Goal: Transaction & Acquisition: Purchase product/service

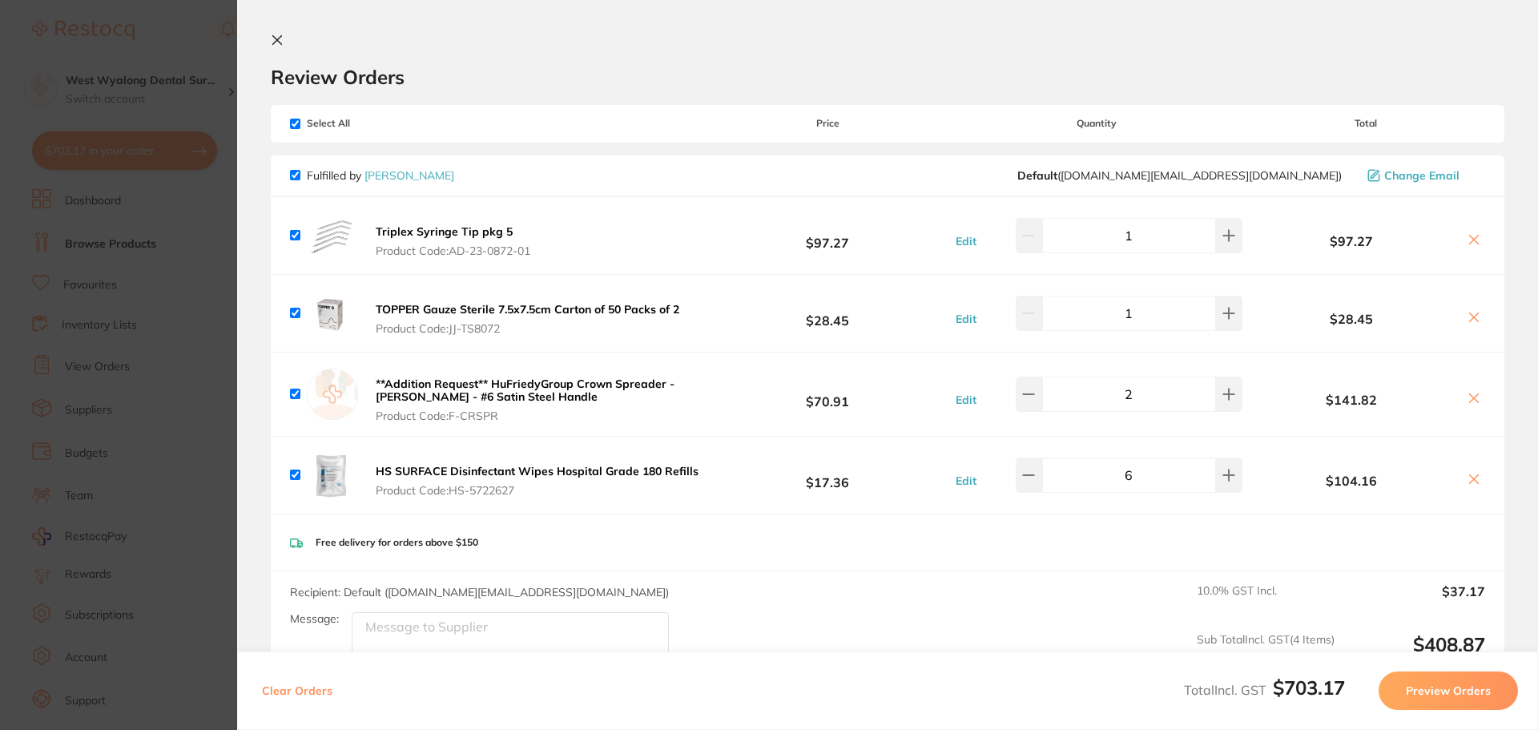
click at [272, 36] on icon at bounding box center [277, 40] width 13 height 13
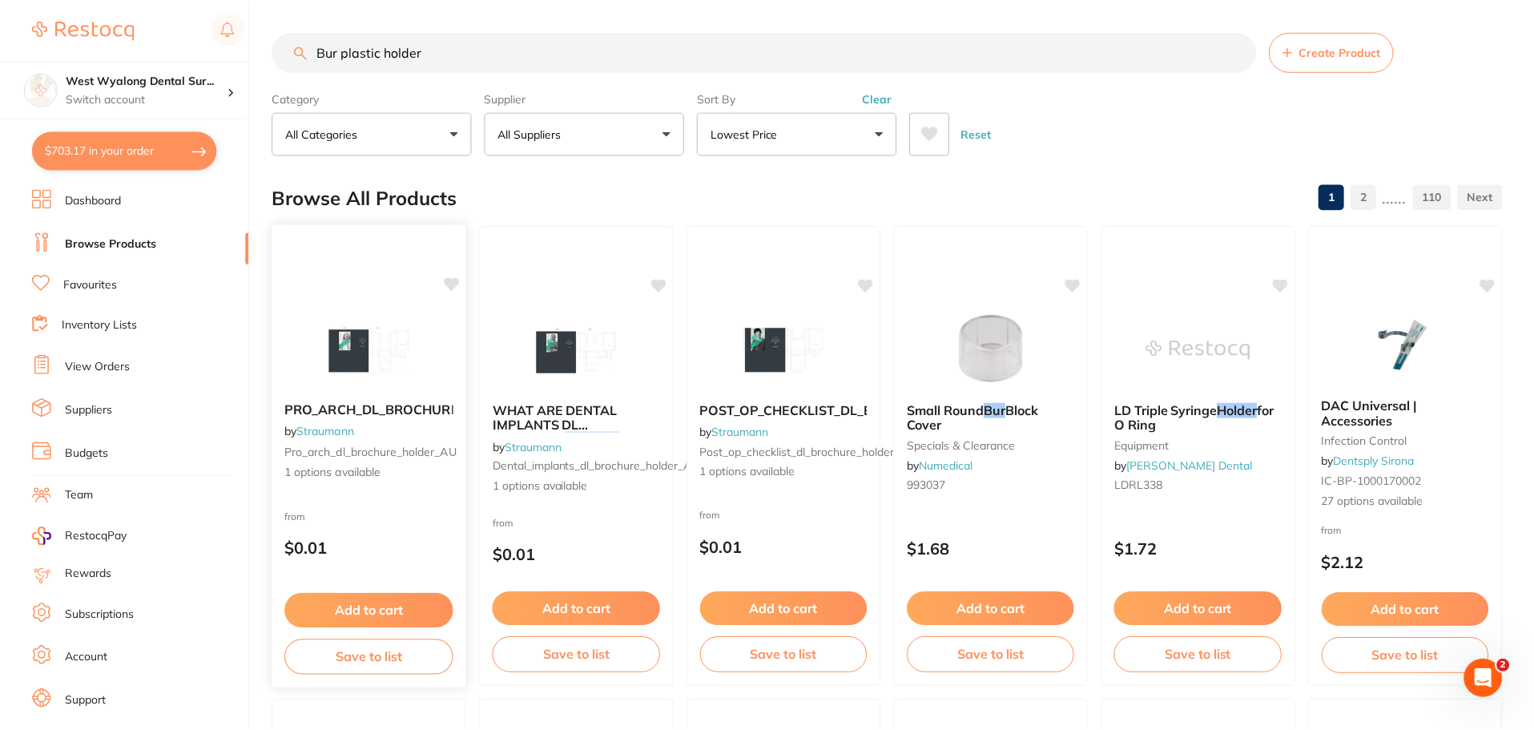
scroll to position [1, 0]
drag, startPoint x: 481, startPoint y: 47, endPoint x: 276, endPoint y: 34, distance: 205.5
click at [276, 34] on div "Bur plastic holder Create Product" at bounding box center [887, 51] width 1230 height 40
click at [81, 408] on link "Suppliers" at bounding box center [88, 410] width 47 height 16
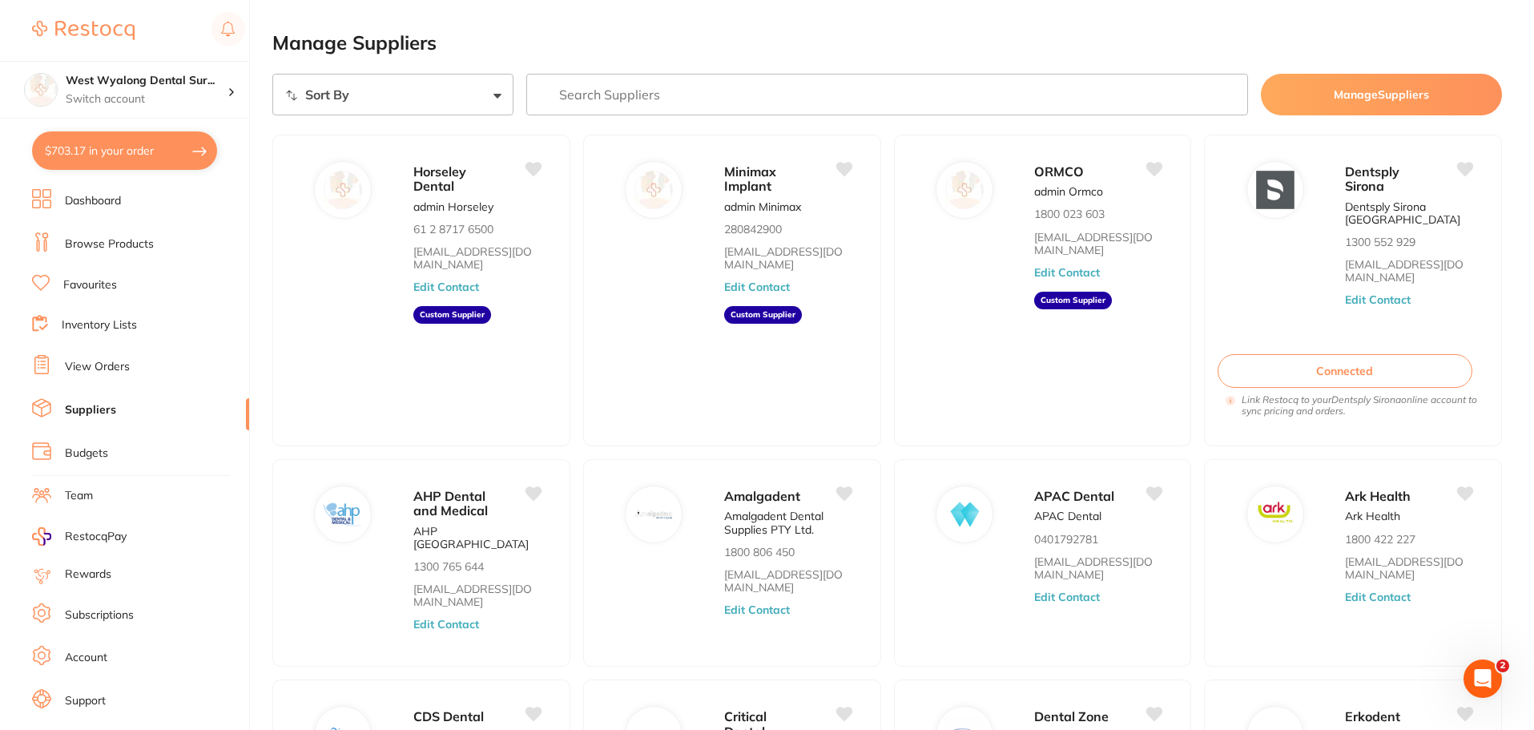
click at [626, 97] on input "search" at bounding box center [887, 95] width 723 height 42
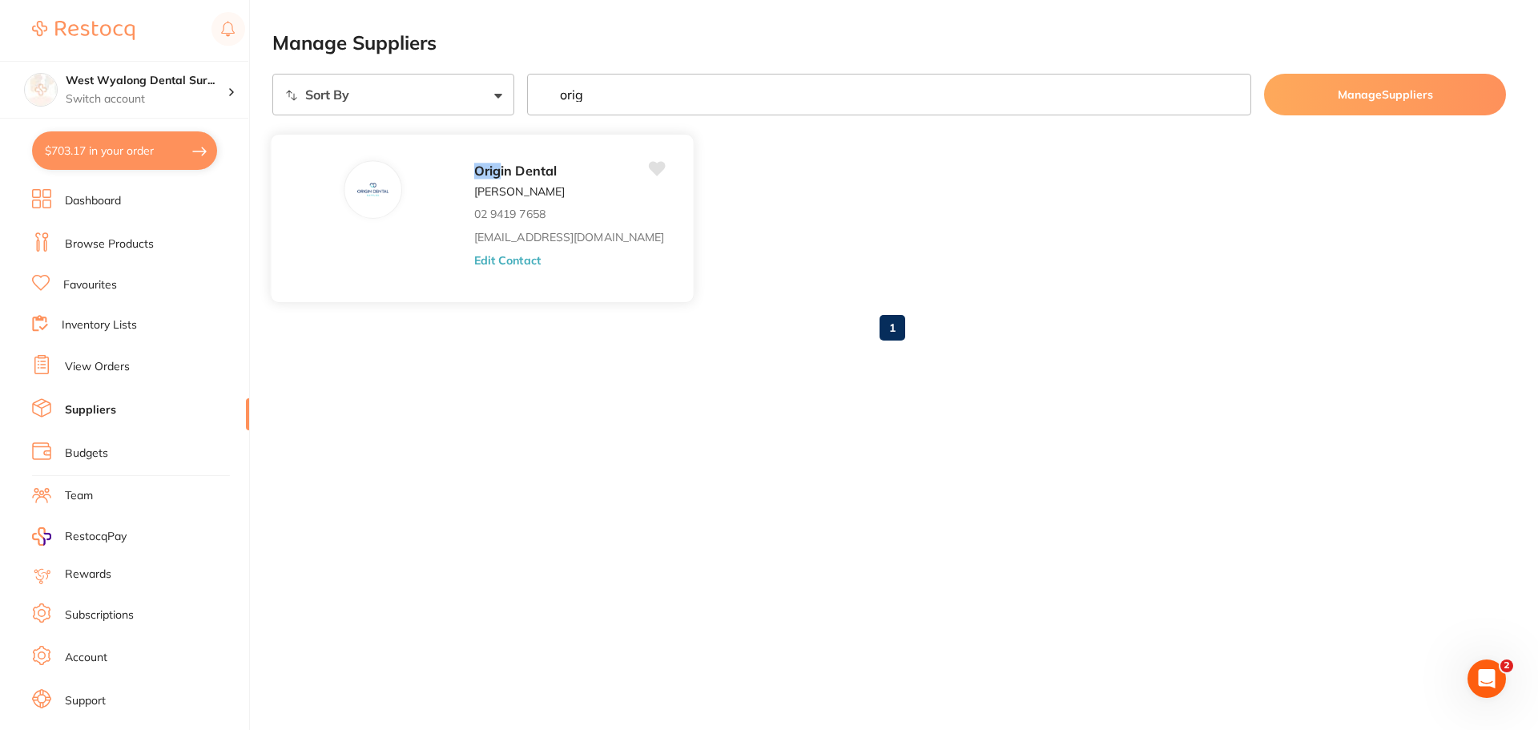
type input "orig"
click at [518, 215] on div "Orig in Dental [PERSON_NAME] 02 9419 7658 [EMAIL_ADDRESS][DOMAIN_NAME] Edit Con…" at bounding box center [575, 222] width 203 height 125
click at [478, 268] on div "Orig in Dental [PERSON_NAME] 02 9419 7658 [EMAIL_ADDRESS][DOMAIN_NAME] Edit Con…" at bounding box center [575, 222] width 203 height 125
click at [474, 264] on button "Edit Contact" at bounding box center [507, 259] width 66 height 13
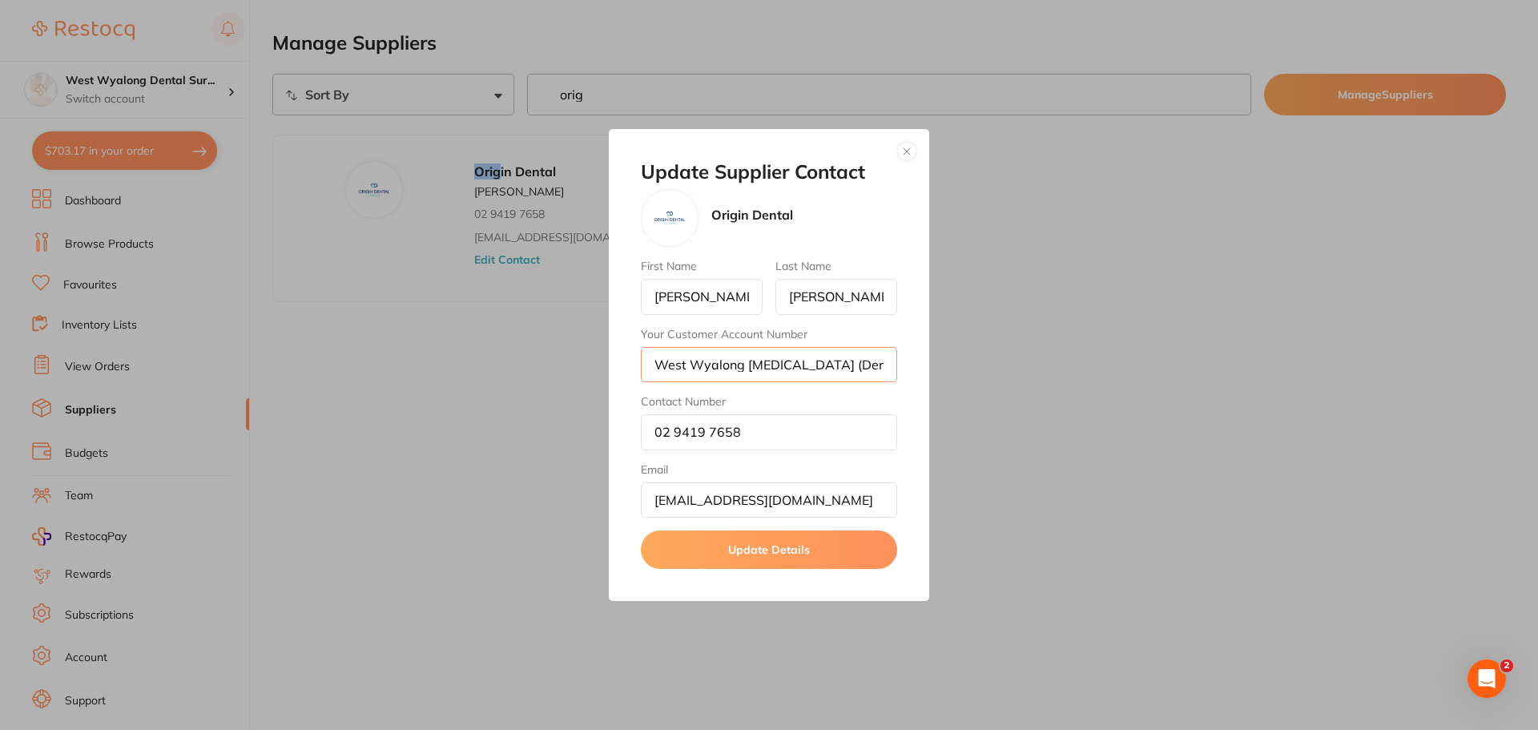
click at [893, 364] on input "West Wyalong [MEDICAL_DATA] (DentalTown 4)" at bounding box center [769, 364] width 256 height 35
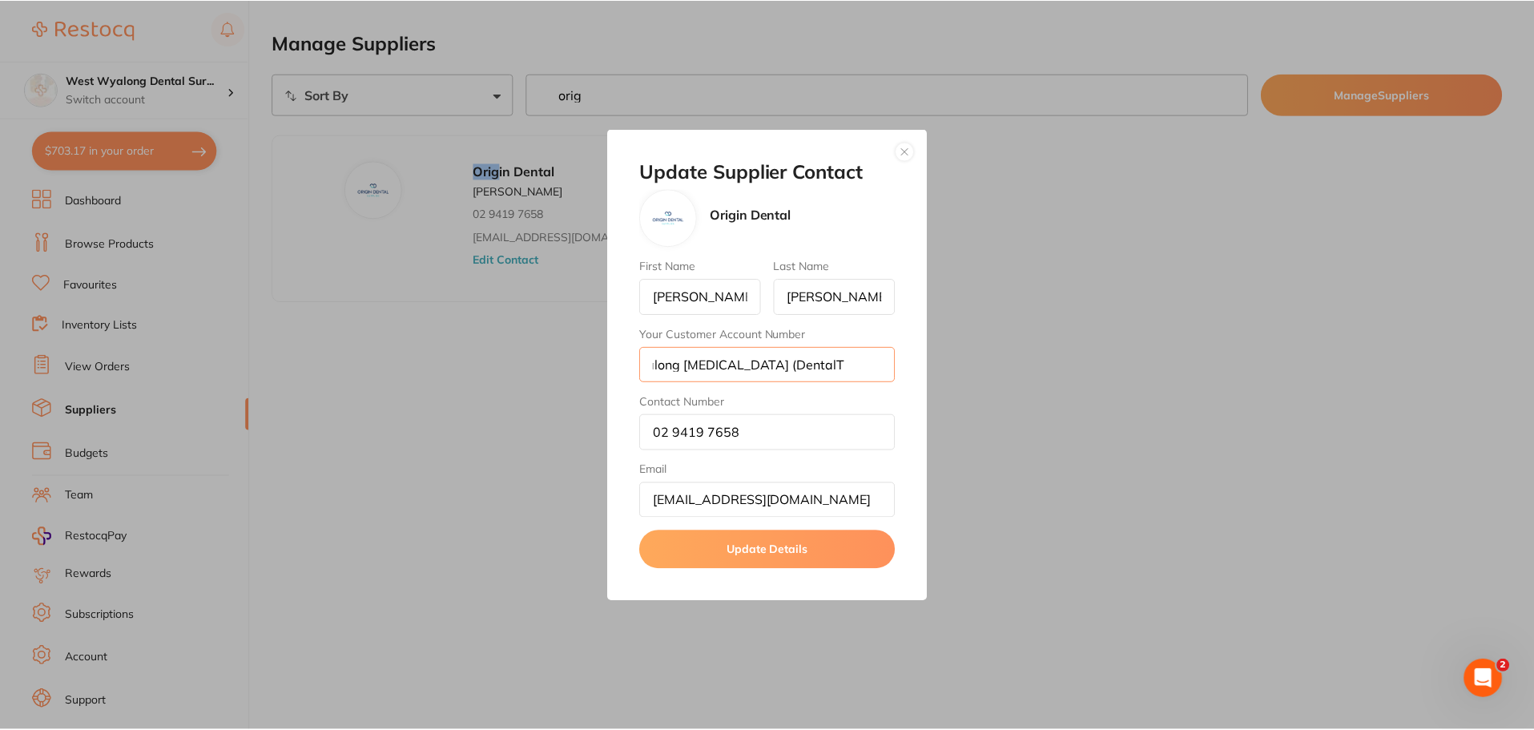
scroll to position [0, 70]
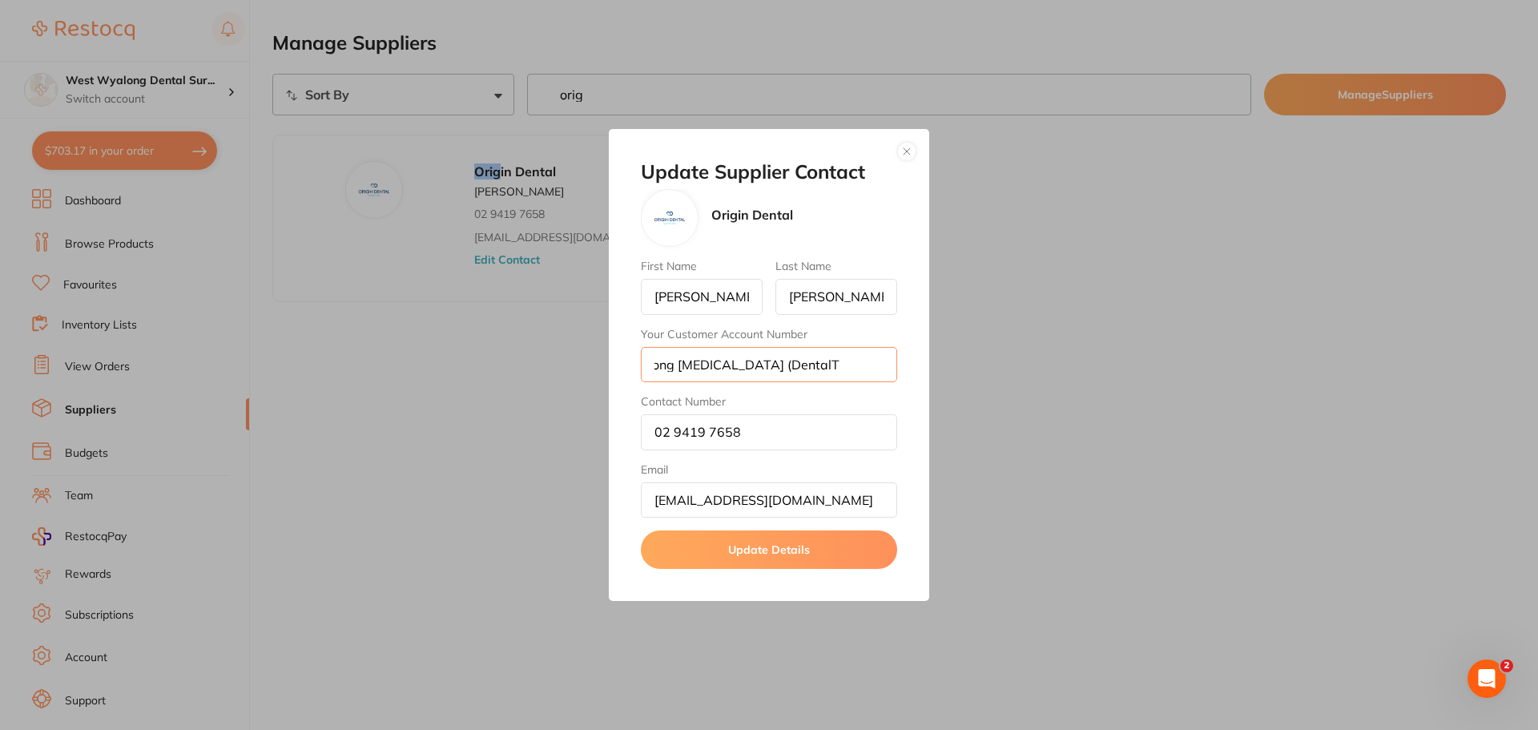
click at [823, 364] on input "West Wyalong [MEDICAL_DATA] (DentalT own 4)" at bounding box center [769, 364] width 256 height 35
type input "West Wyalong [MEDICAL_DATA] (DentalTown7) own 4)"
click at [777, 562] on button "Update Details" at bounding box center [769, 549] width 256 height 38
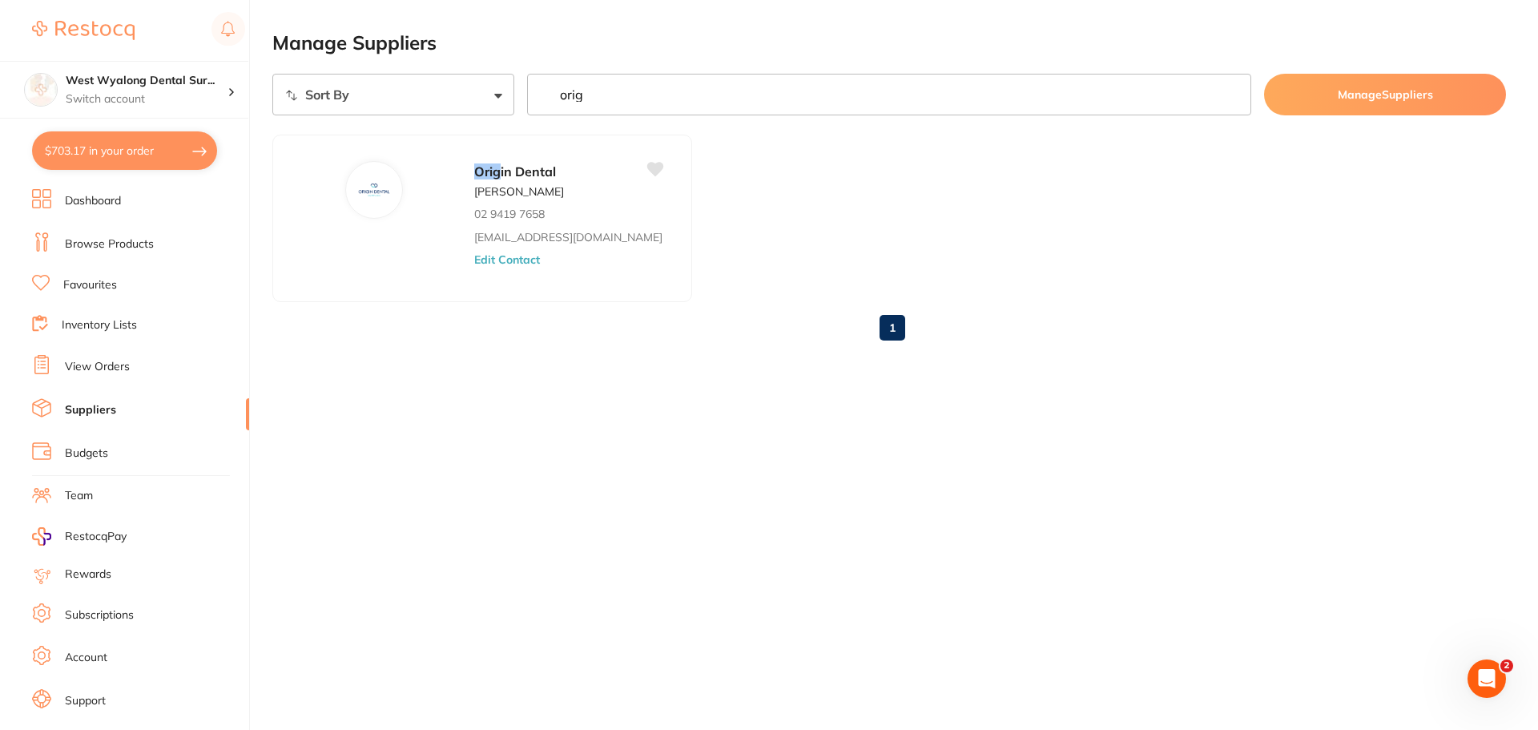
drag, startPoint x: 493, startPoint y: 234, endPoint x: 585, endPoint y: 557, distance: 335.7
click at [585, 557] on div "Manage Suppliers Sort By A-Z Z-A orig Manage Suppliers Orig in Dental [PERSON_N…" at bounding box center [905, 365] width 1266 height 730
click at [127, 246] on link "Browse Products" at bounding box center [109, 244] width 89 height 16
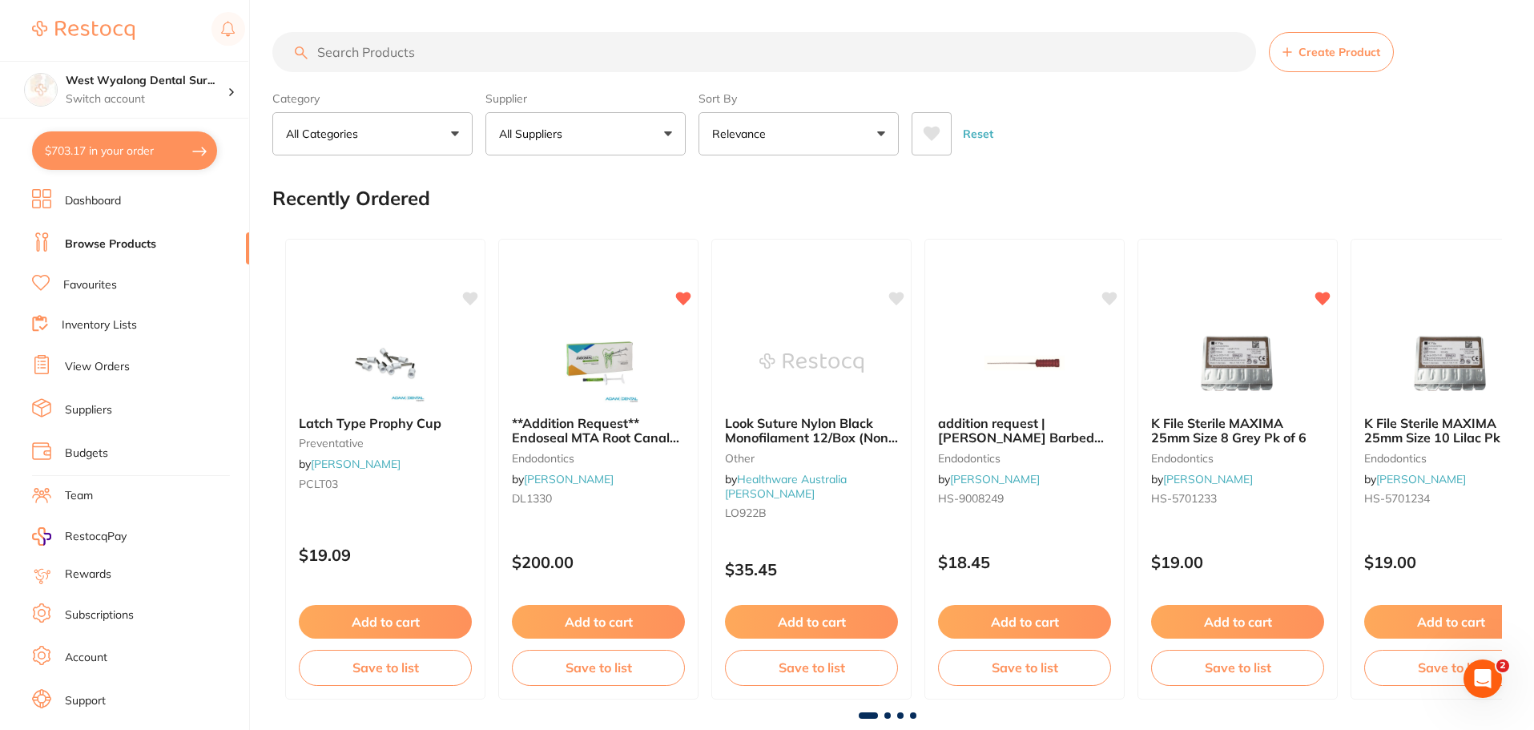
click at [383, 51] on input "search" at bounding box center [764, 52] width 984 height 40
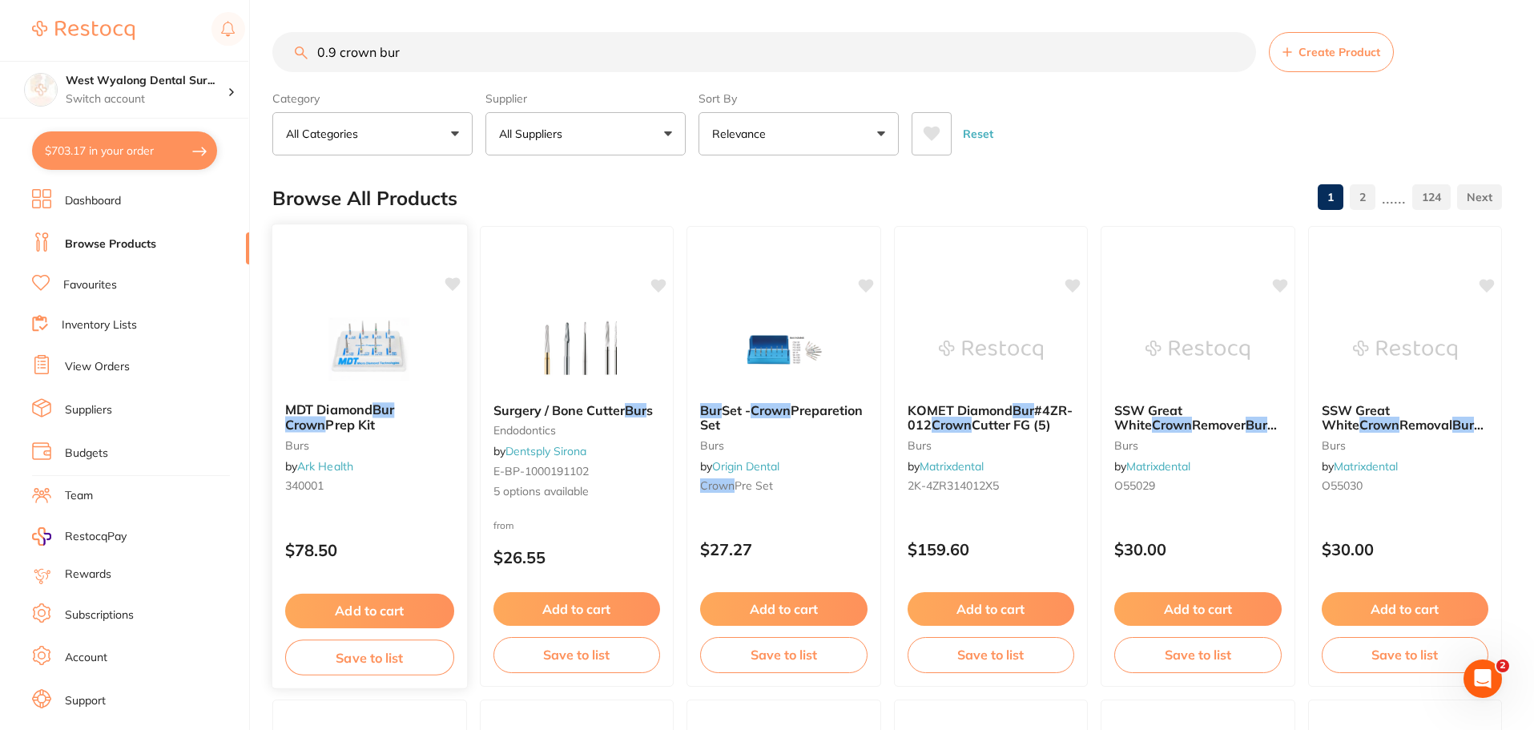
click at [365, 374] on img at bounding box center [369, 348] width 105 height 81
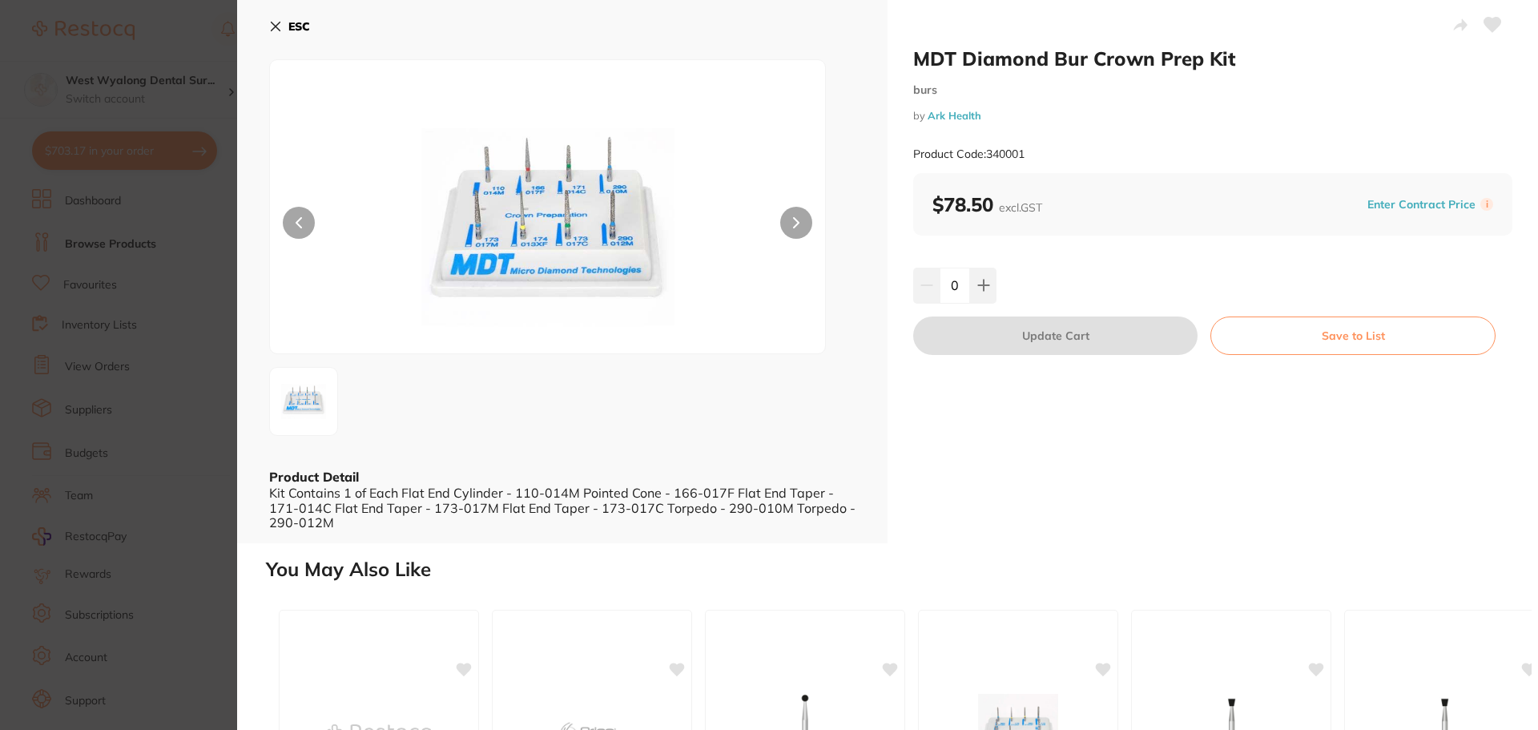
click at [272, 21] on icon at bounding box center [275, 26] width 13 height 13
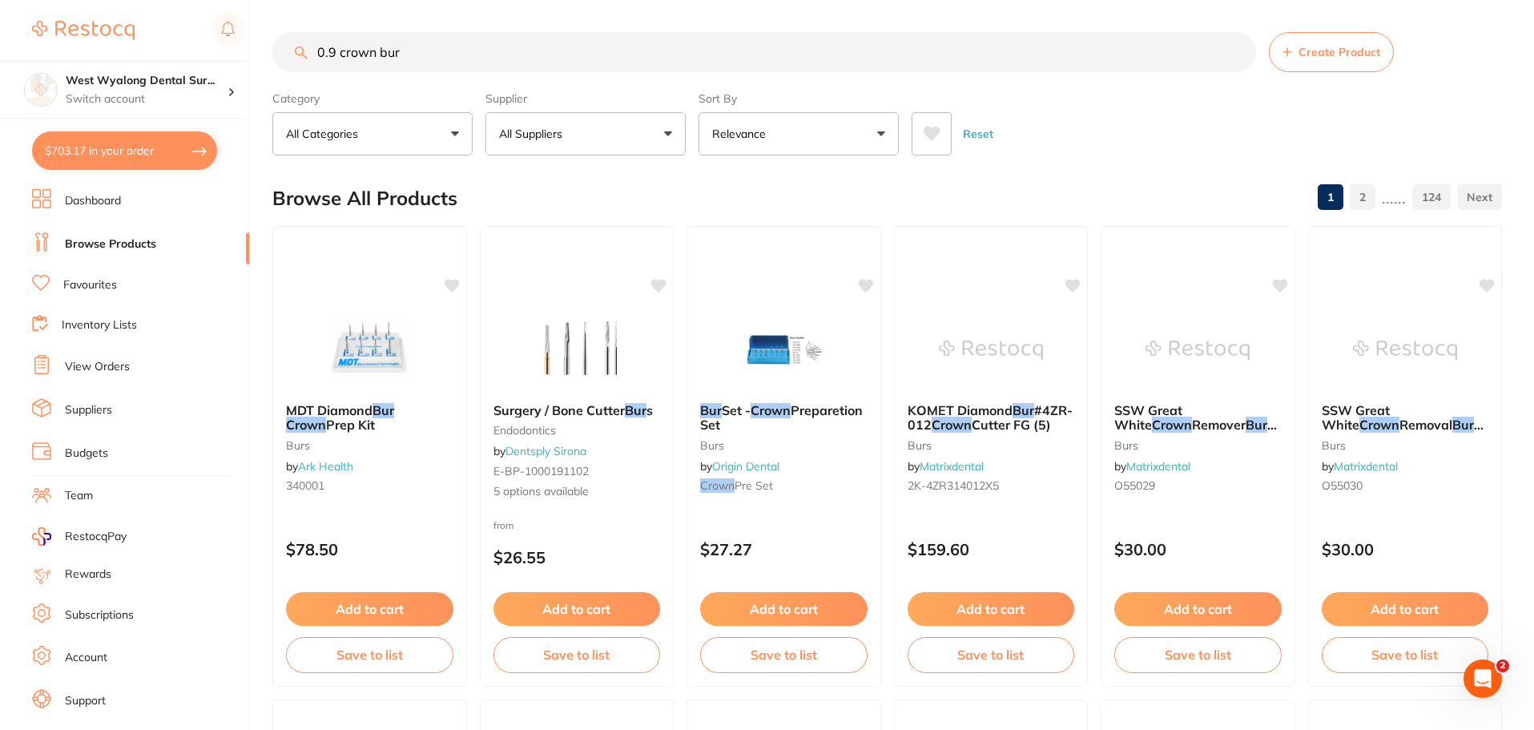
click at [407, 54] on input "0.9 crown bur" at bounding box center [764, 52] width 984 height 40
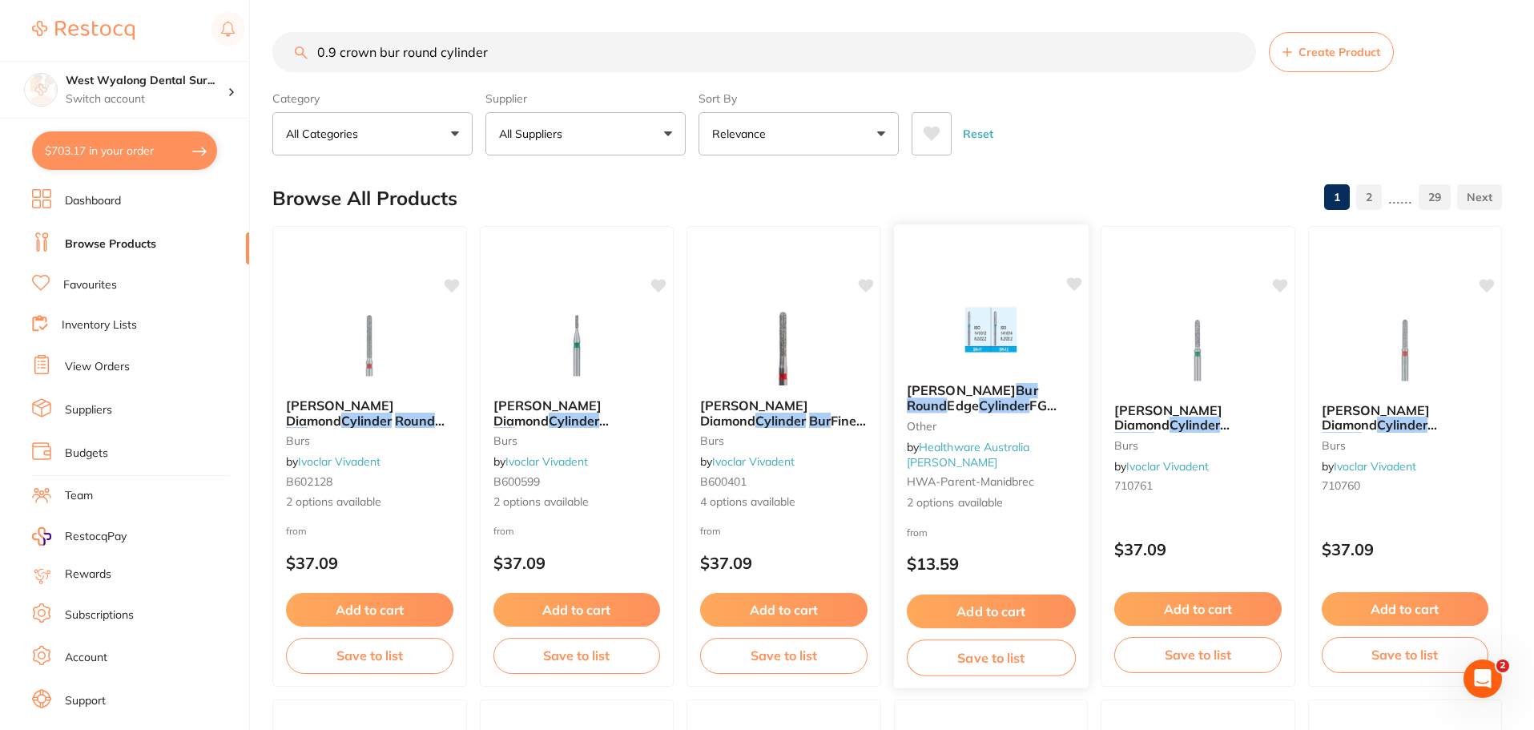
click at [947, 413] on span "Edge" at bounding box center [962, 405] width 31 height 16
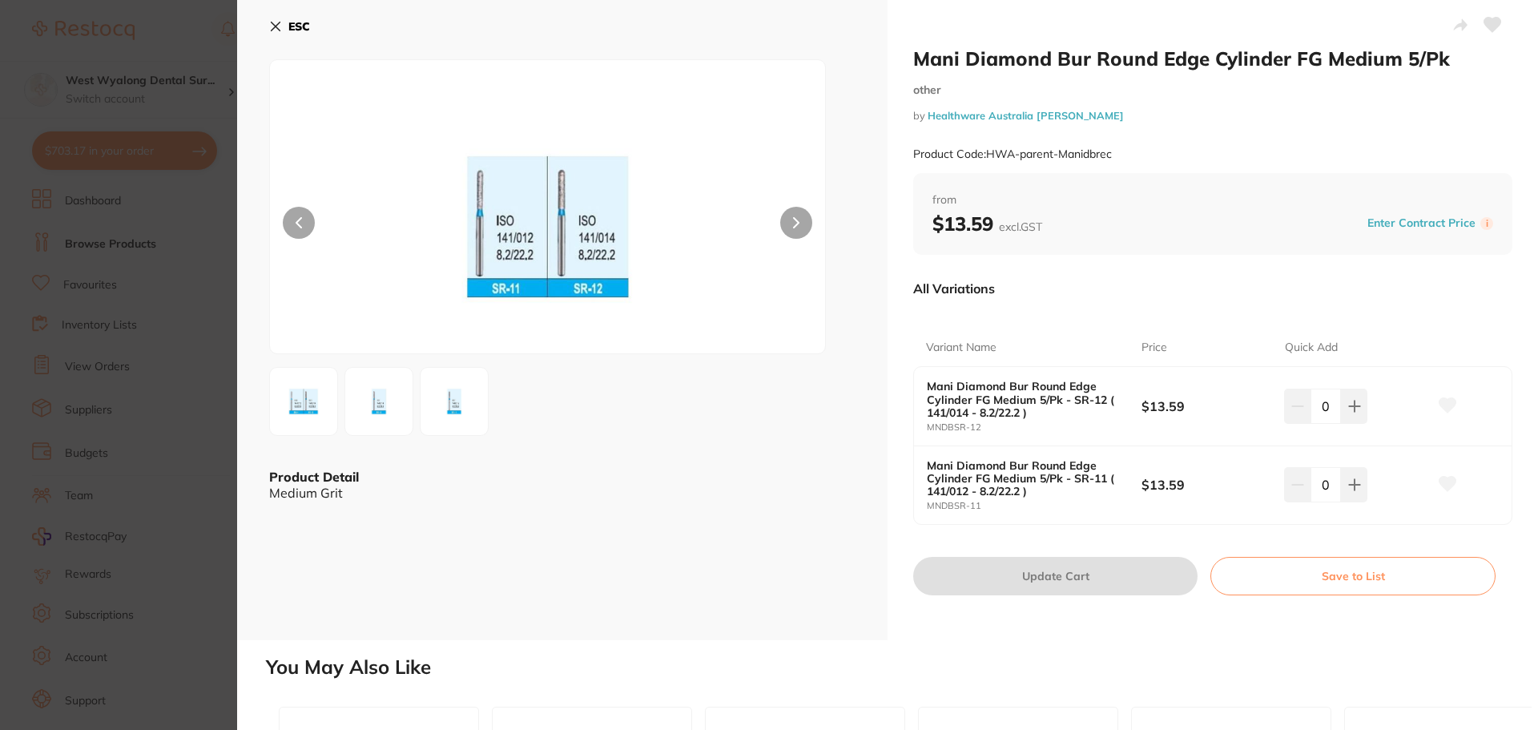
click at [272, 29] on icon at bounding box center [276, 26] width 9 height 9
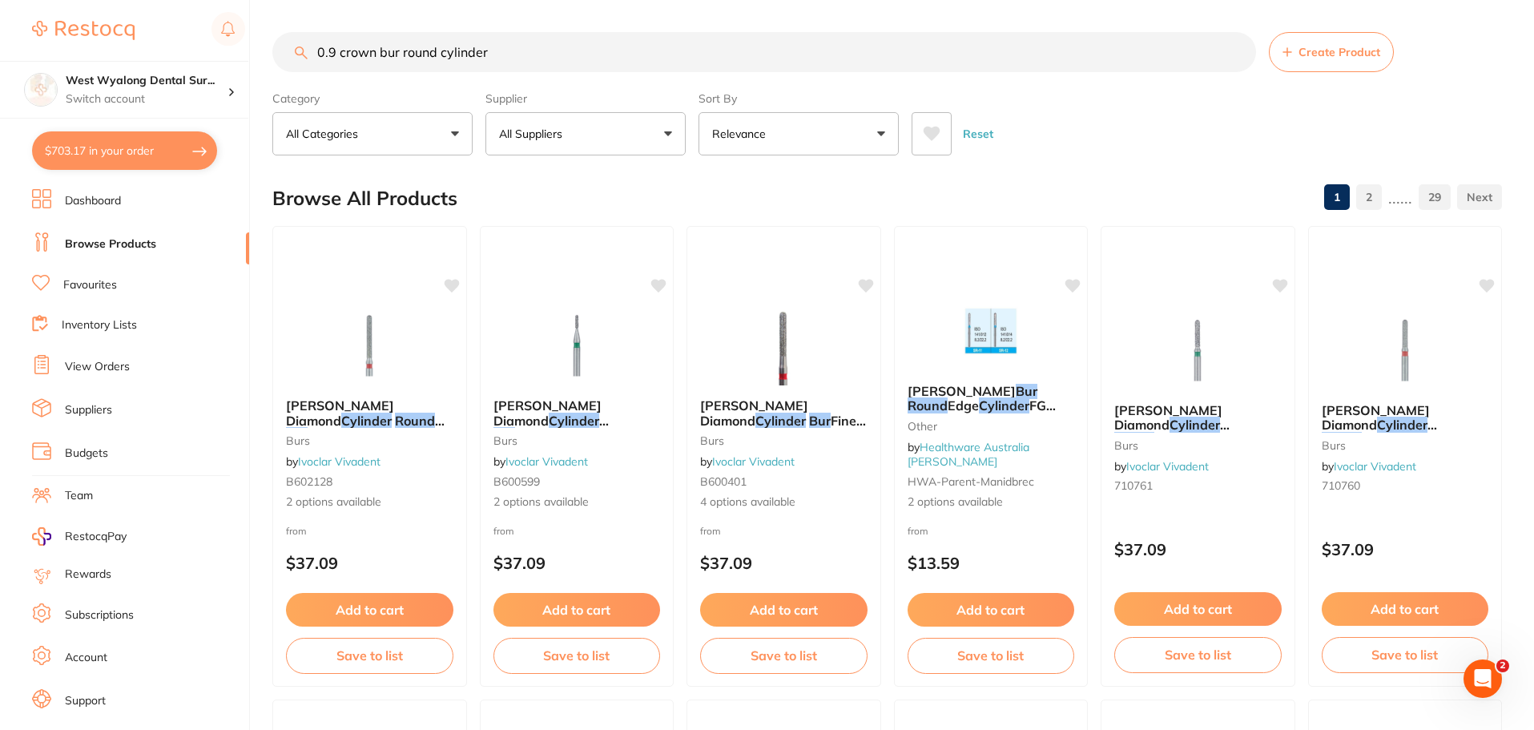
click at [397, 52] on input "0.9 crown bur round cylinder" at bounding box center [764, 52] width 984 height 40
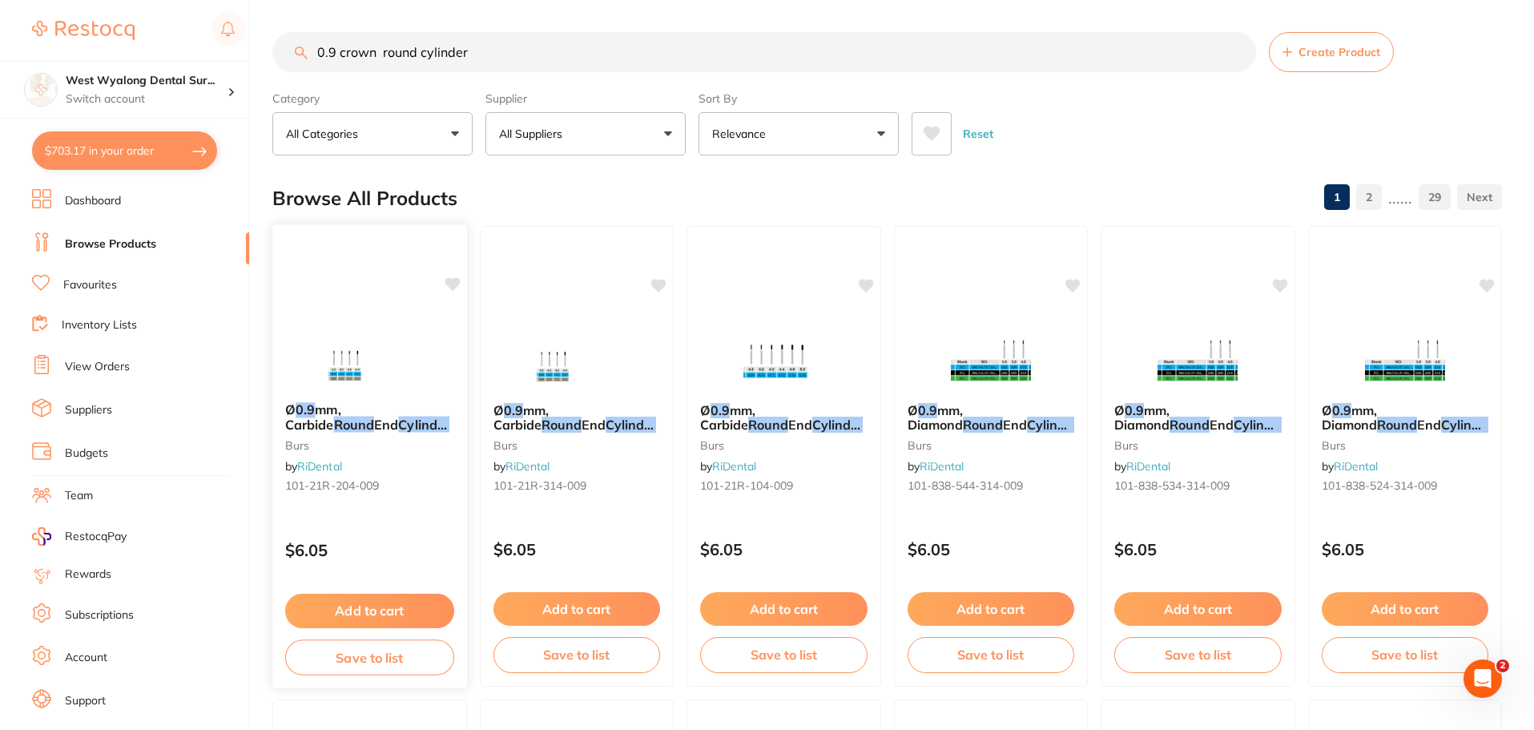
type input "0.9 crown round cylinder"
click at [341, 413] on span "mm, Carbide" at bounding box center [313, 416] width 56 height 31
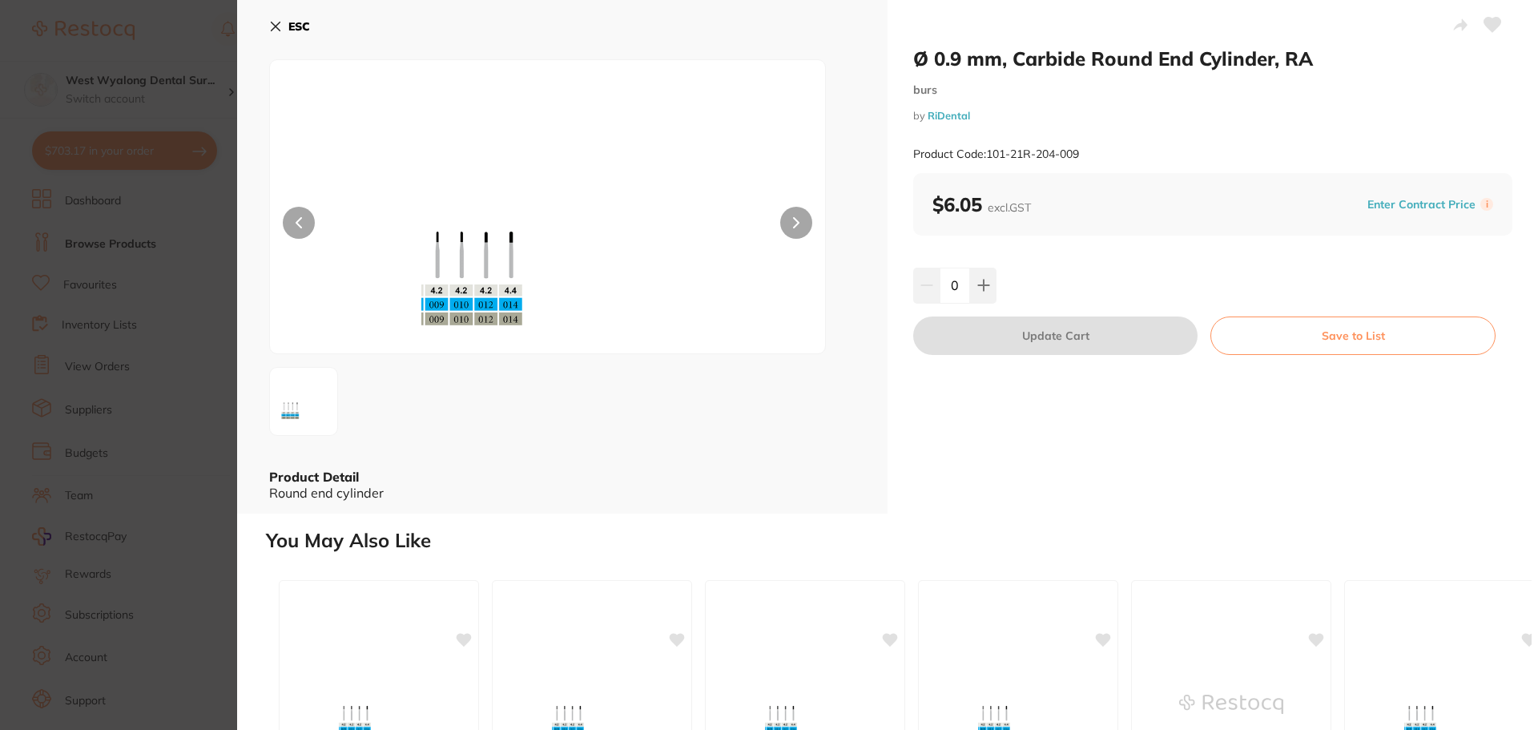
click at [979, 296] on button at bounding box center [983, 285] width 26 height 35
type input "1"
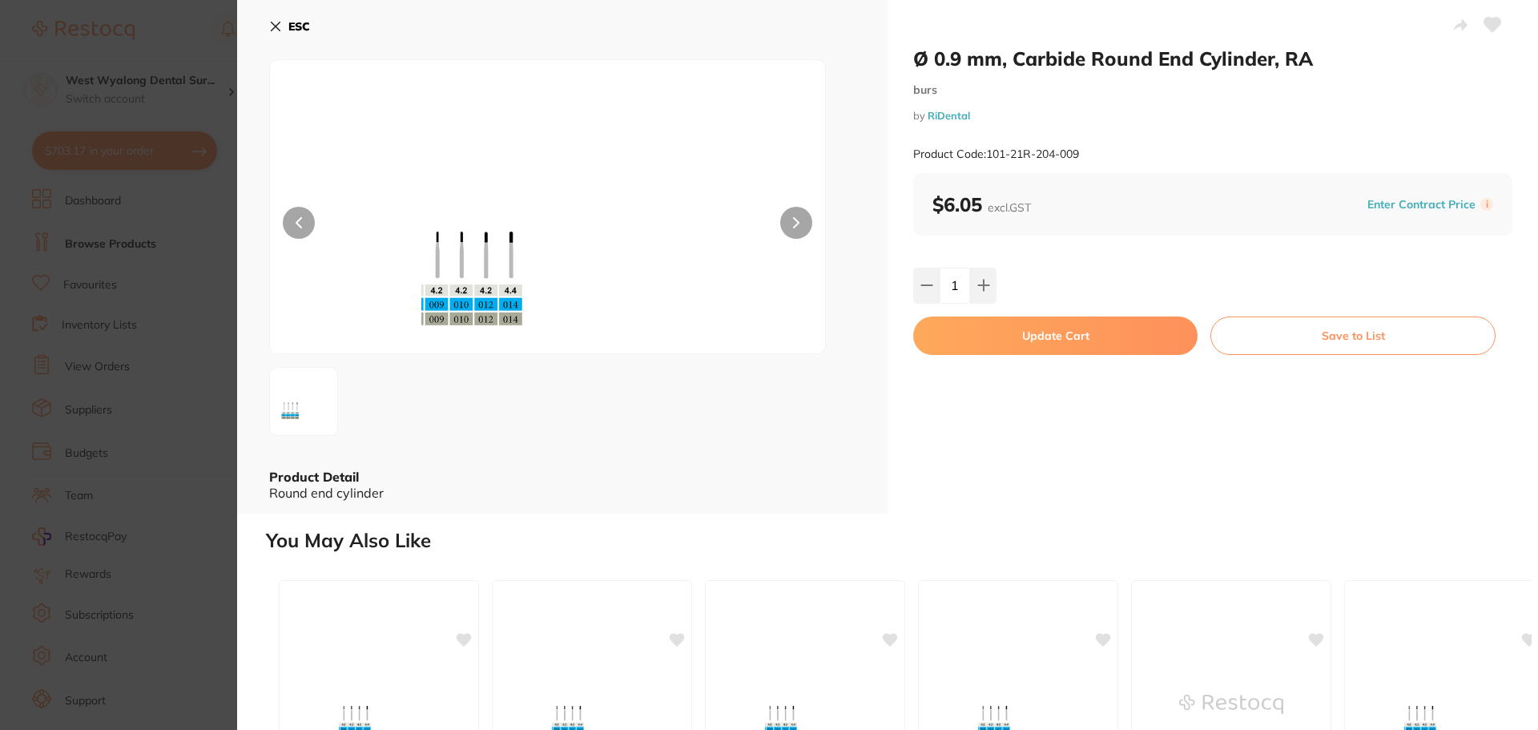
click at [1010, 336] on button "Update Cart" at bounding box center [1055, 335] width 284 height 38
checkbox input "false"
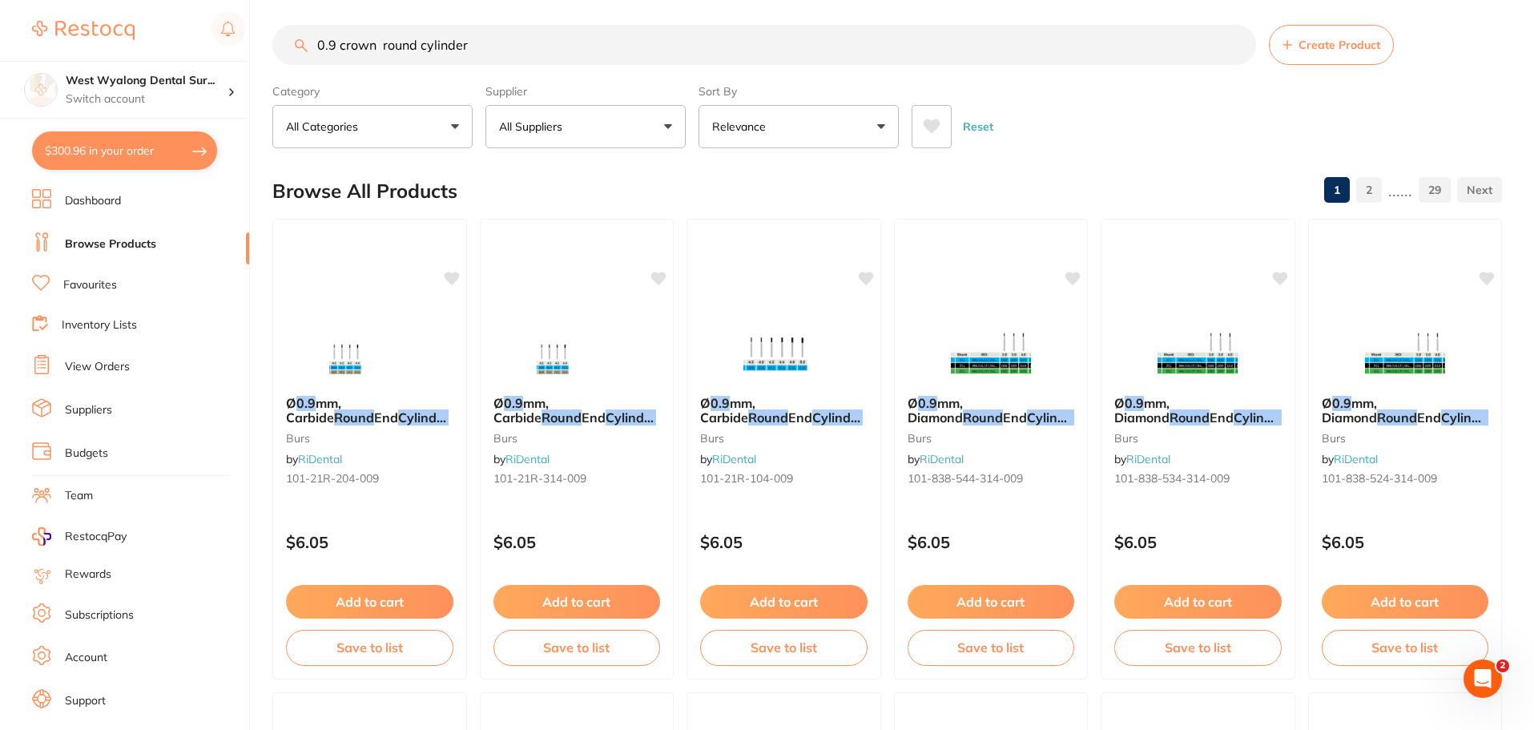
click at [335, 43] on input "0.9 crown round cylinder" at bounding box center [764, 45] width 984 height 40
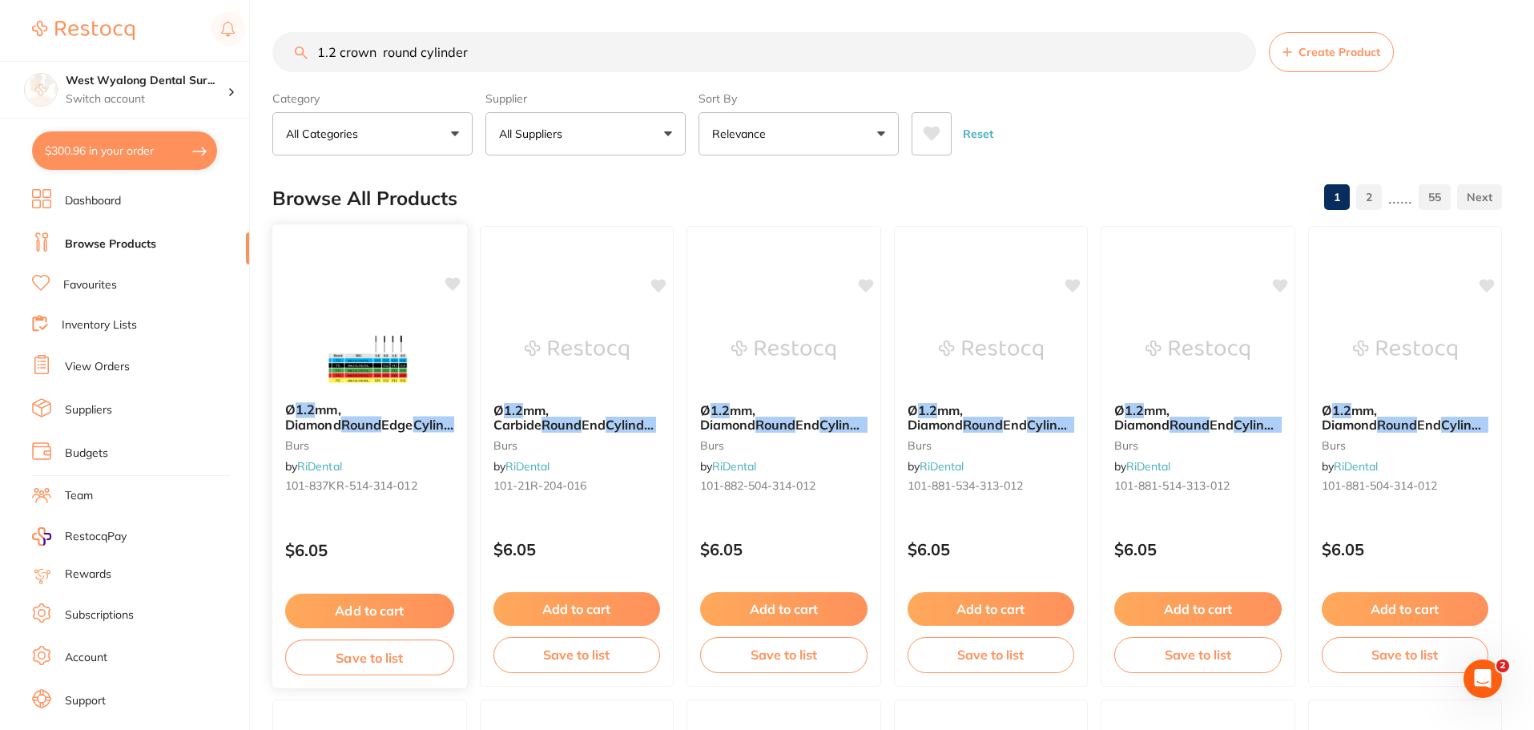
type input "1.2 crown round cylinder"
click at [360, 378] on img at bounding box center [369, 348] width 105 height 81
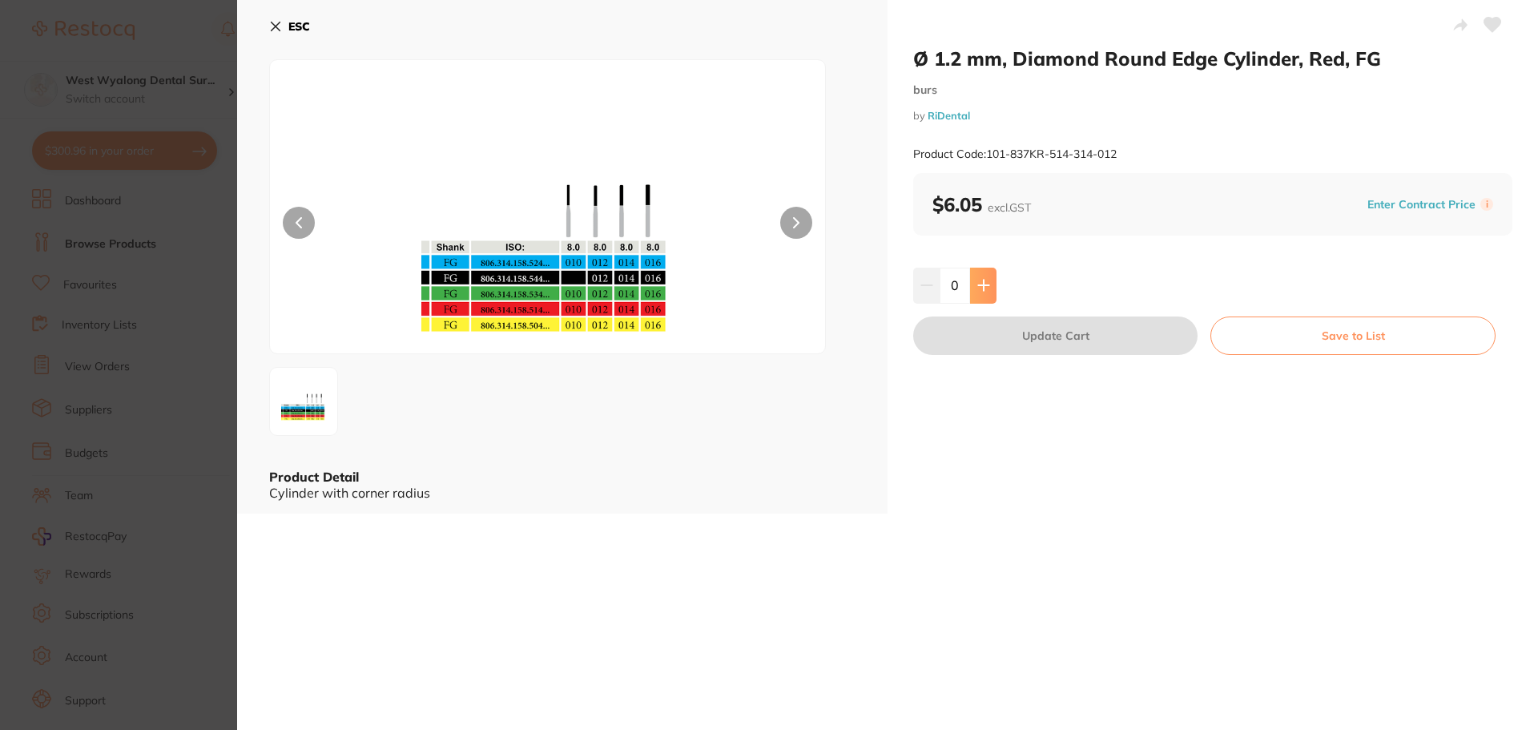
click at [989, 281] on button at bounding box center [983, 285] width 26 height 35
type input "1"
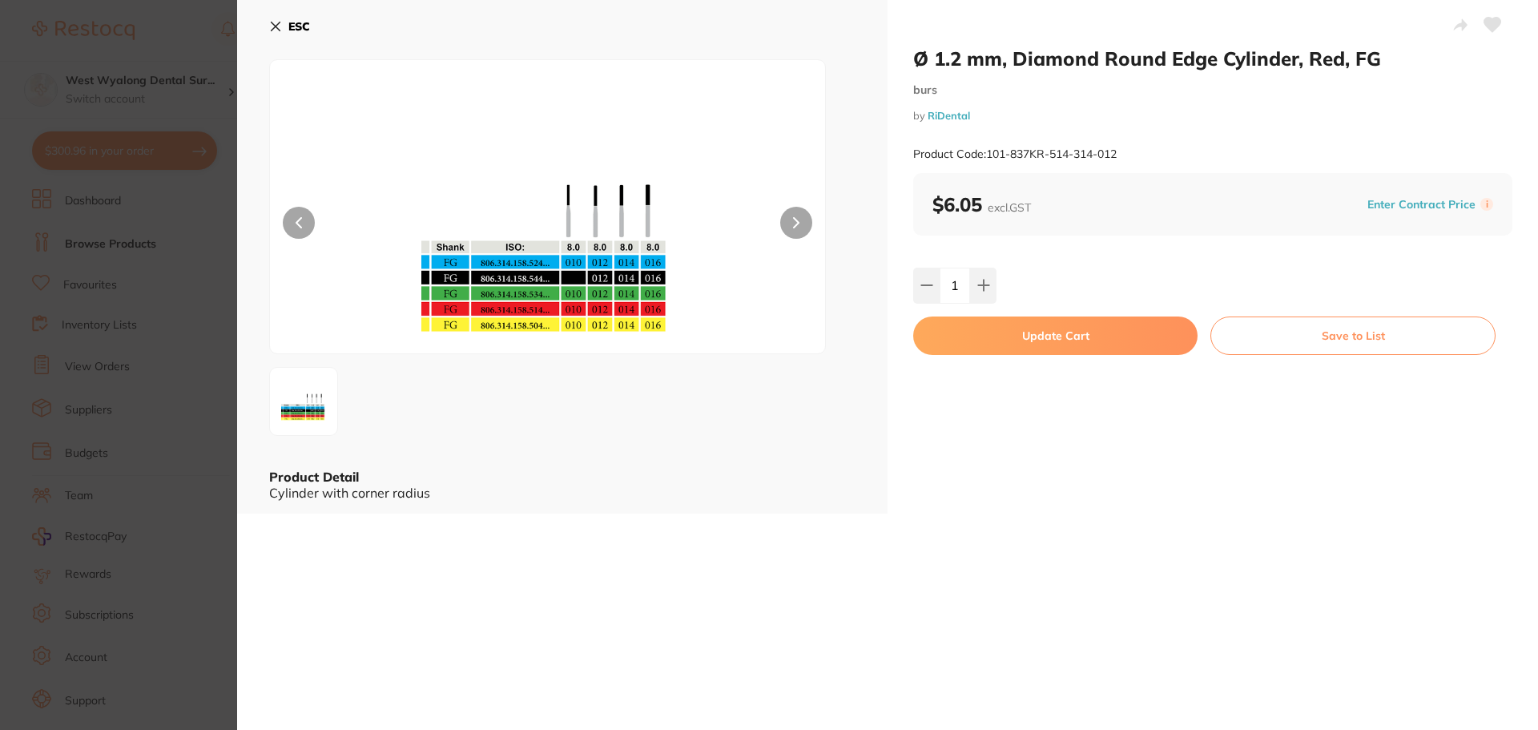
click at [1035, 342] on button "Update Cart" at bounding box center [1055, 335] width 284 height 38
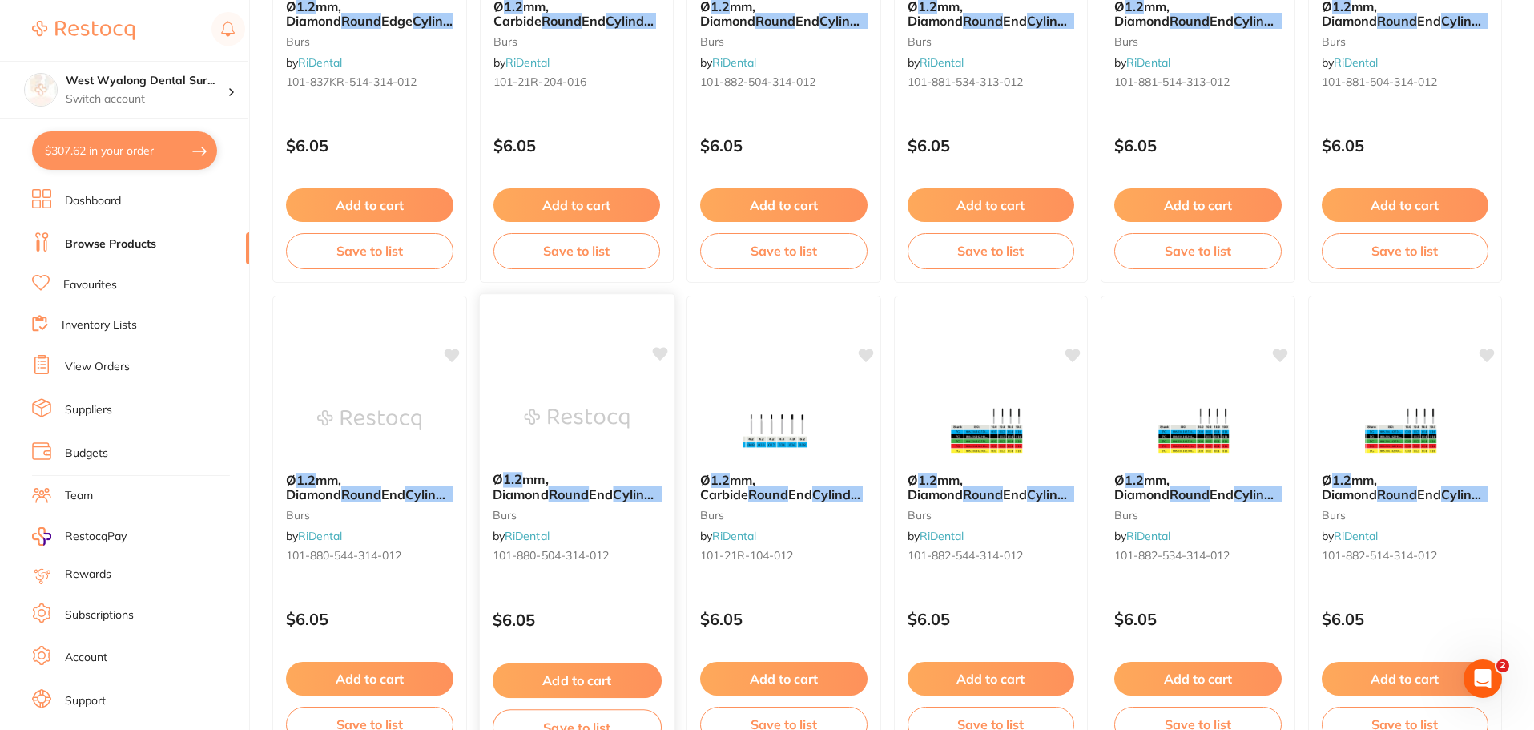
scroll to position [408, 0]
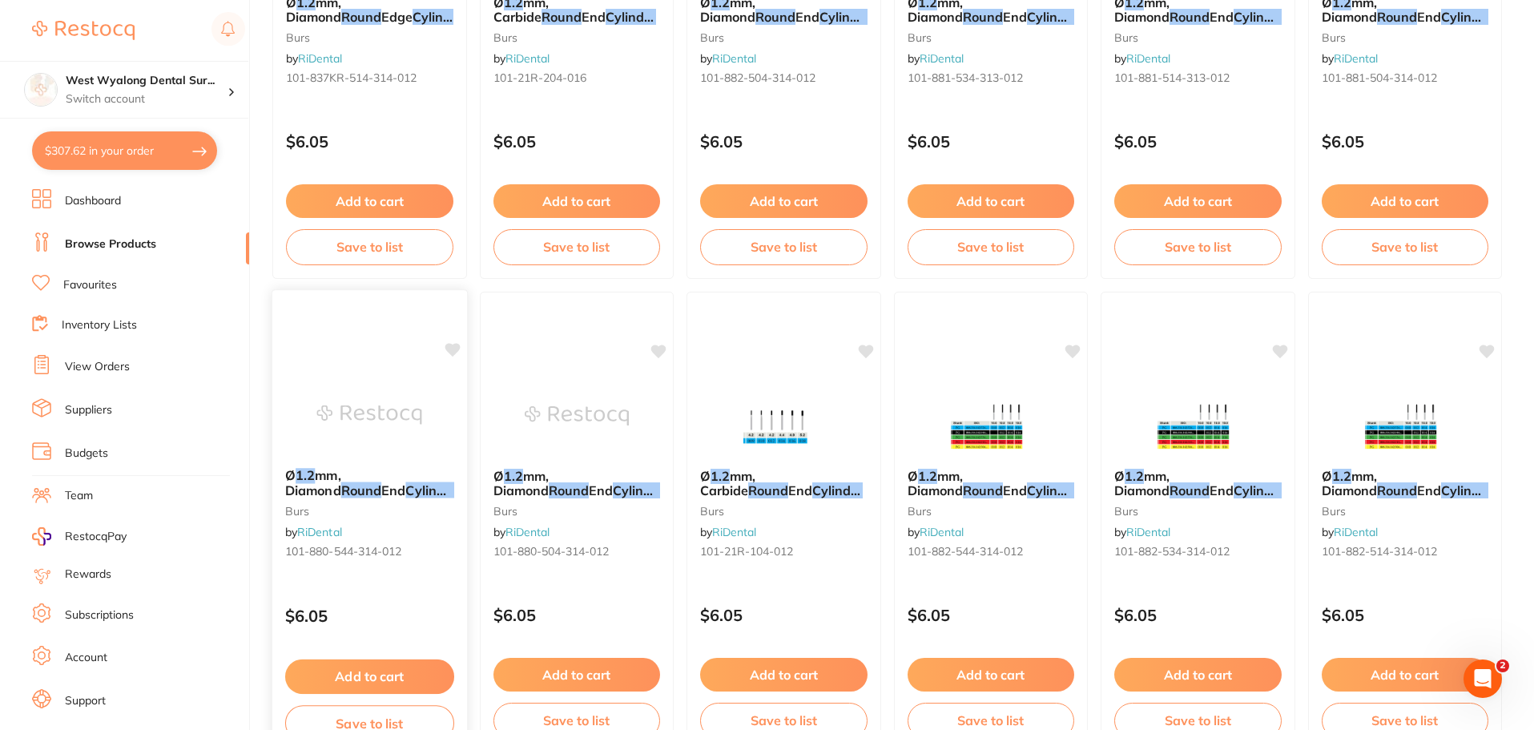
click at [333, 479] on span "mm, Diamond" at bounding box center [313, 482] width 56 height 31
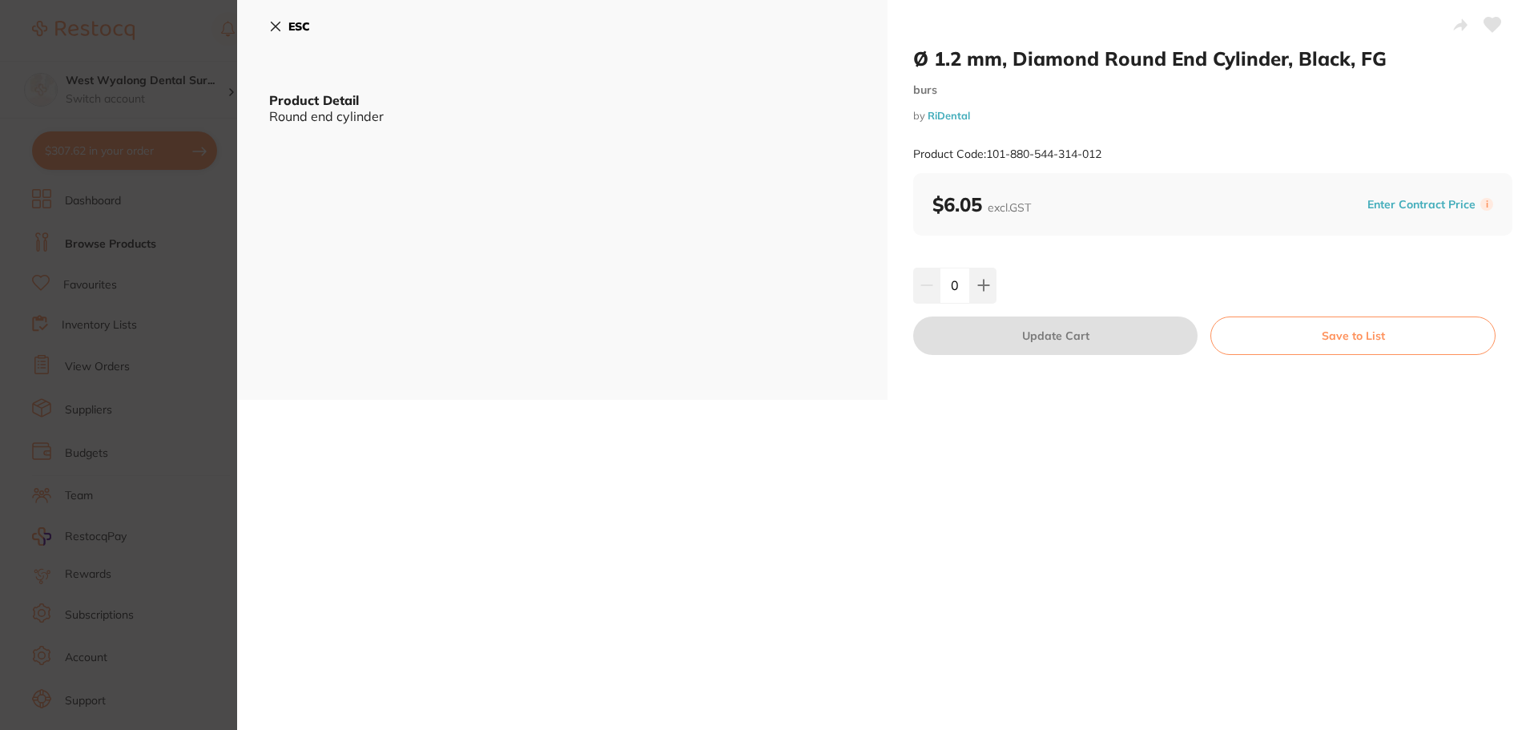
click at [360, 487] on div "Ø 1.2 mm, Diamond Round End Cylinder, Black, FG burs by RiDental Product Code: …" at bounding box center [887, 365] width 1301 height 730
click at [274, 23] on icon at bounding box center [275, 26] width 13 height 13
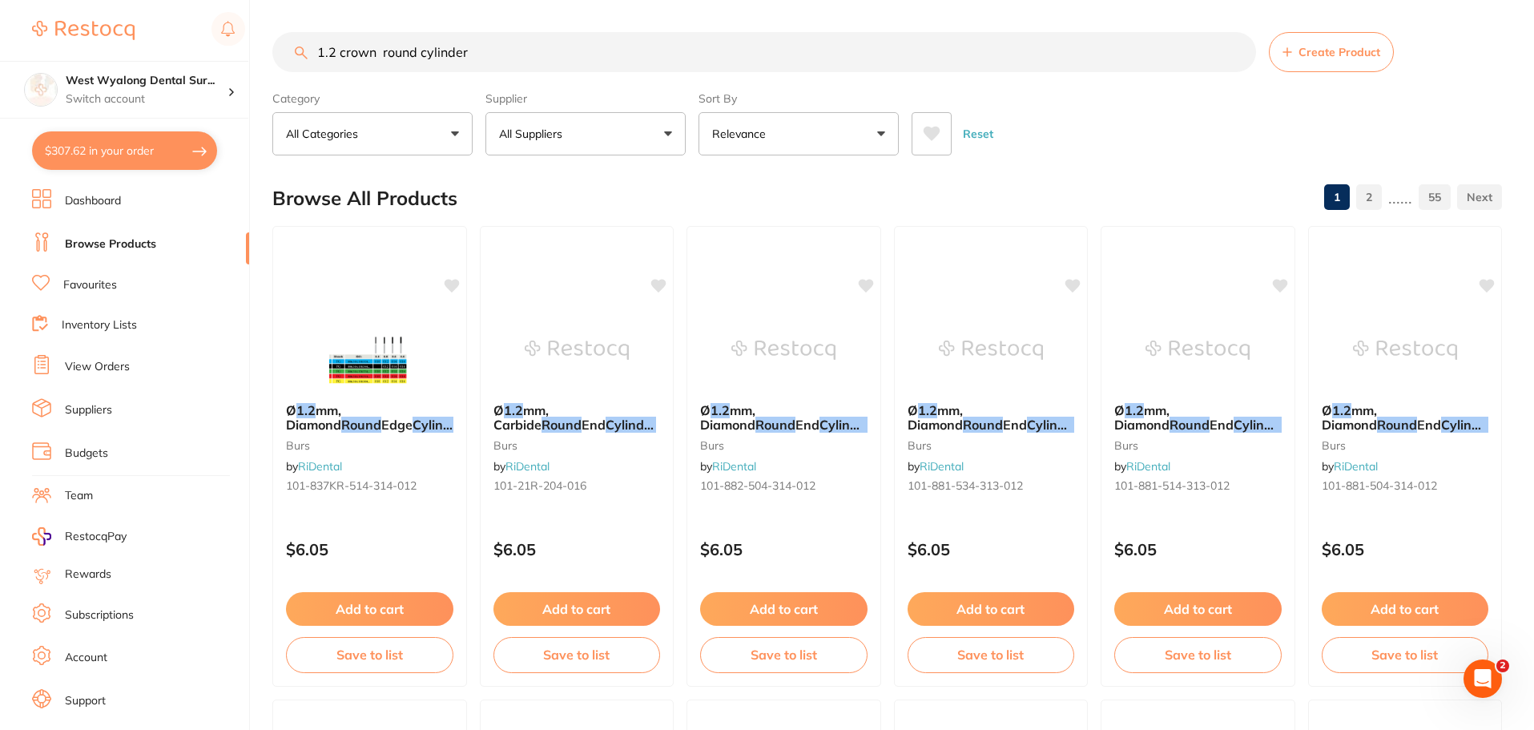
click at [115, 159] on button "$307.62 in your order" at bounding box center [124, 150] width 185 height 38
checkbox input "true"
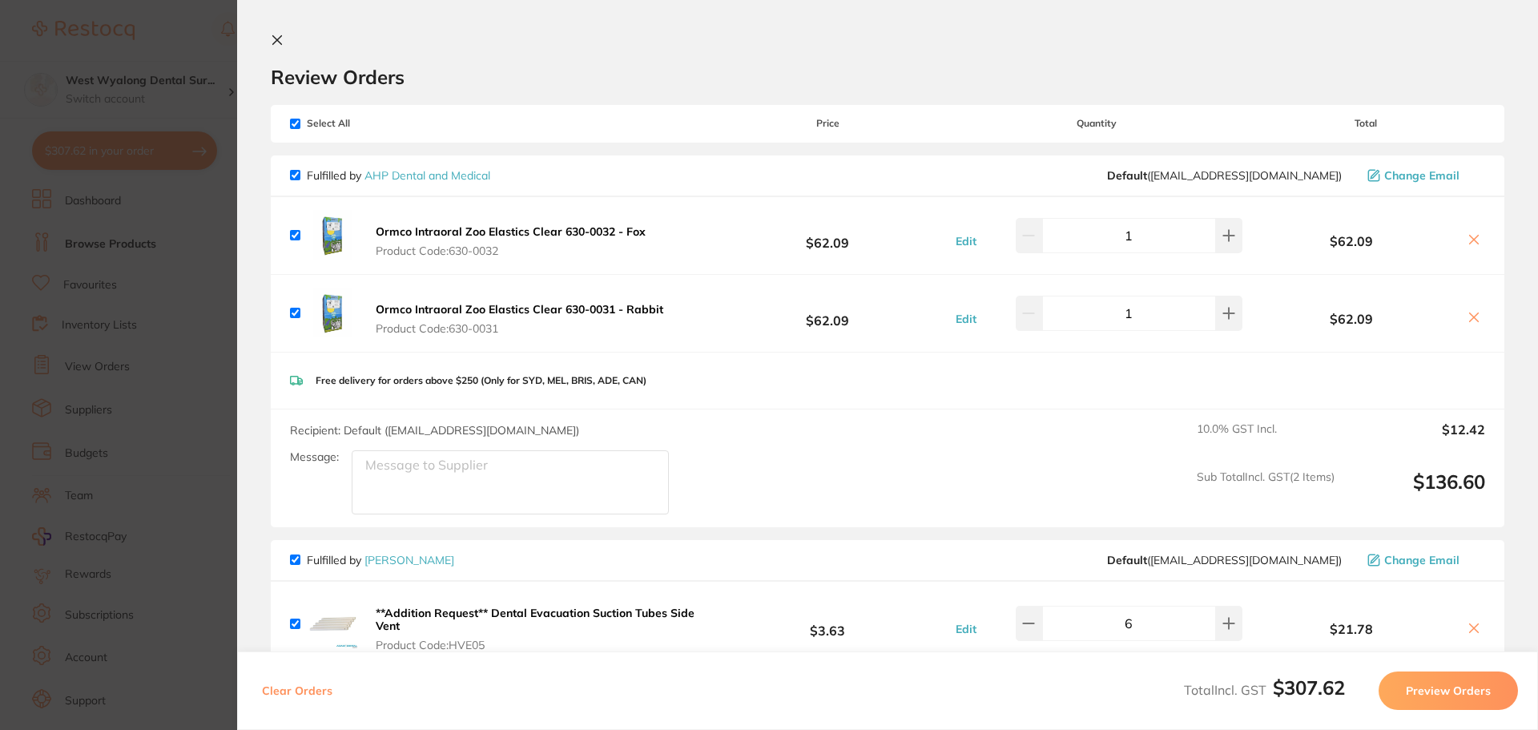
drag, startPoint x: 280, startPoint y: 45, endPoint x: 279, endPoint y: 89, distance: 44.1
click at [280, 45] on icon at bounding box center [277, 40] width 13 height 13
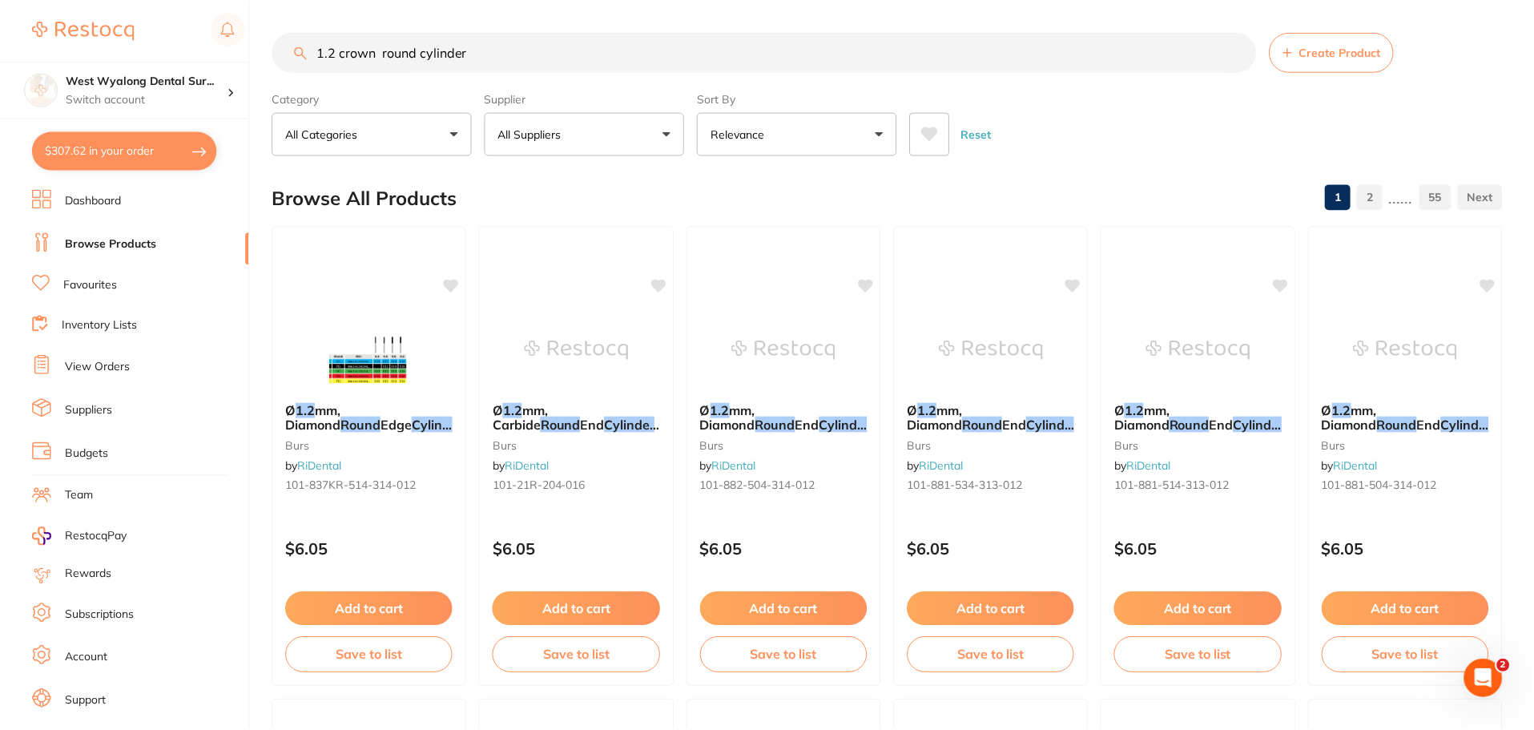
scroll to position [1, 0]
click at [111, 288] on link "Favourites" at bounding box center [90, 285] width 54 height 16
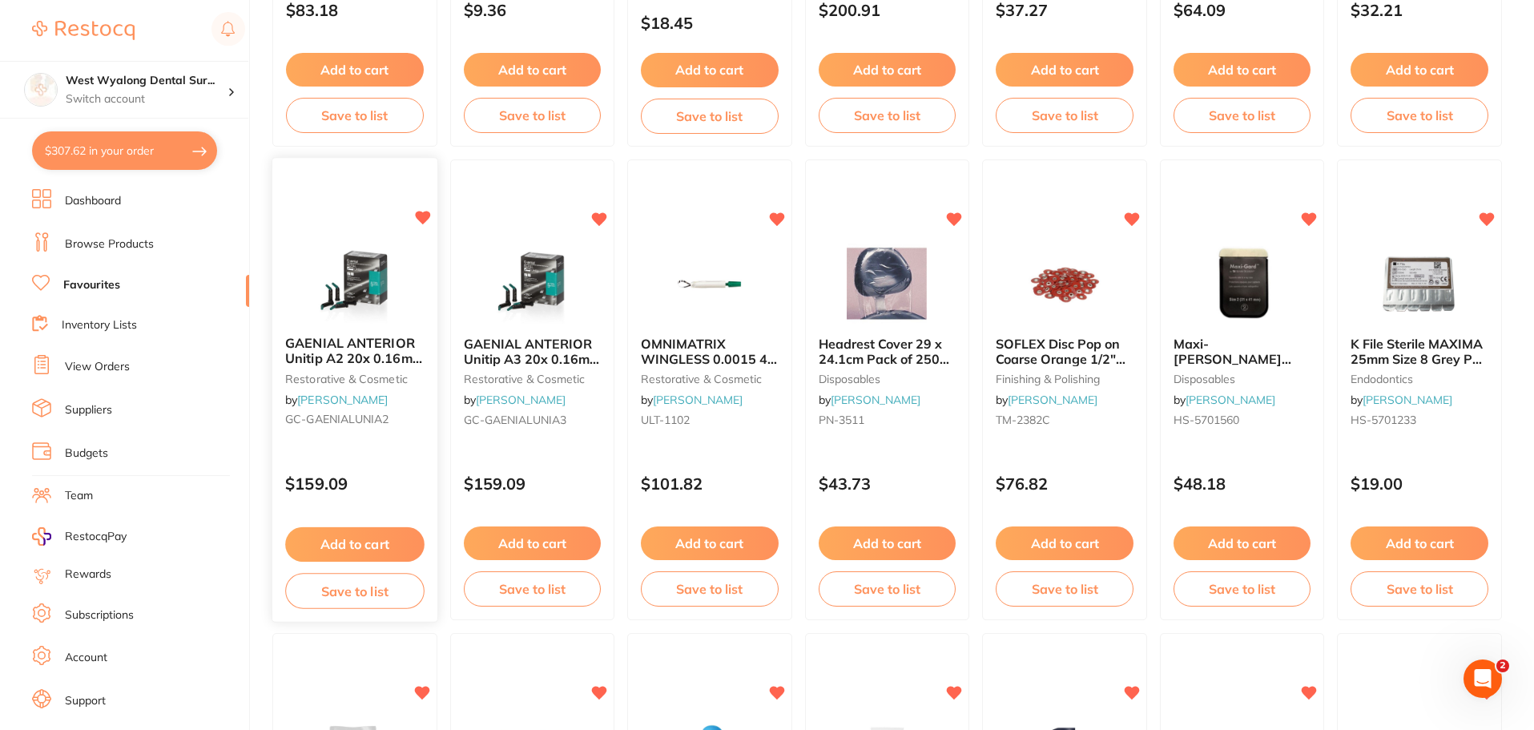
scroll to position [2403, 0]
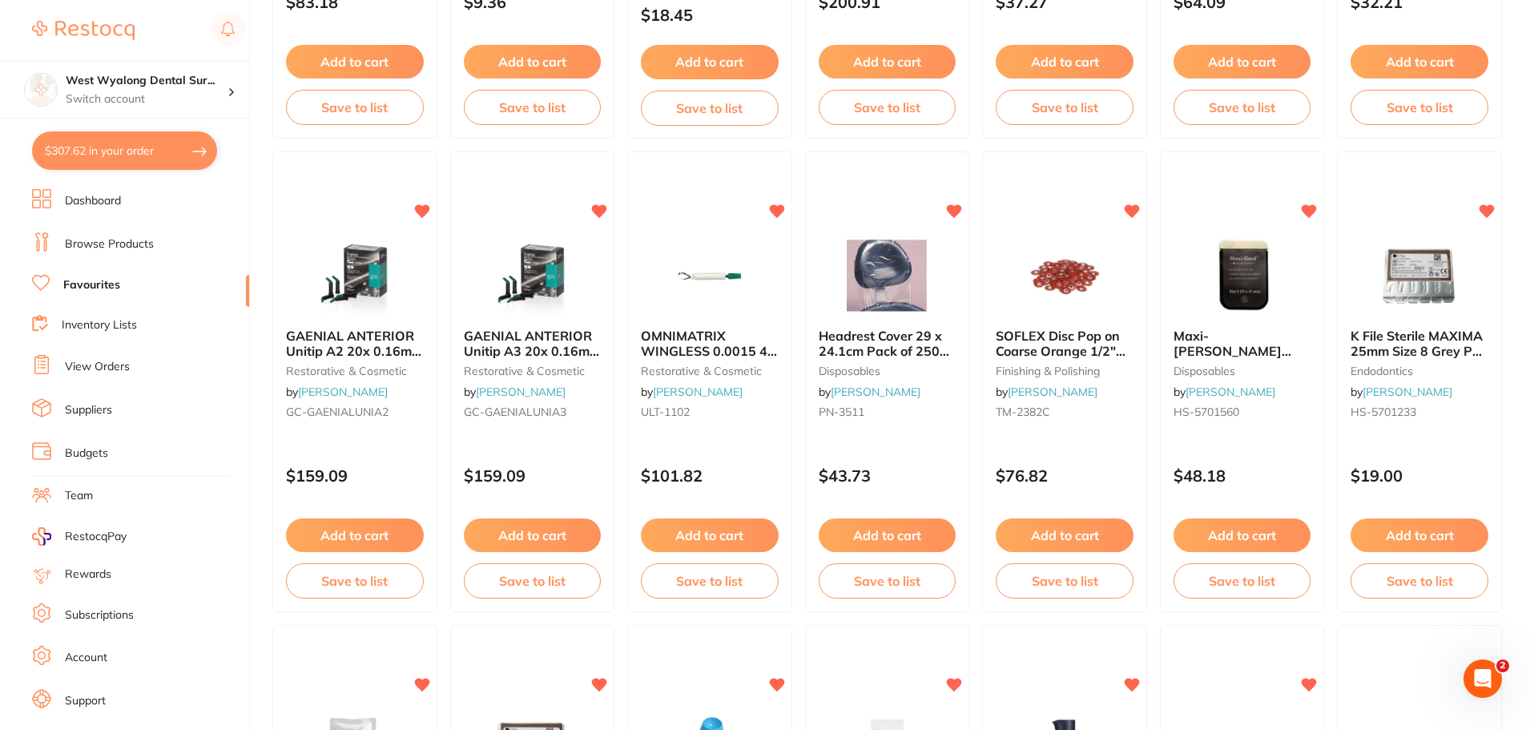
drag, startPoint x: 346, startPoint y: 547, endPoint x: 487, endPoint y: 421, distance: 188.9
click at [346, 547] on button "Add to cart" at bounding box center [355, 535] width 138 height 34
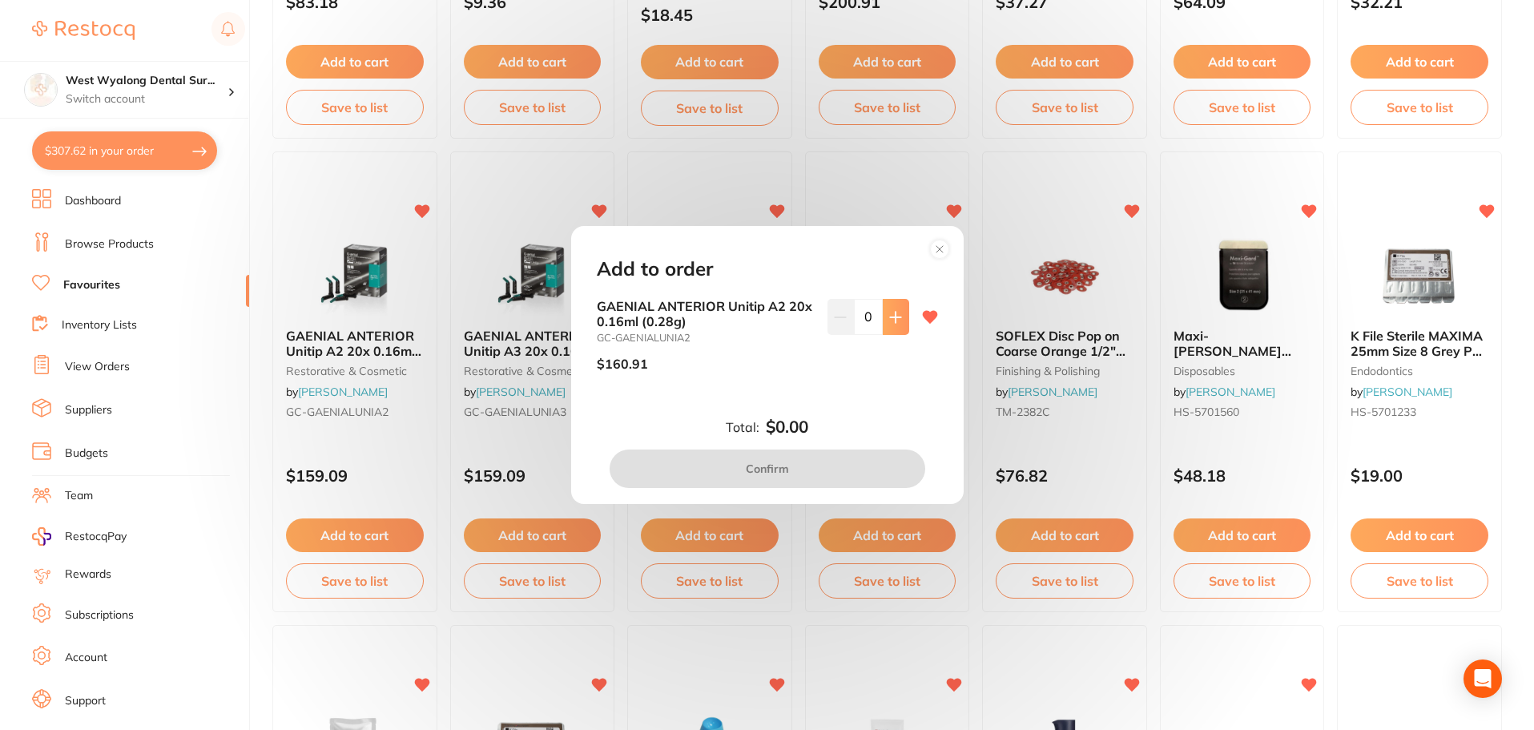
click at [883, 325] on button at bounding box center [896, 316] width 26 height 35
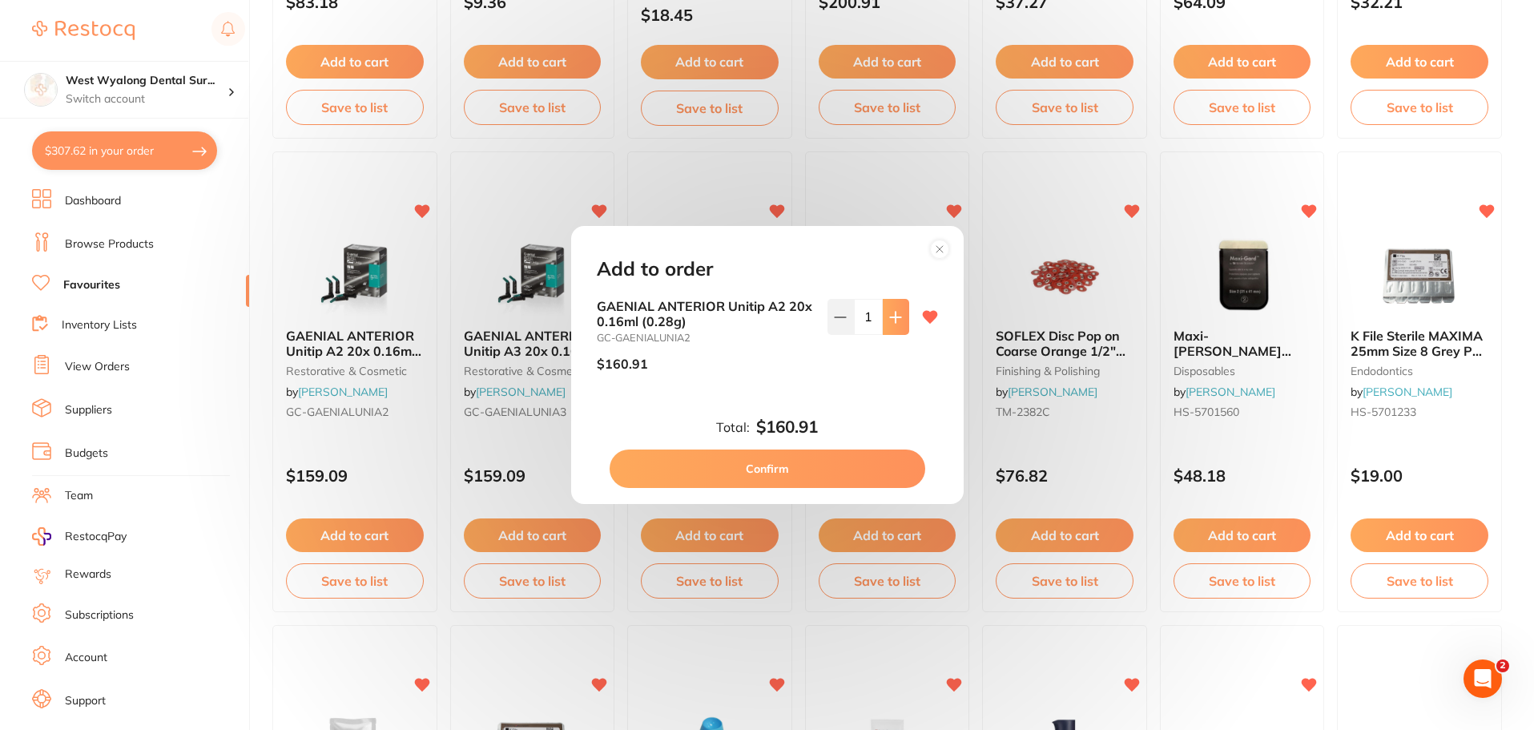
scroll to position [0, 0]
click at [883, 324] on button at bounding box center [896, 316] width 26 height 35
type input "2"
click at [751, 467] on button "Confirm" at bounding box center [768, 468] width 316 height 38
checkbox input "false"
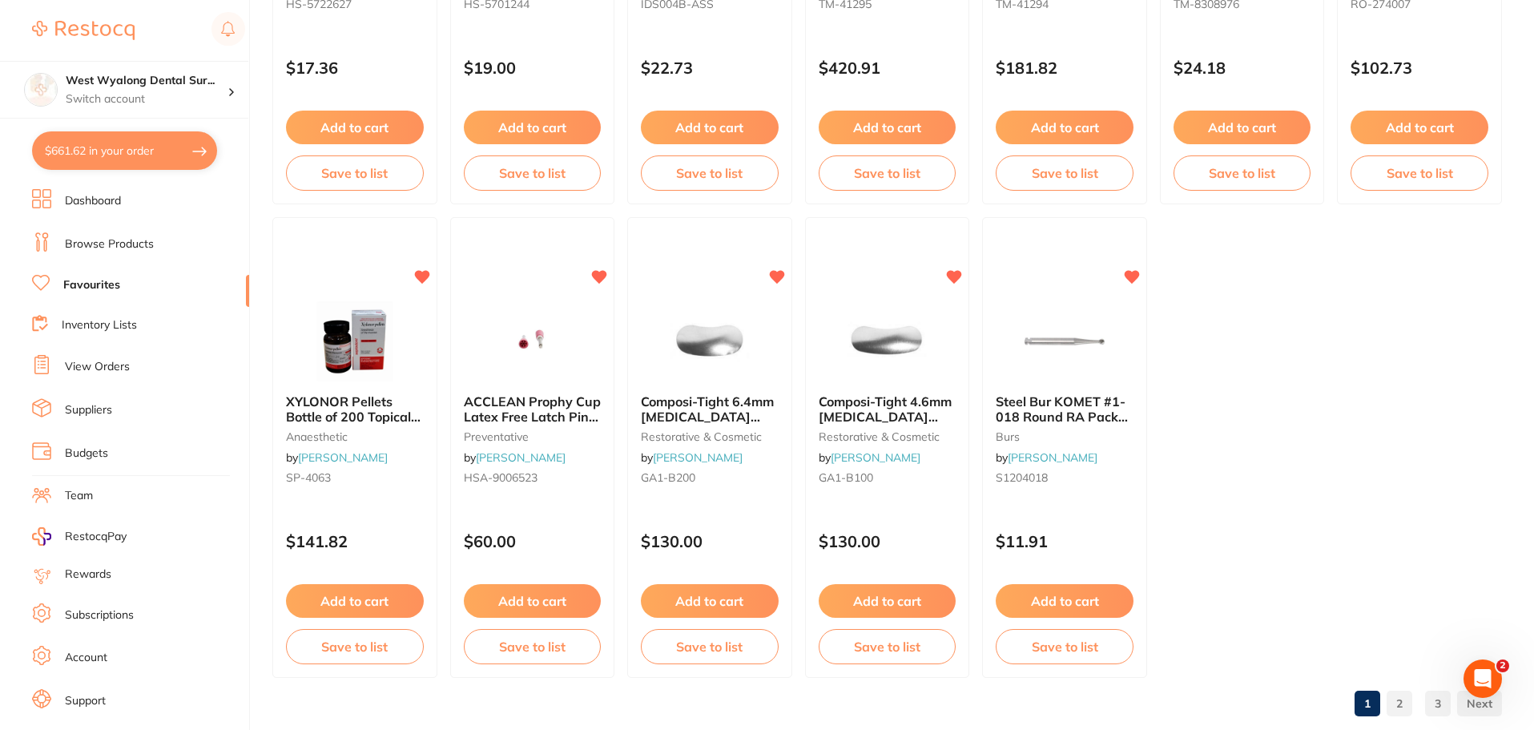
scroll to position [3316, 0]
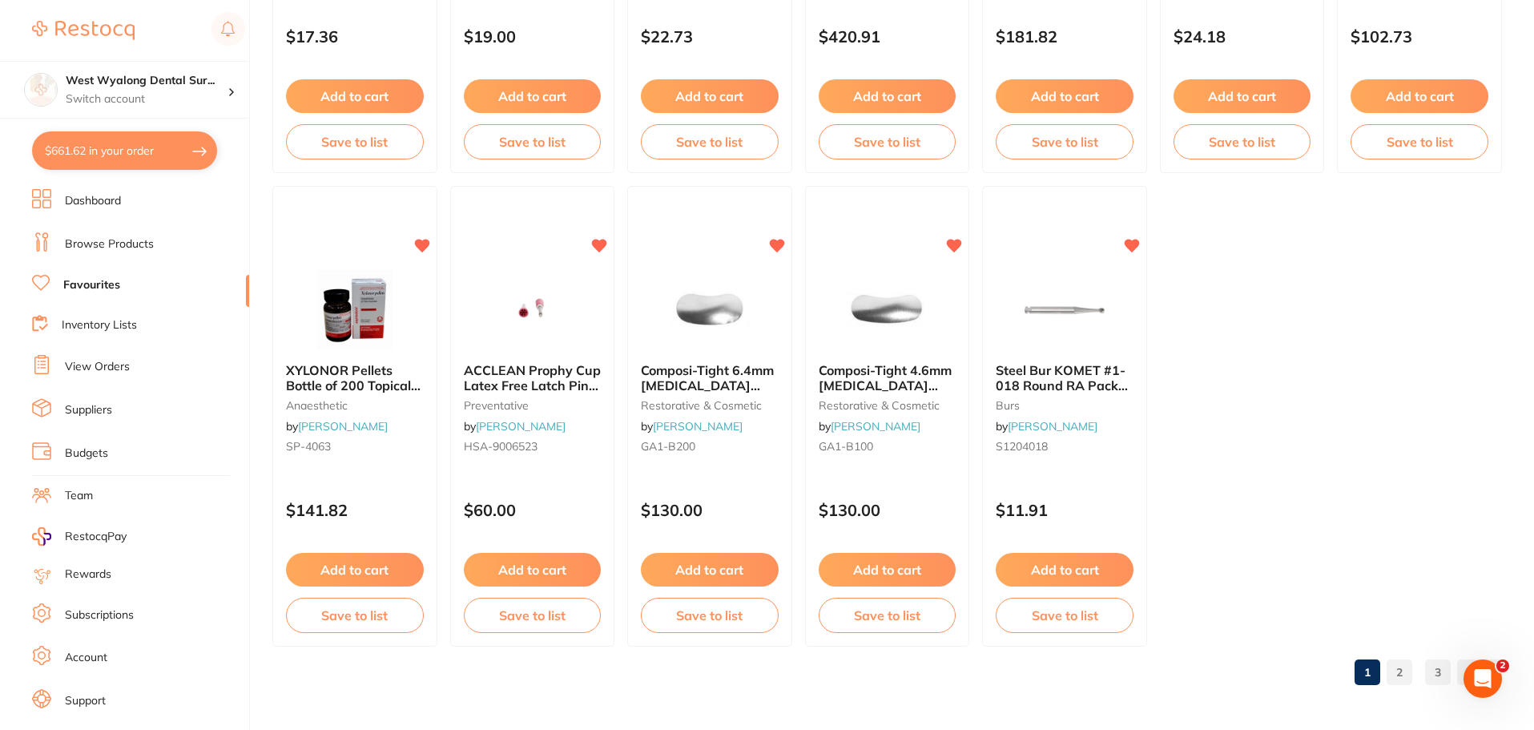
click at [1391, 675] on link "2" at bounding box center [1400, 672] width 26 height 32
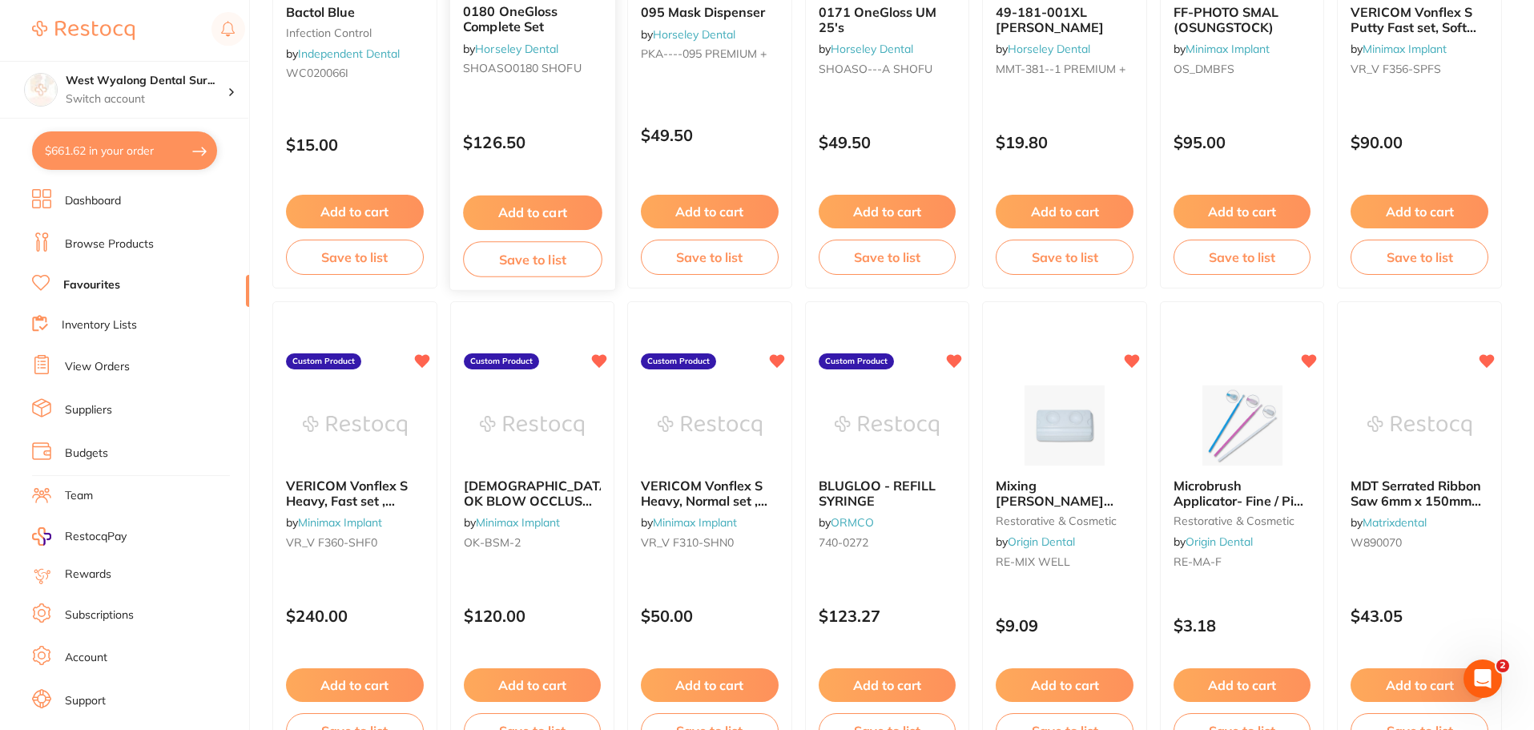
scroll to position [2755, 0]
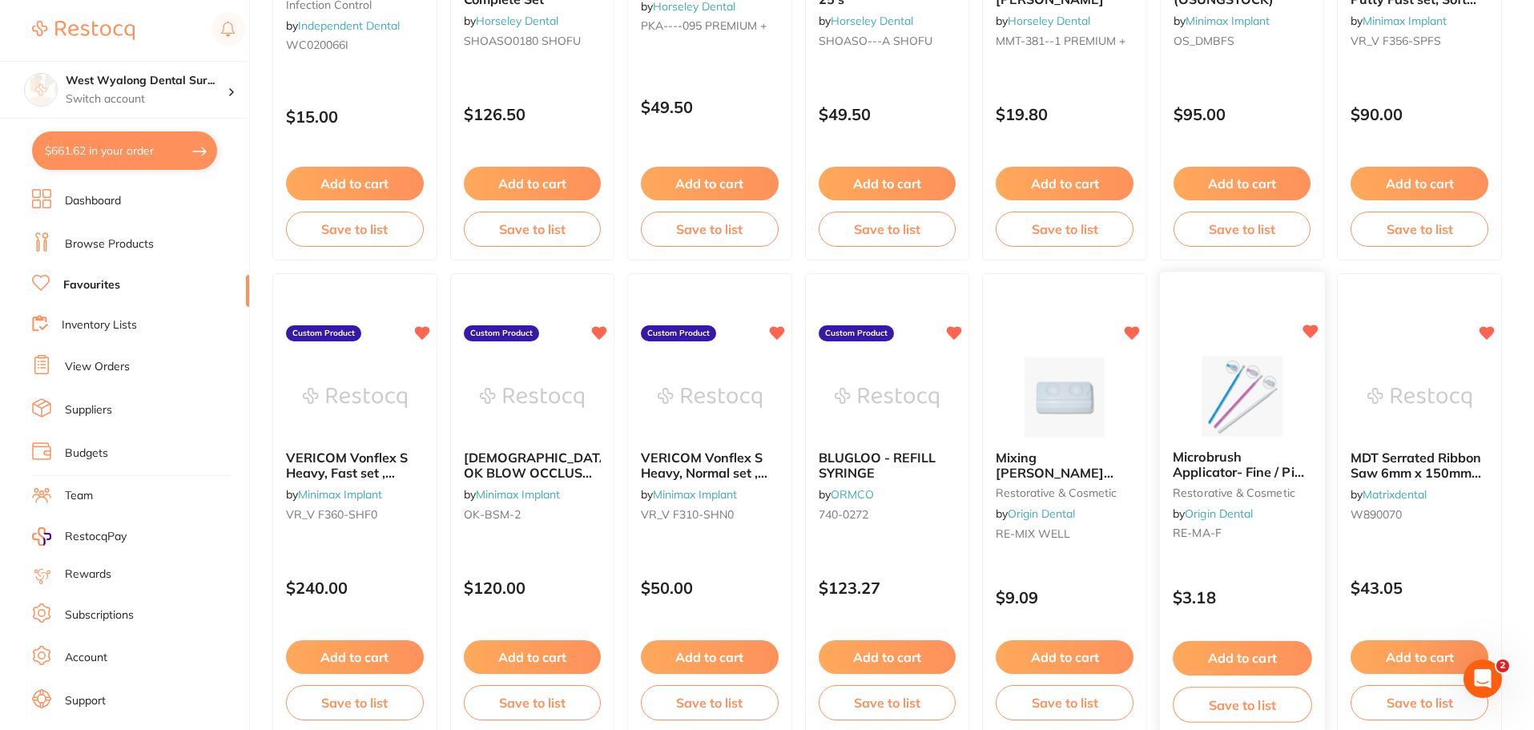
click at [1193, 474] on span "Microbrush Applicator- Fine / Pink (100pcs/barrel)" at bounding box center [1241, 472] width 137 height 46
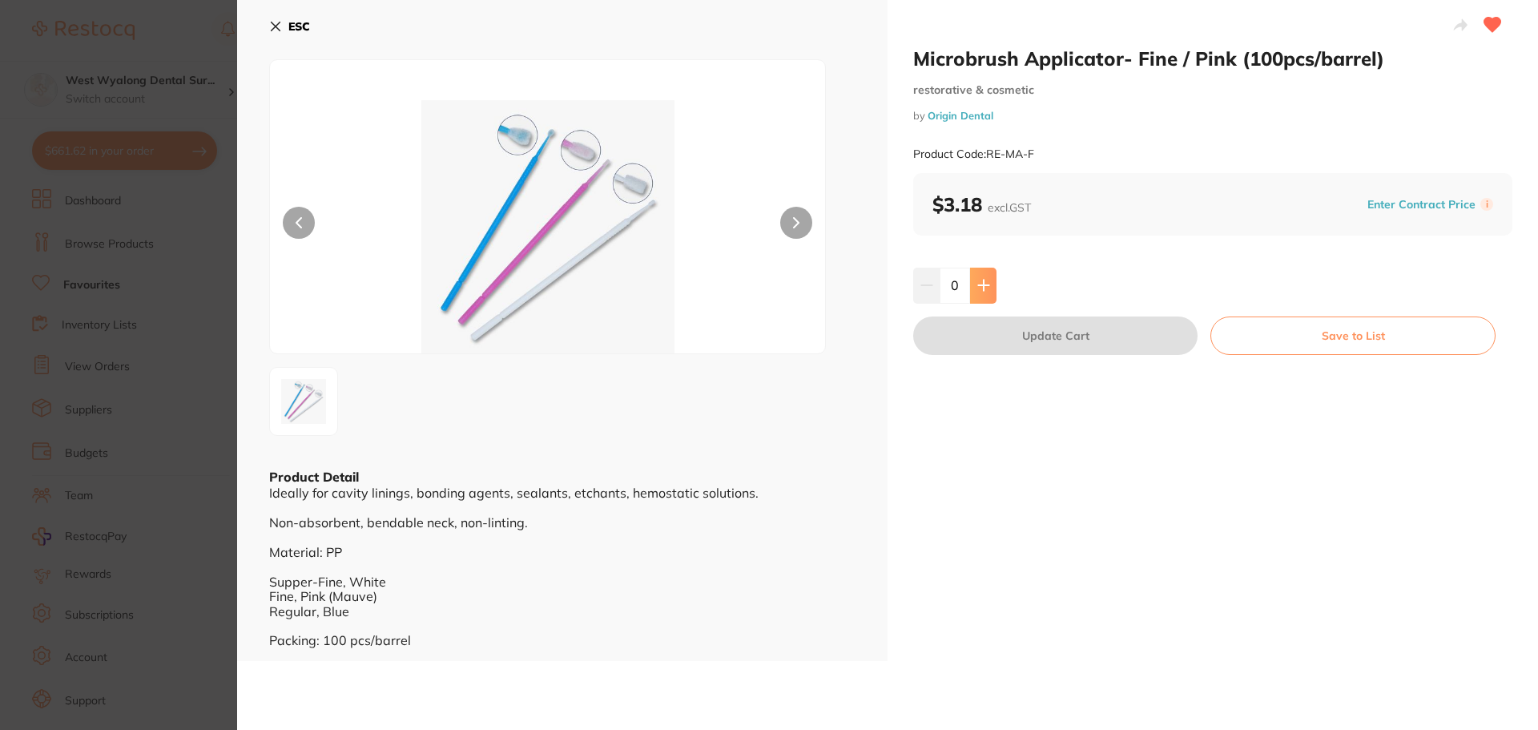
click at [978, 289] on icon at bounding box center [983, 285] width 13 height 13
type input "1"
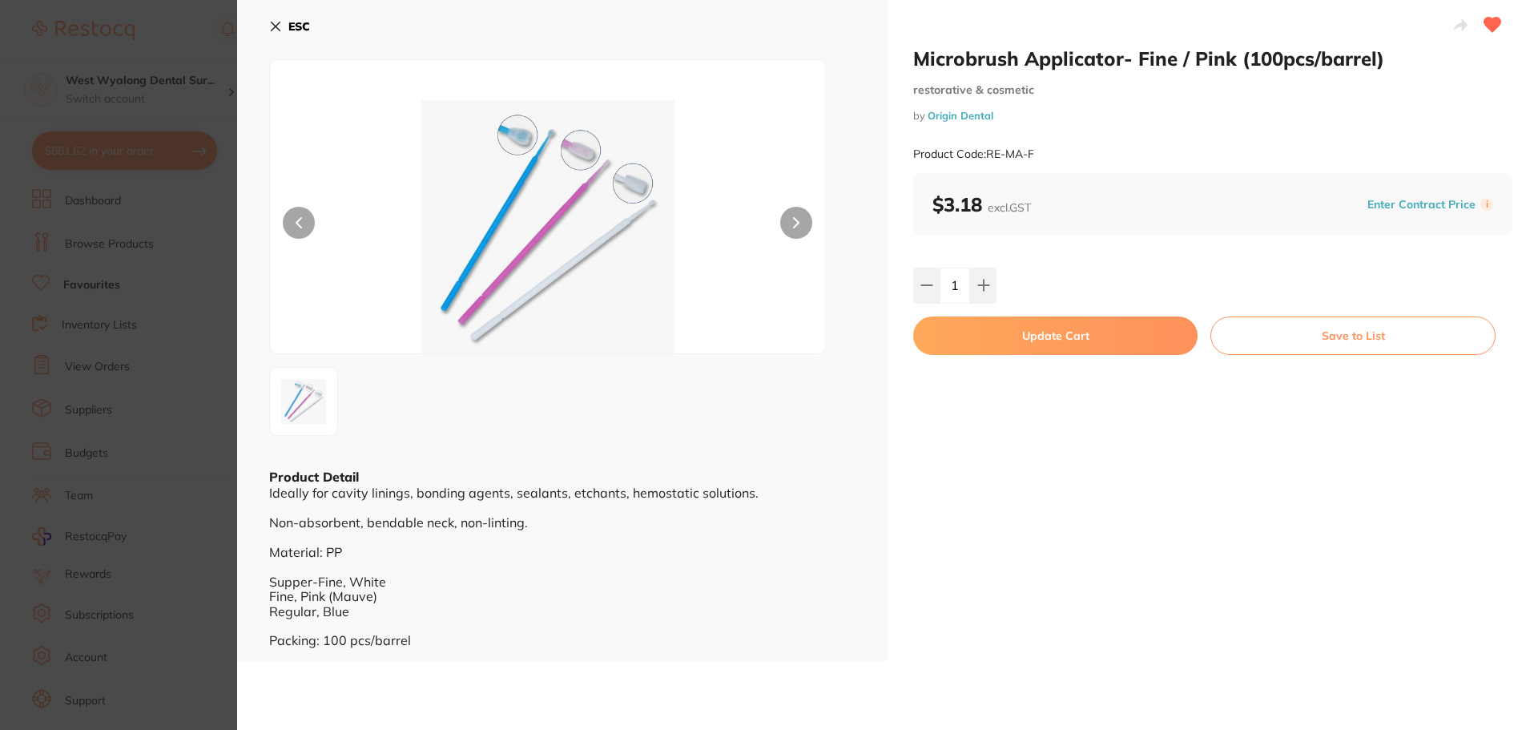
click at [961, 343] on button "Update Cart" at bounding box center [1055, 335] width 284 height 38
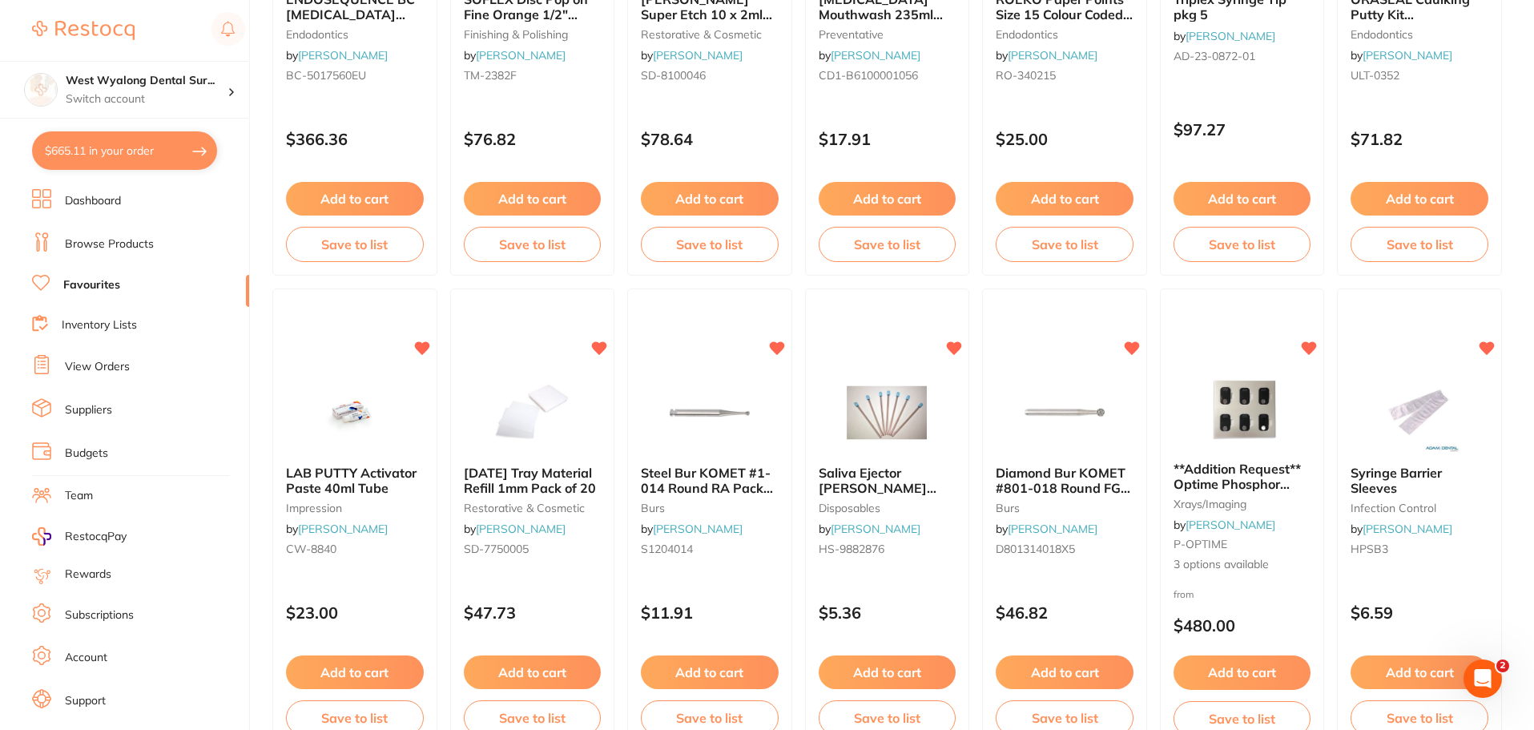
scroll to position [832, 0]
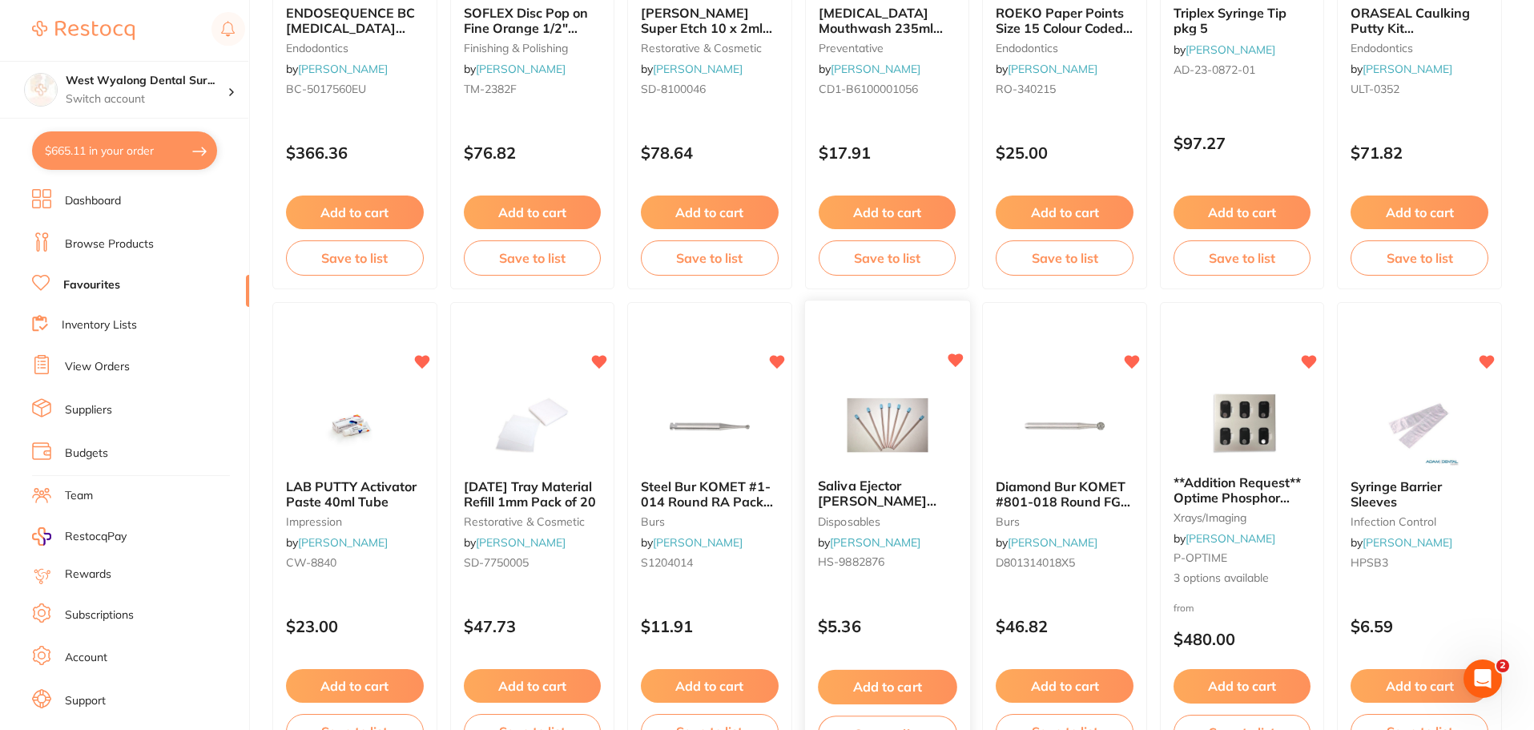
click at [878, 680] on button "Add to cart" at bounding box center [887, 687] width 139 height 34
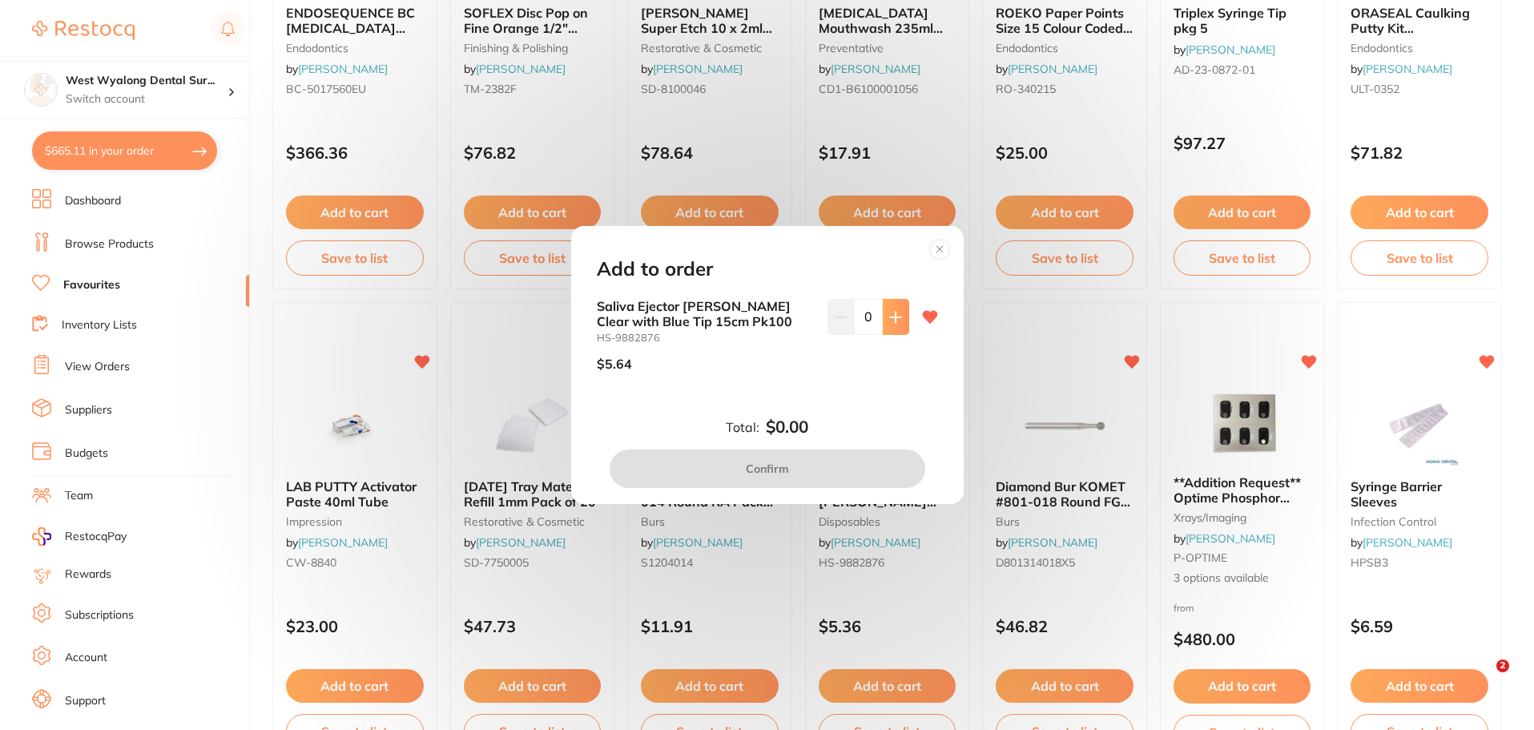
click at [888, 328] on button at bounding box center [896, 316] width 26 height 35
type input "1"
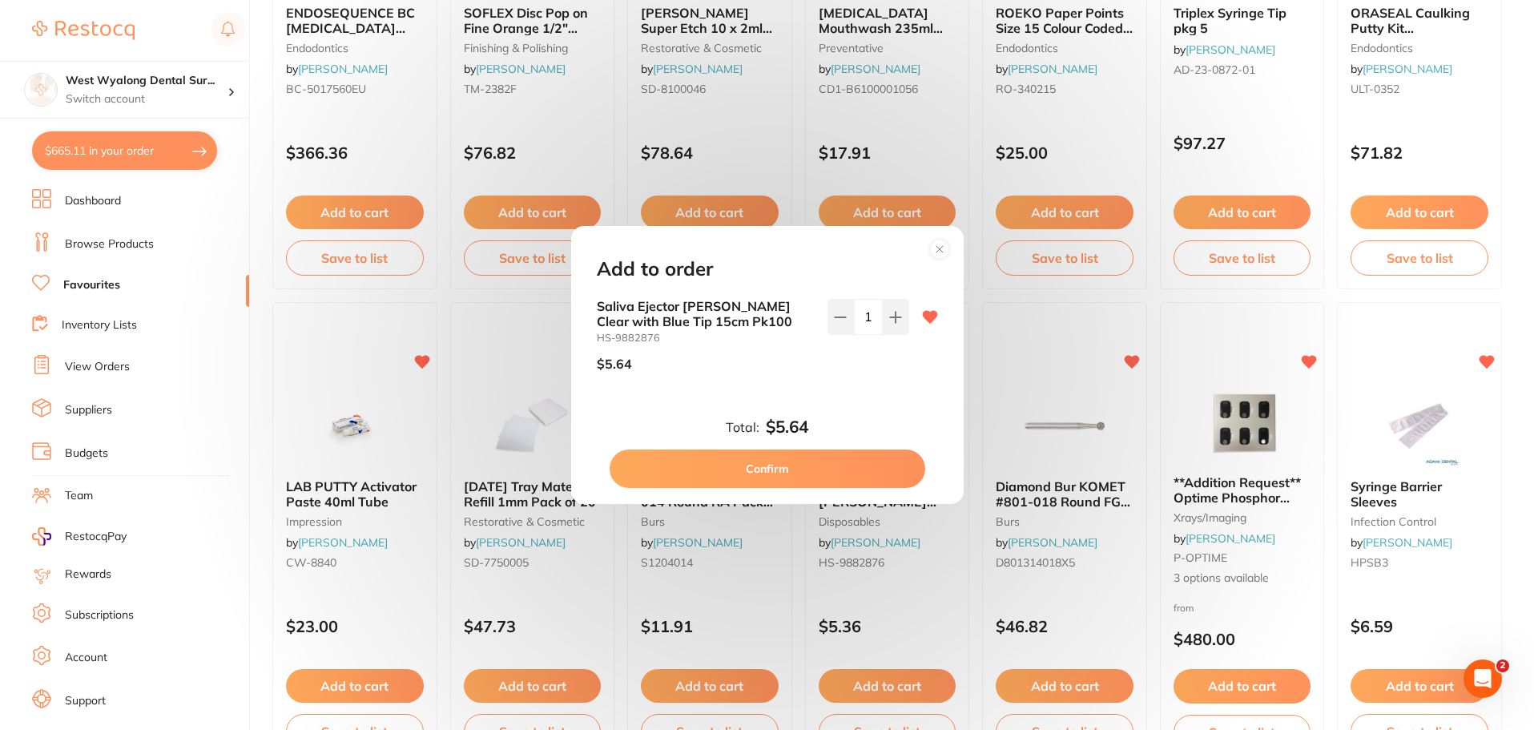
click at [806, 479] on button "Confirm" at bounding box center [768, 468] width 316 height 38
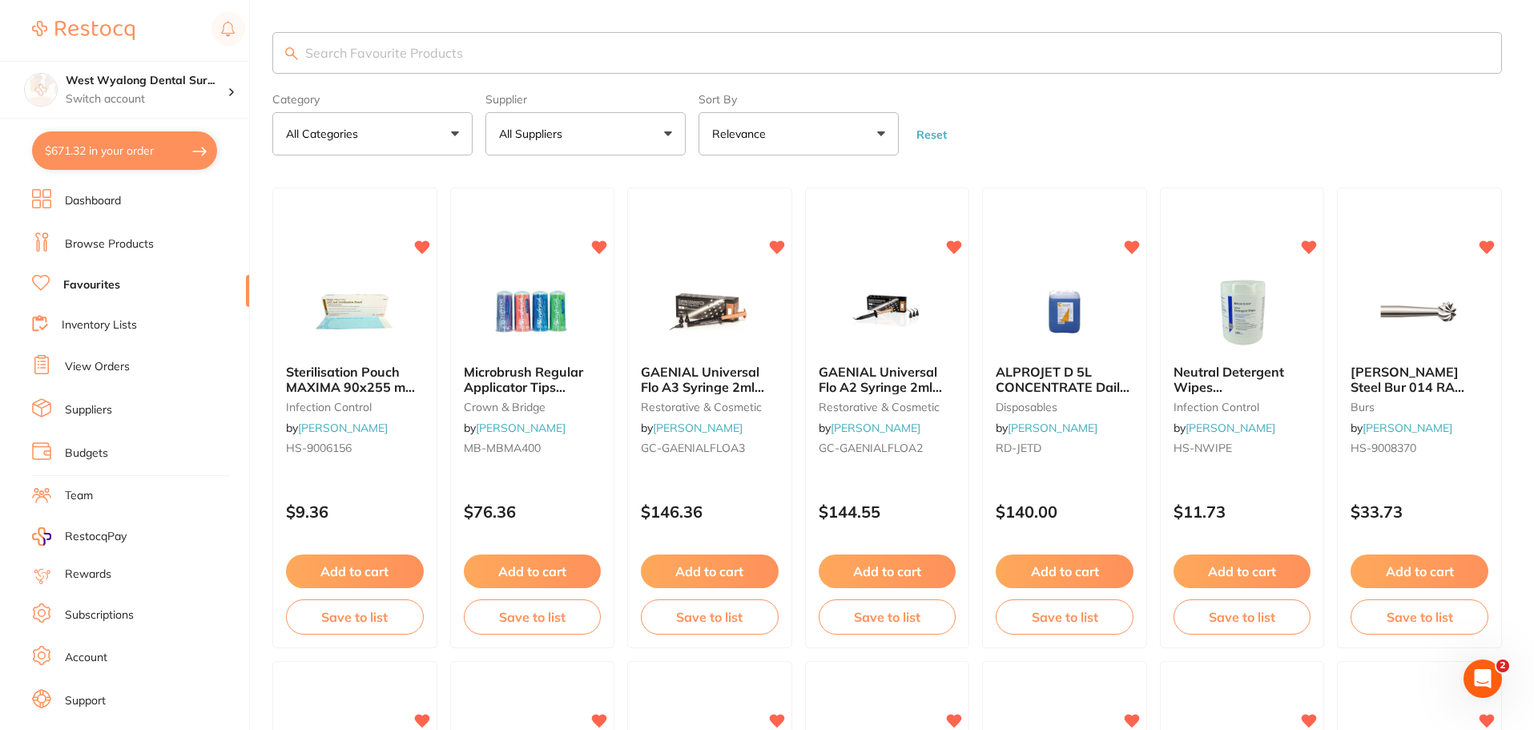
click at [389, 49] on input "search" at bounding box center [887, 53] width 1230 height 42
type input "universal flow"
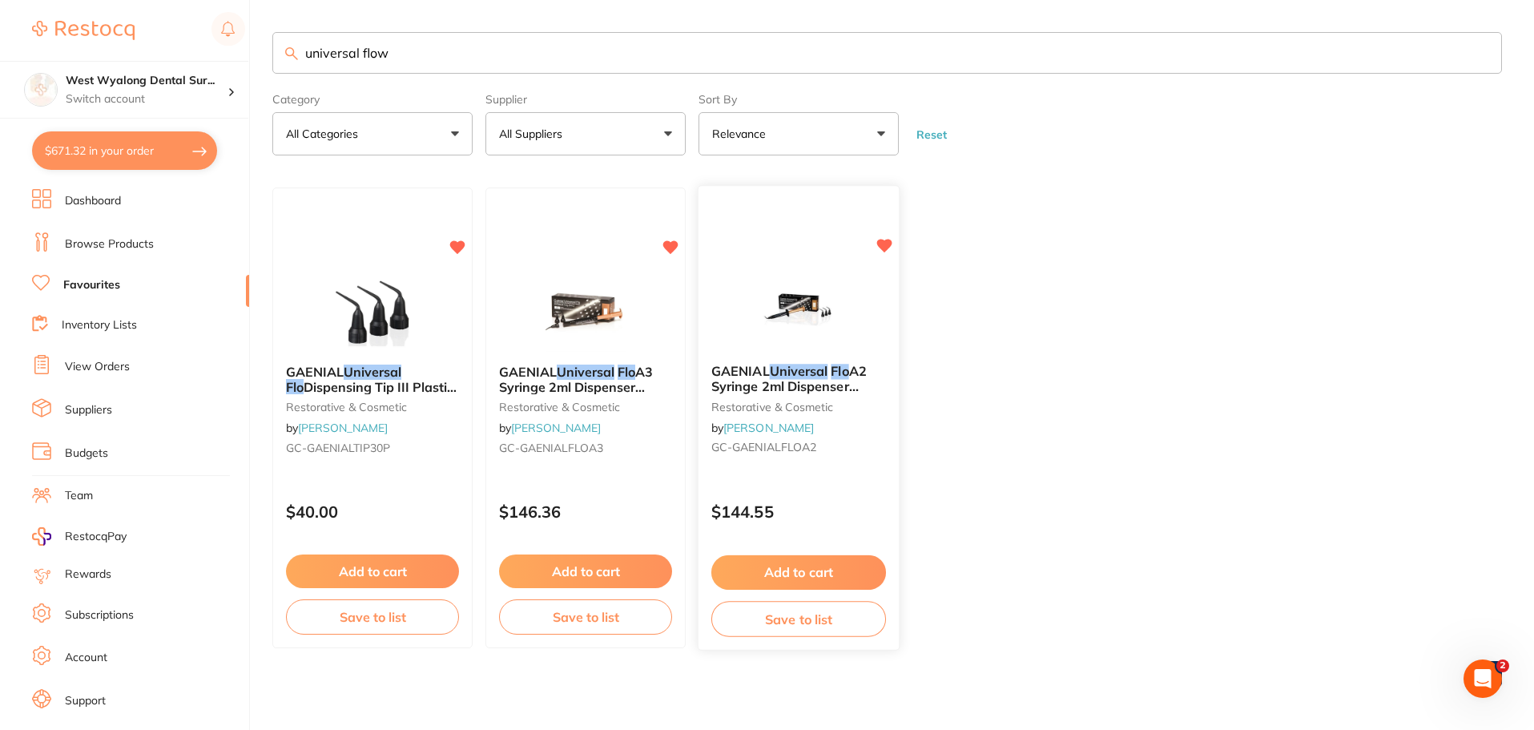
click at [793, 565] on button "Add to cart" at bounding box center [798, 572] width 175 height 34
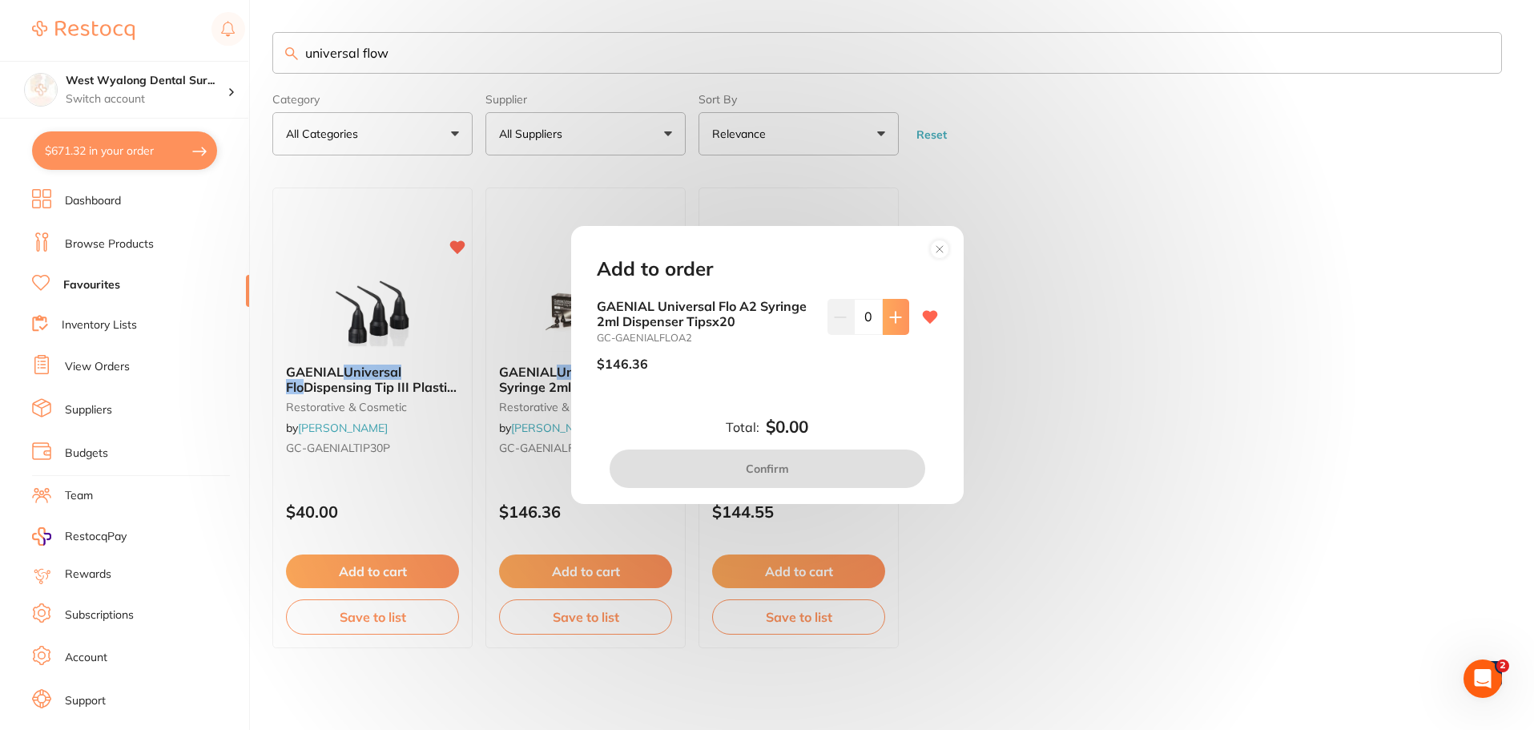
click at [898, 324] on button at bounding box center [896, 316] width 26 height 35
type input "1"
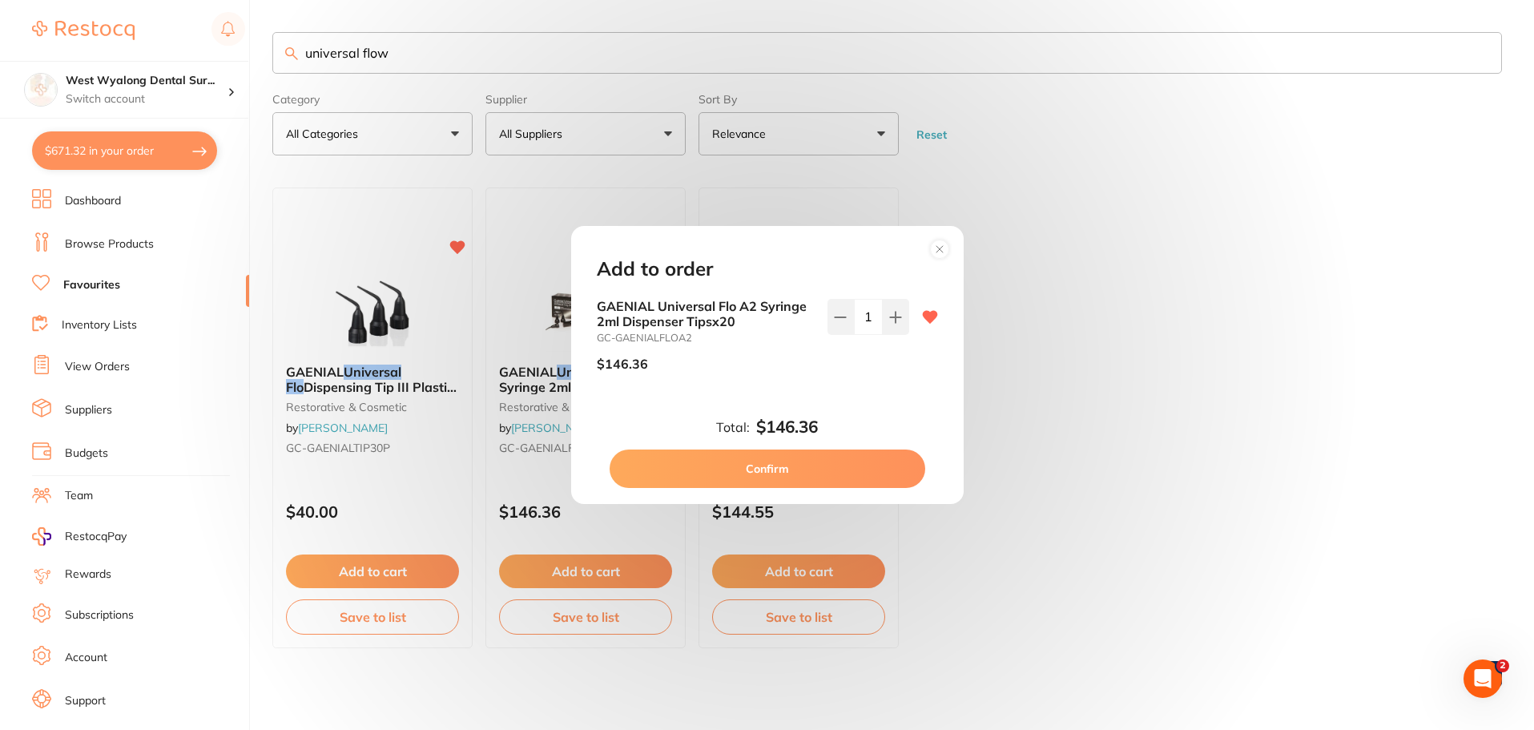
click at [807, 463] on button "Confirm" at bounding box center [768, 468] width 316 height 38
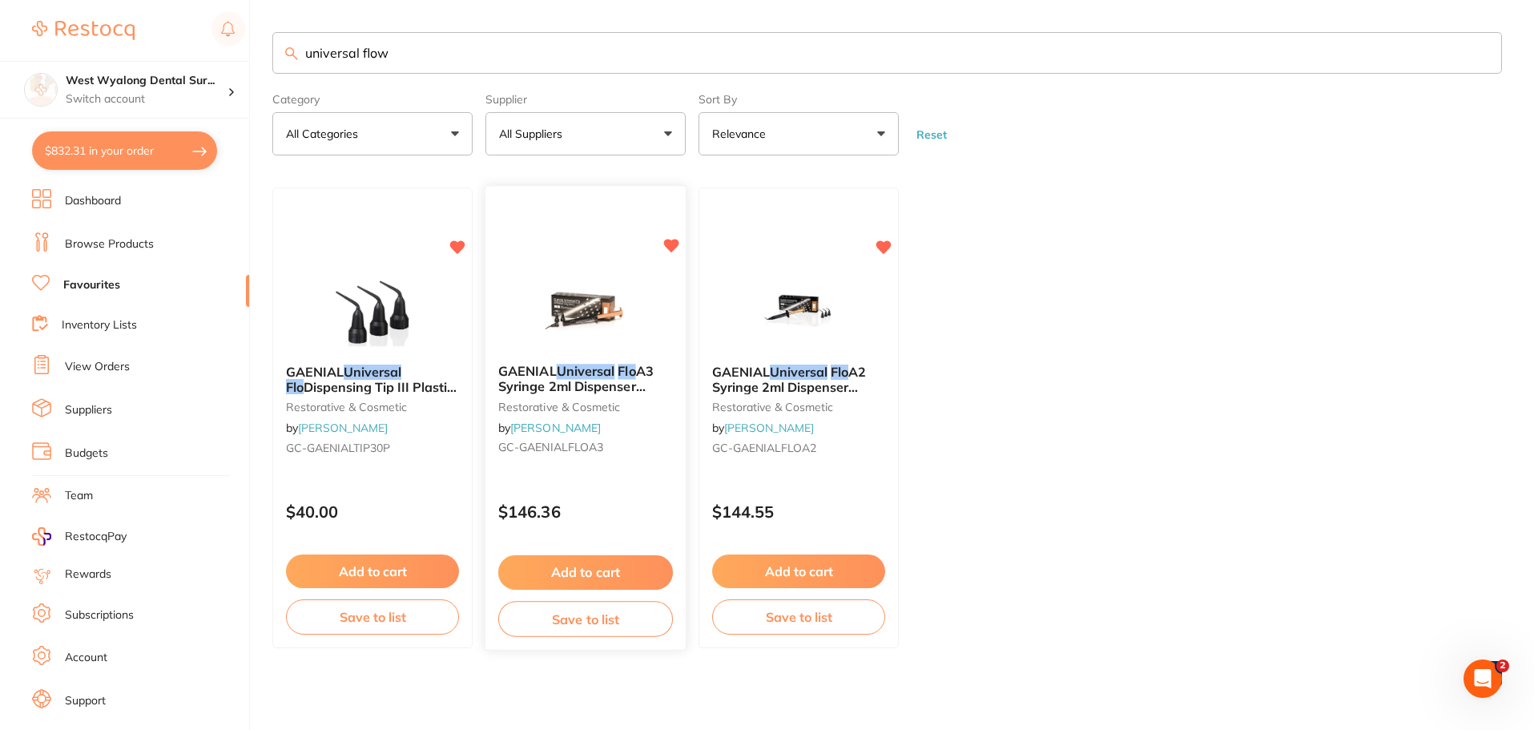
click at [603, 582] on button "Add to cart" at bounding box center [585, 572] width 175 height 34
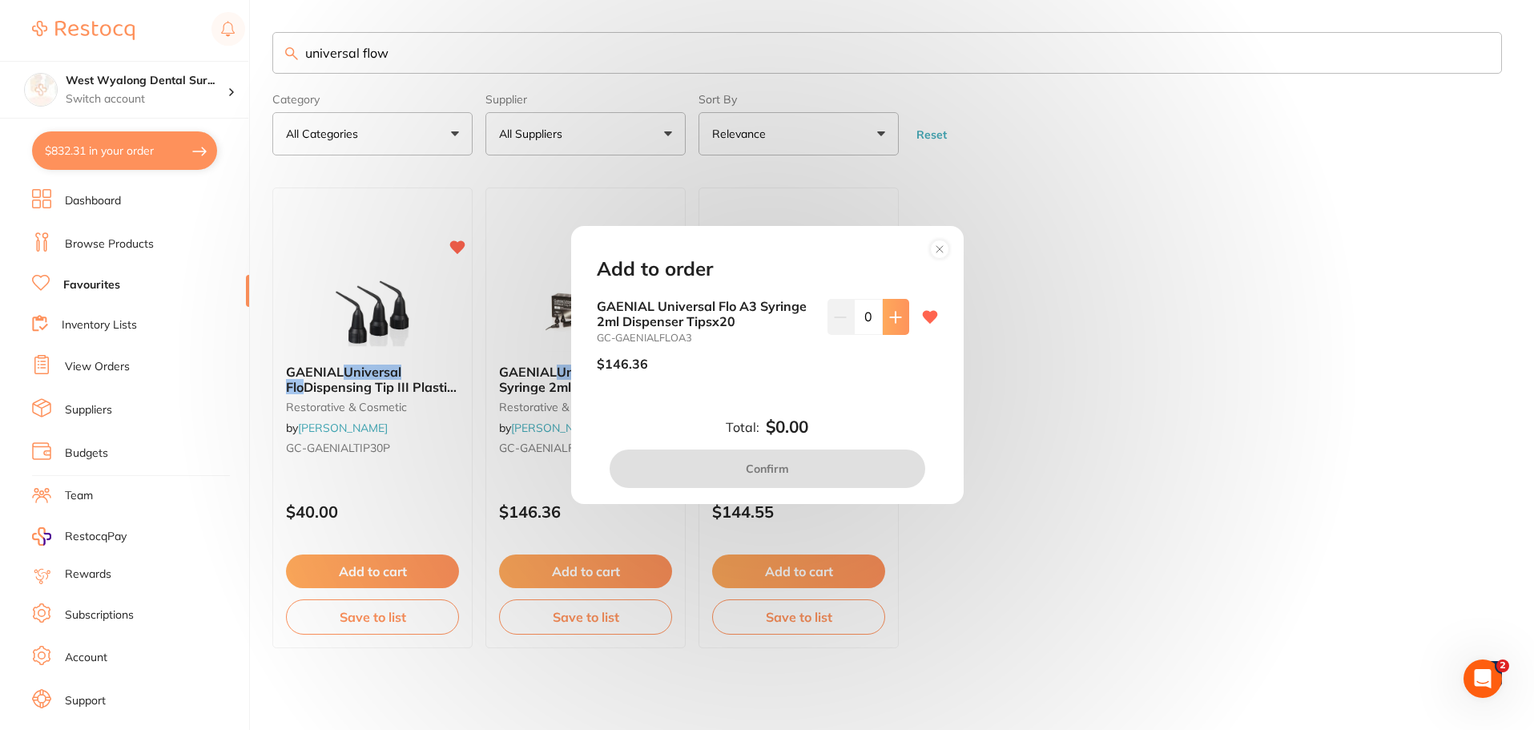
click at [896, 322] on icon at bounding box center [895, 317] width 13 height 13
type input "1"
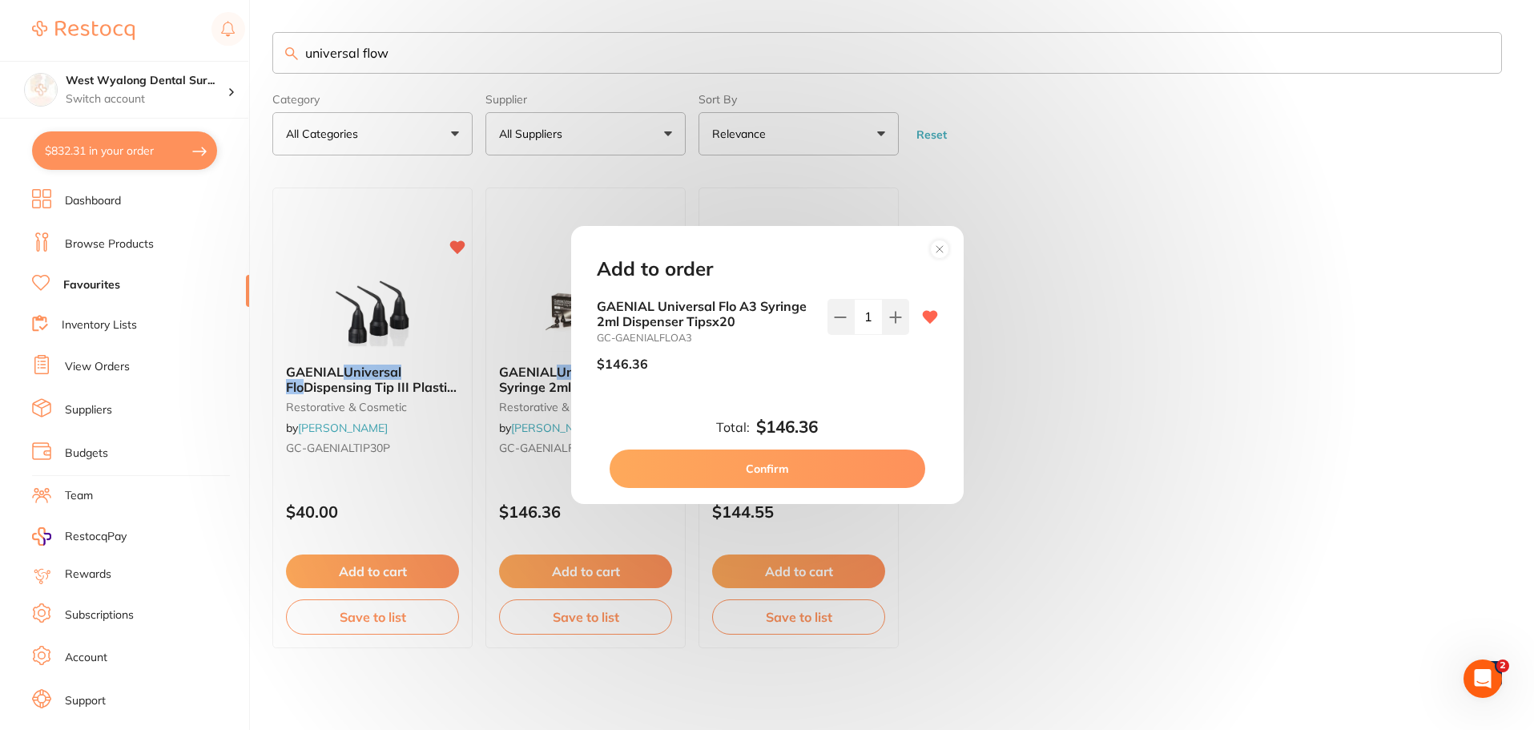
click at [755, 465] on button "Confirm" at bounding box center [768, 468] width 316 height 38
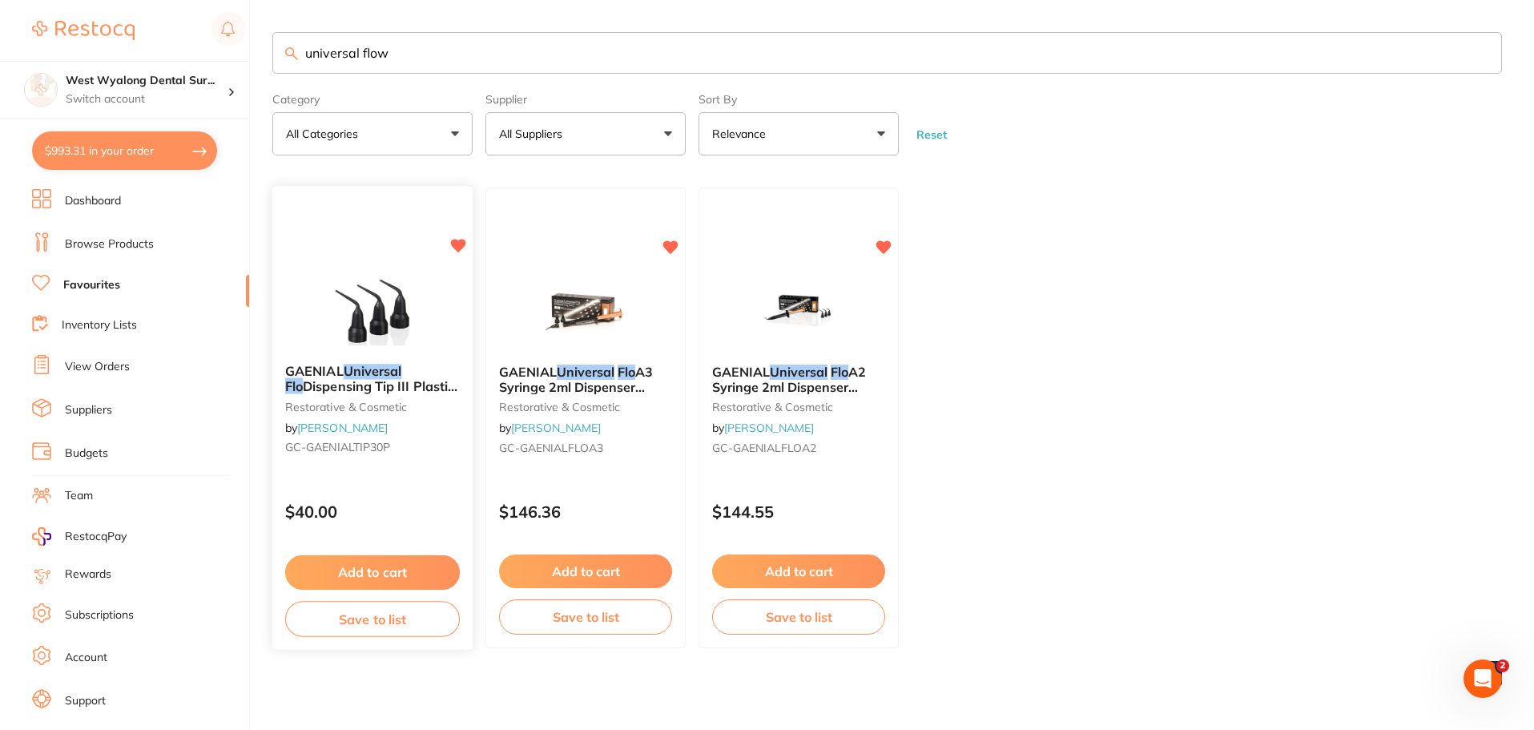
click at [344, 566] on button "Add to cart" at bounding box center [372, 572] width 175 height 34
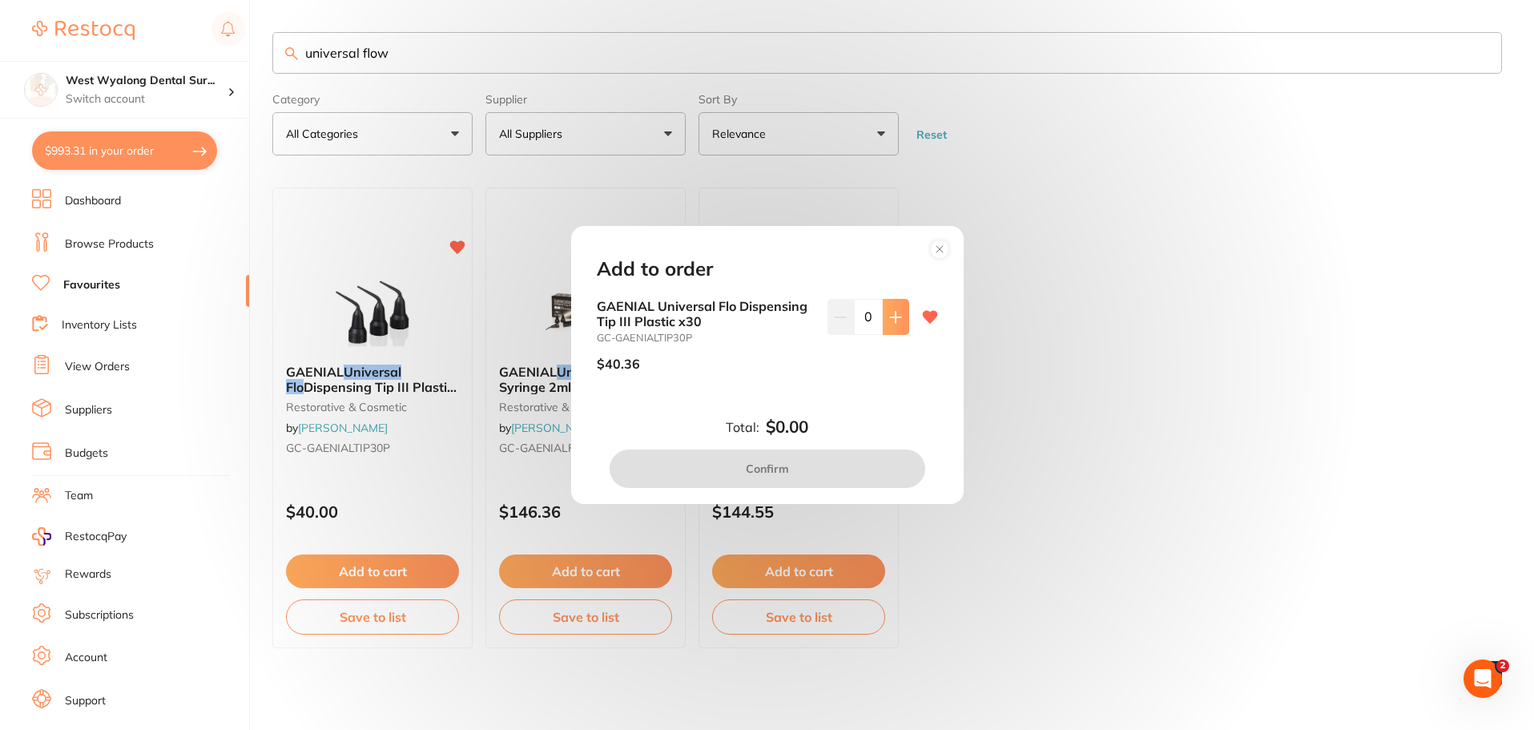
click at [890, 322] on icon at bounding box center [895, 317] width 13 height 13
type input "2"
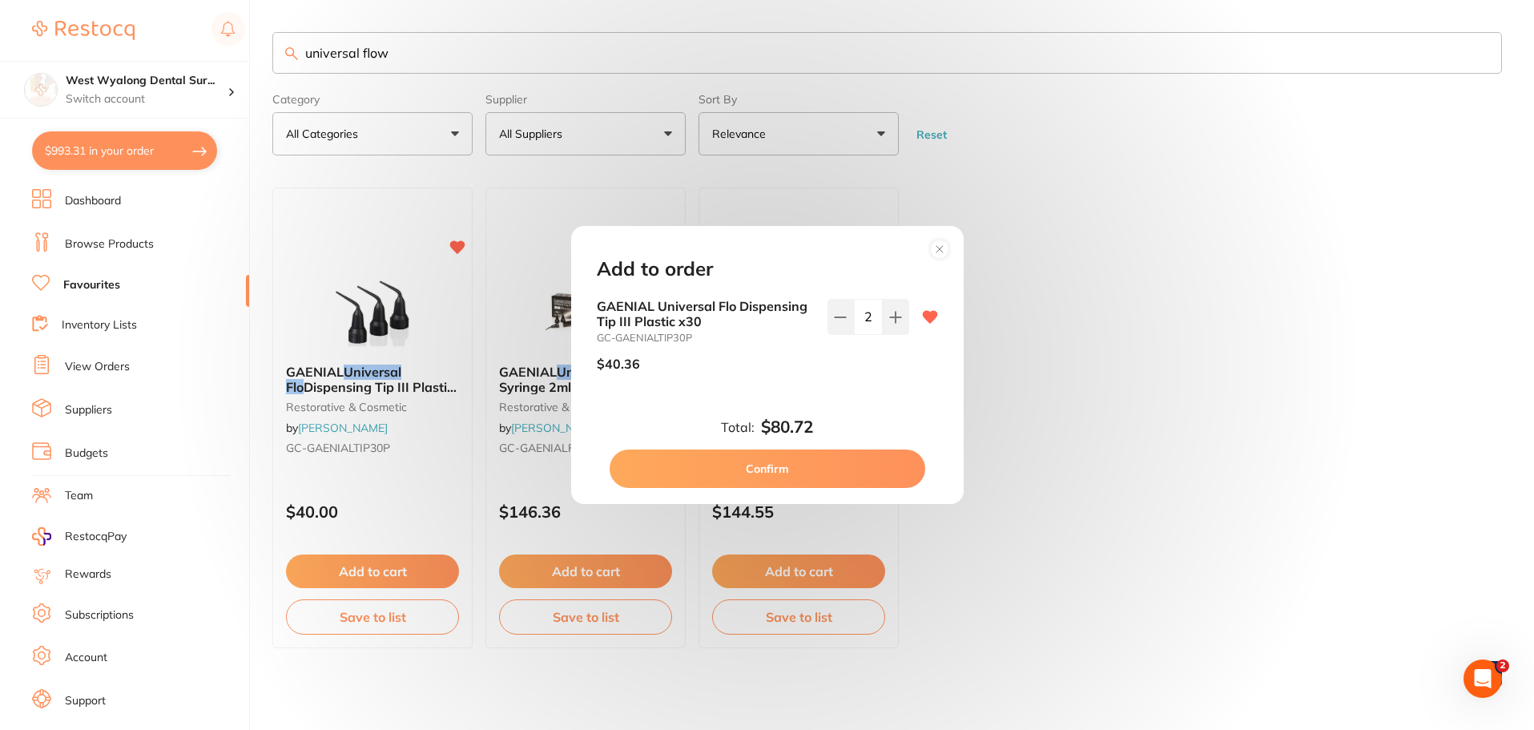
click at [792, 473] on button "Confirm" at bounding box center [768, 468] width 316 height 38
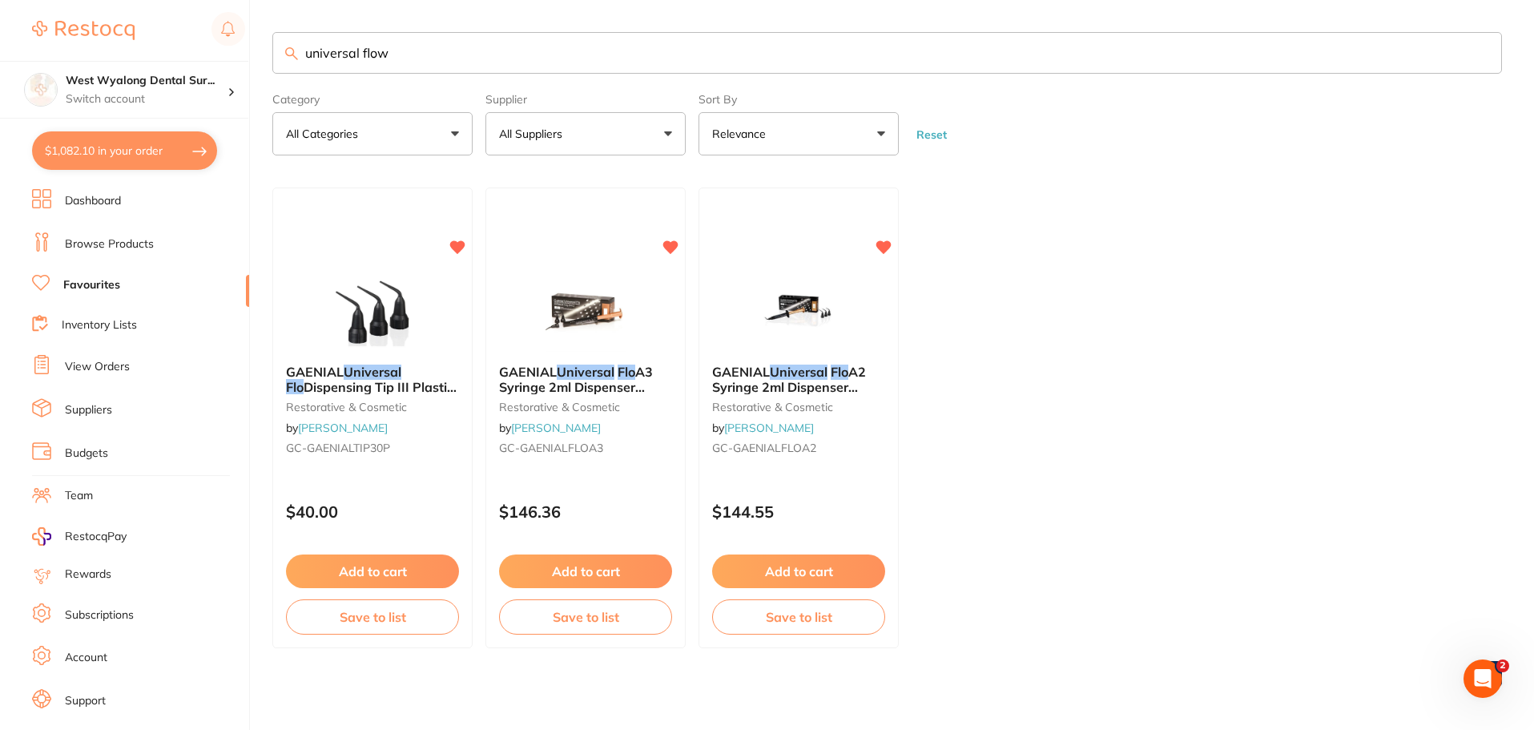
drag, startPoint x: 425, startPoint y: 58, endPoint x: 272, endPoint y: 52, distance: 153.1
click at [272, 52] on div "$1,082.10 West Wyalong Dental Sur... Switch account West Wyalong [MEDICAL_DATA]…" at bounding box center [767, 365] width 1534 height 730
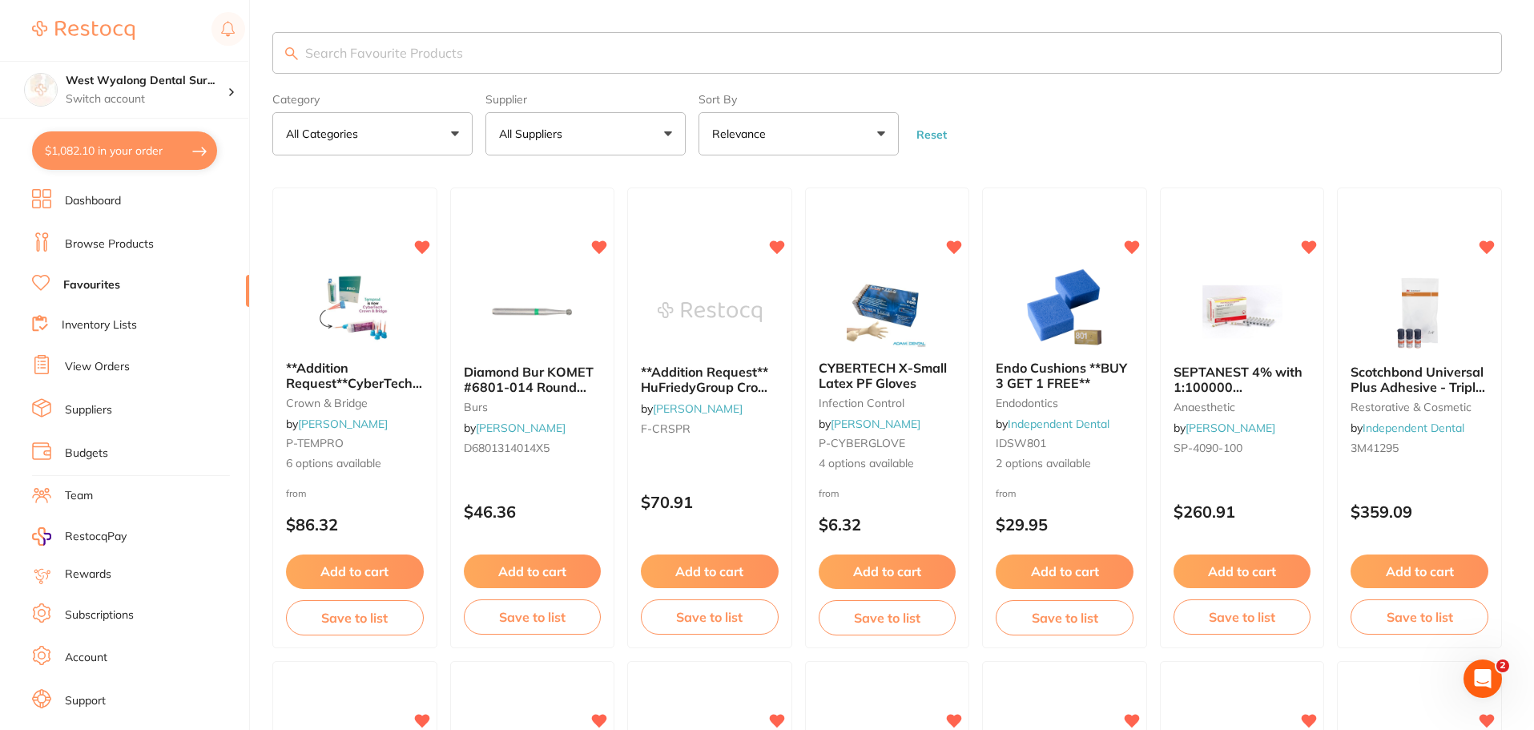
click at [122, 147] on button "$1,082.10 in your order" at bounding box center [124, 150] width 185 height 38
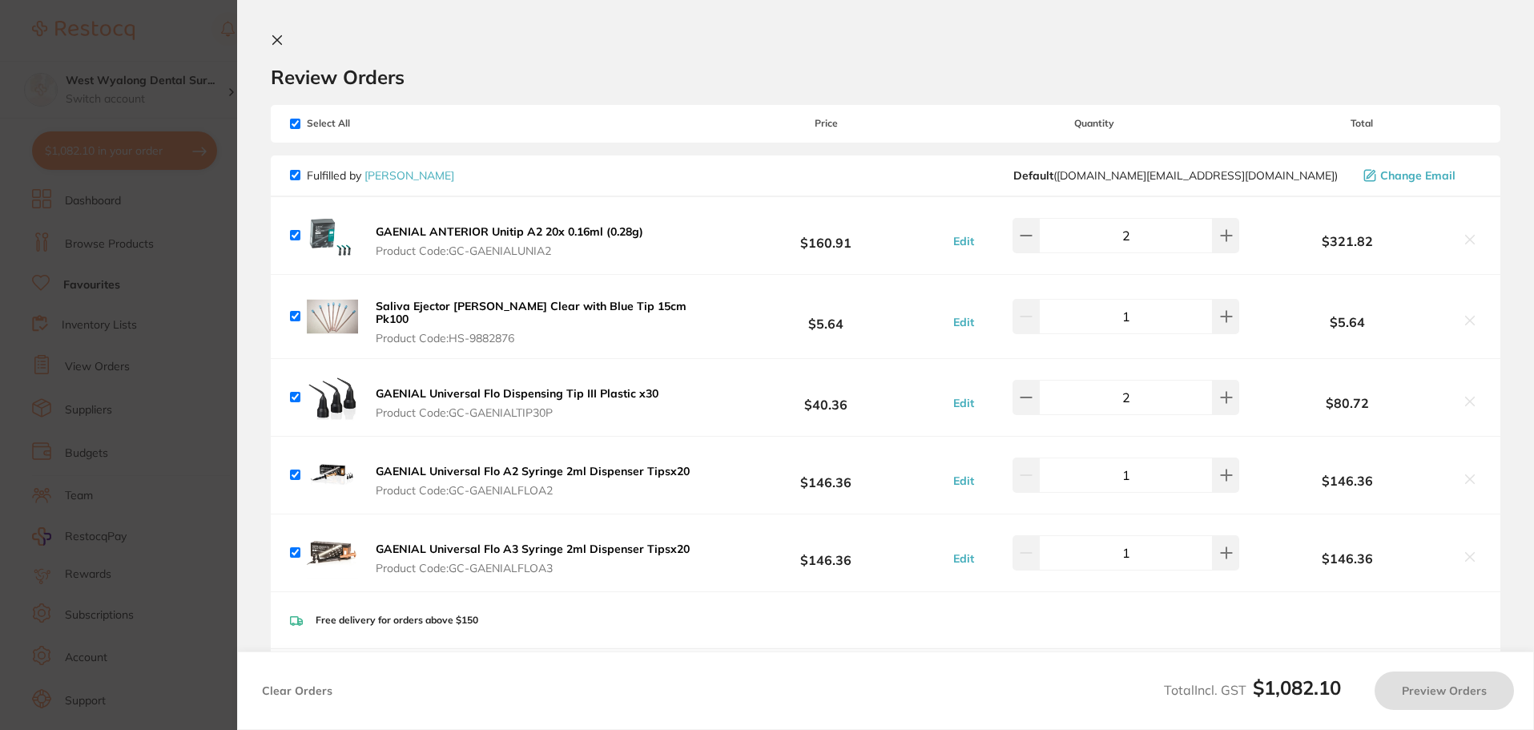
checkbox input "true"
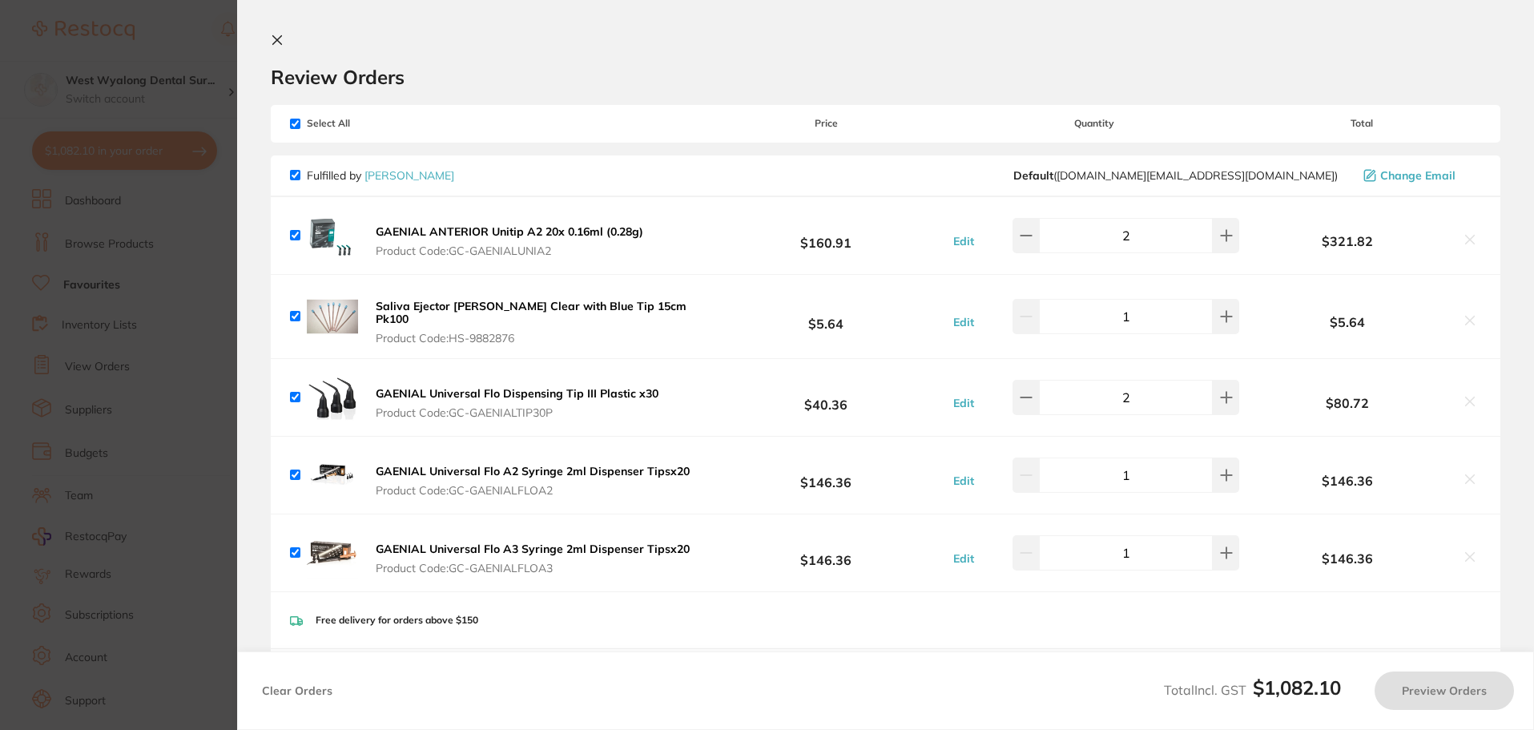
checkbox input "true"
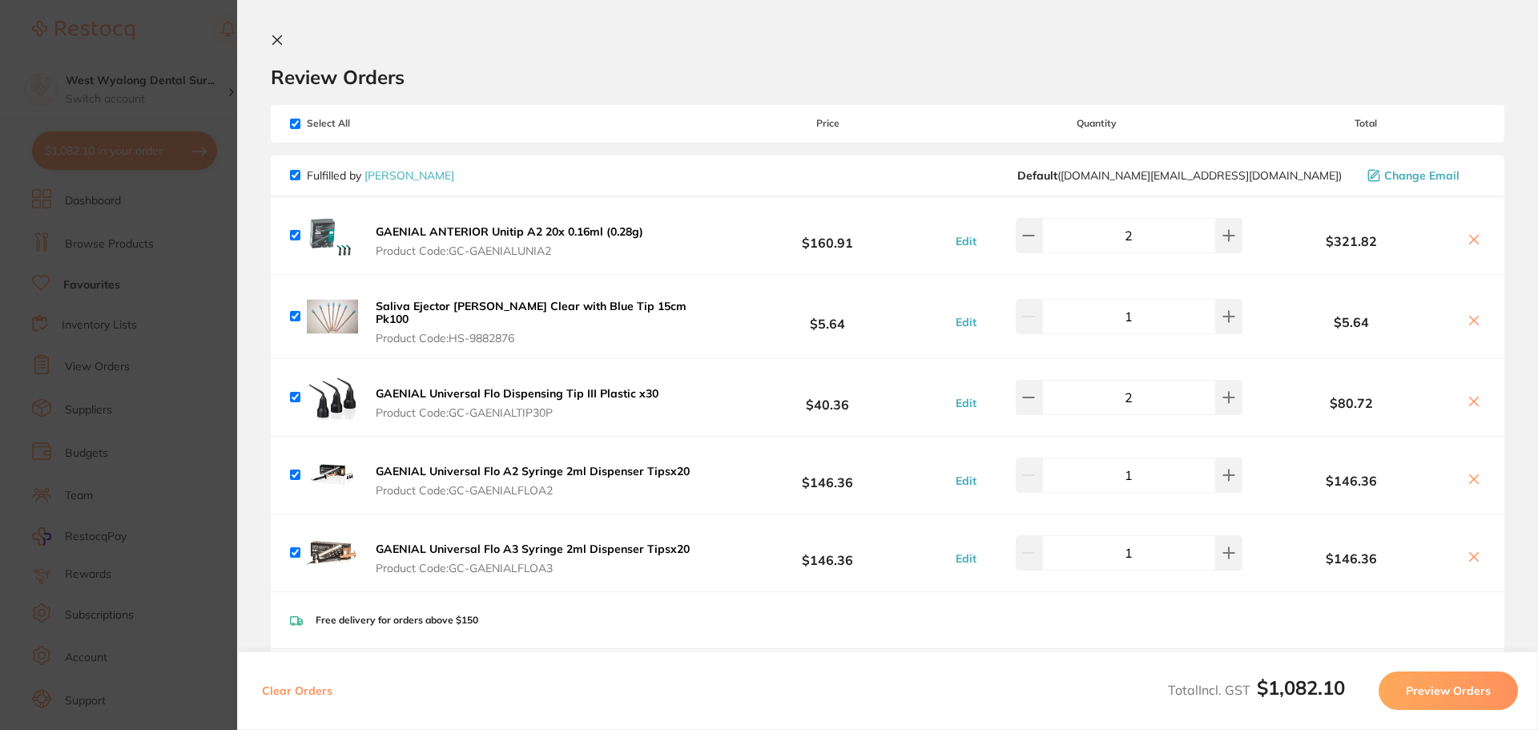
click at [276, 33] on section "Review Orders Your orders are being processed and we will notify you once we ha…" at bounding box center [887, 365] width 1301 height 730
click at [276, 34] on icon at bounding box center [277, 40] width 13 height 13
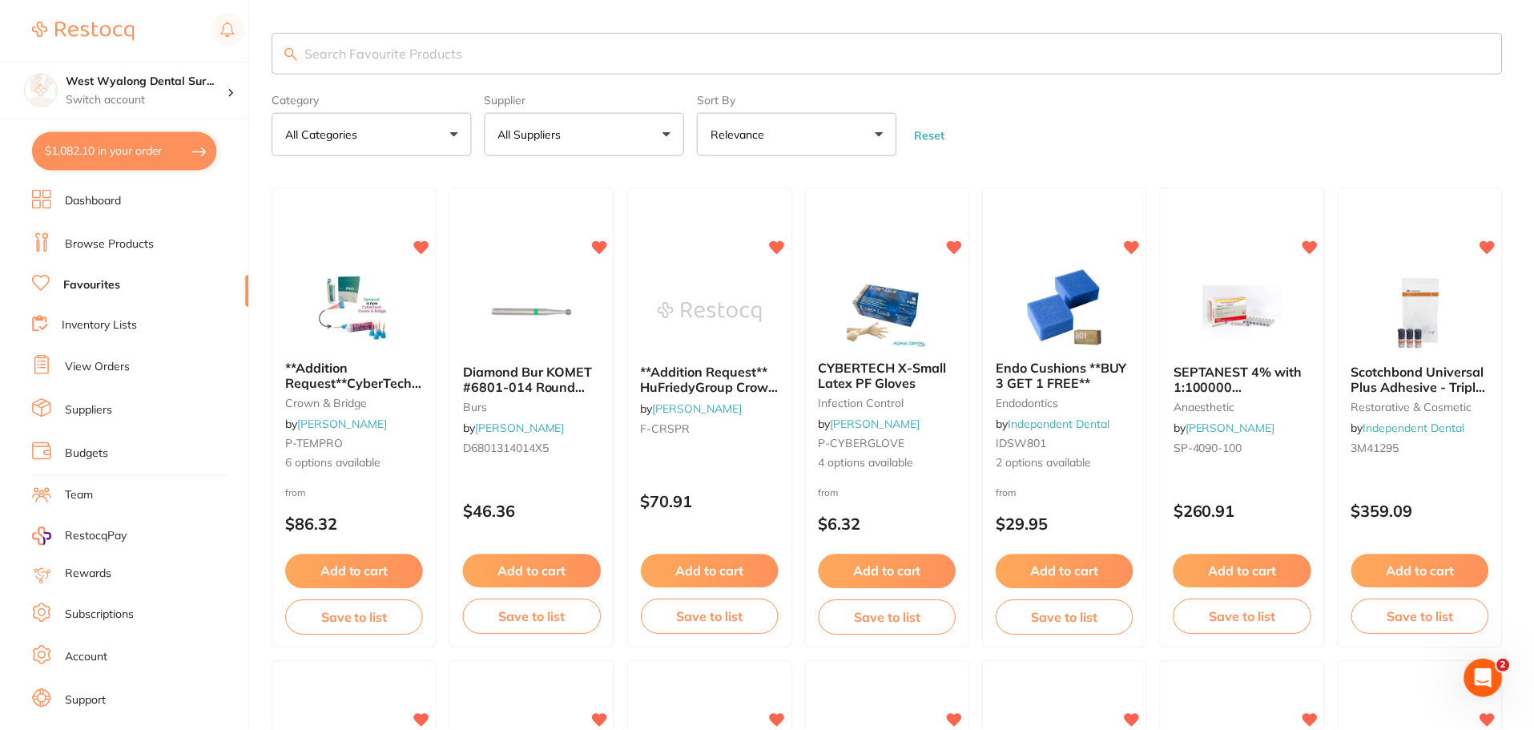
scroll to position [13, 0]
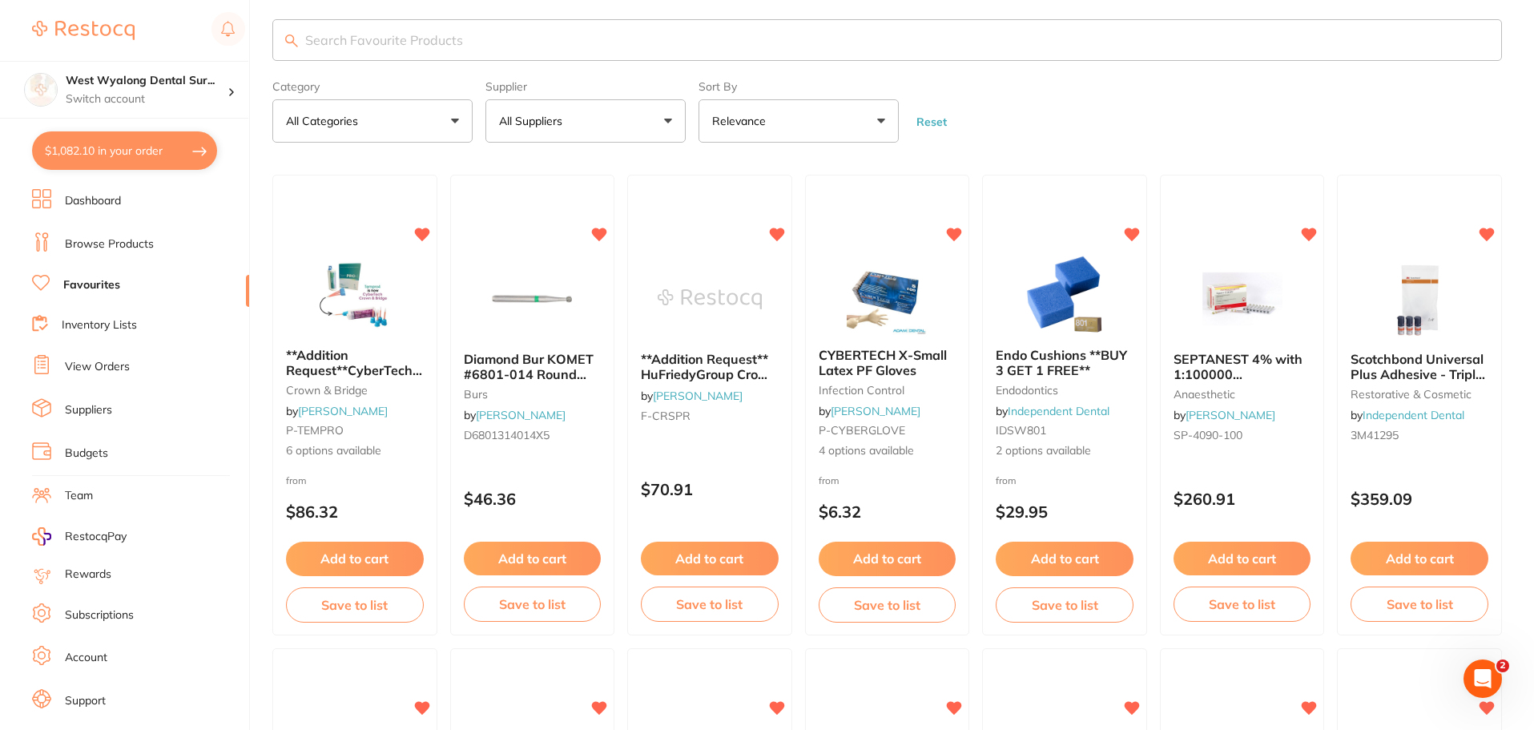
click at [147, 163] on button "$1,082.10 in your order" at bounding box center [124, 150] width 185 height 38
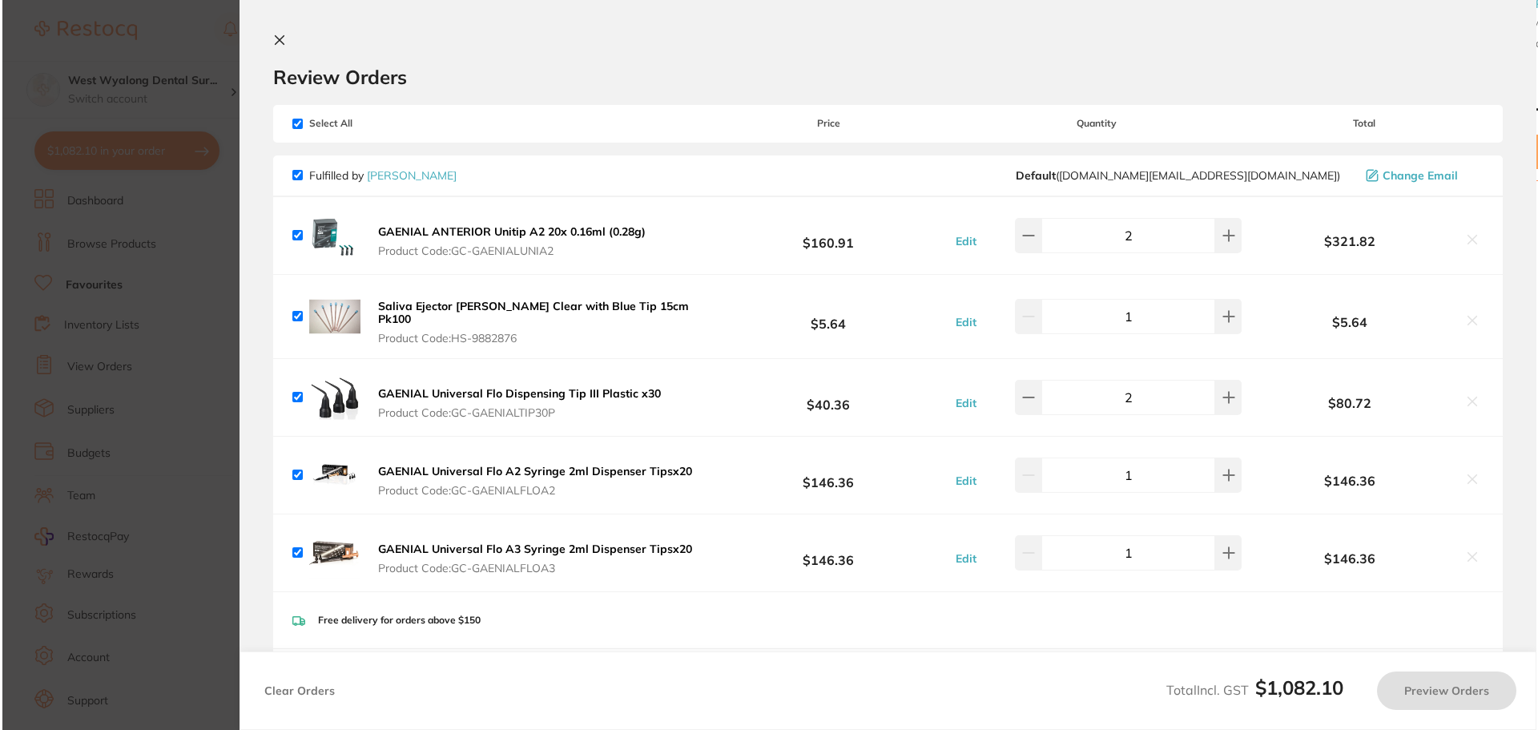
scroll to position [0, 0]
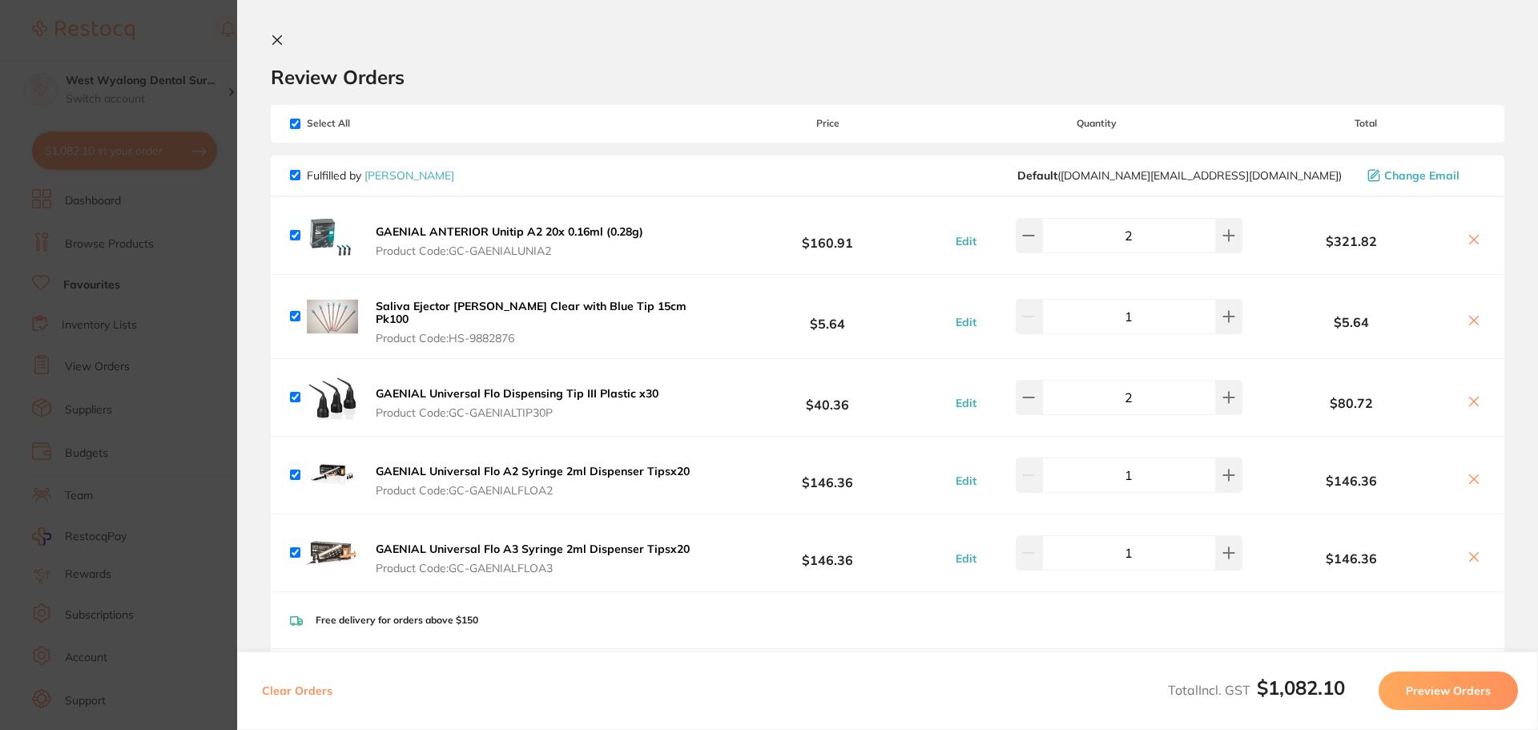
click at [729, 309] on b "$5.64" at bounding box center [827, 316] width 239 height 30
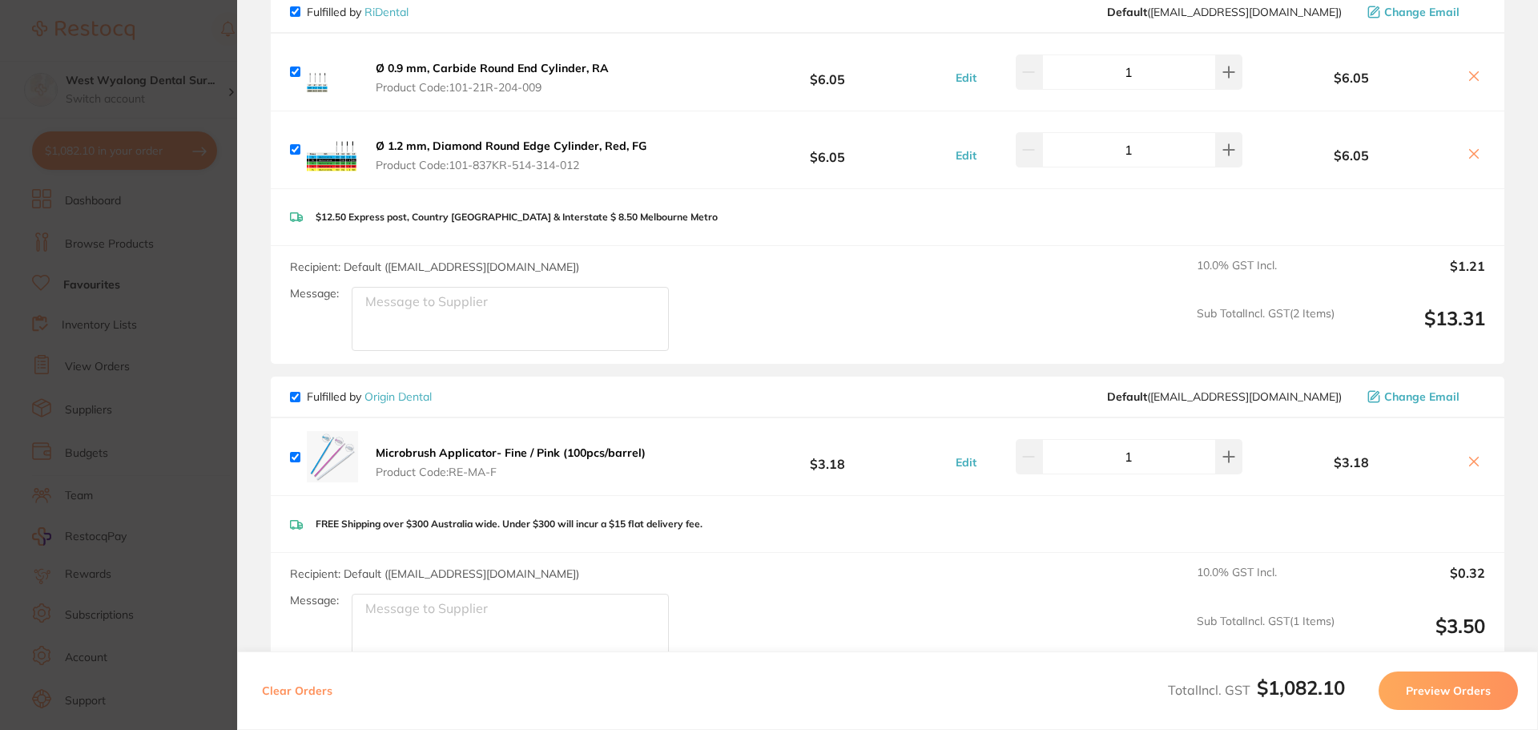
scroll to position [2644, 0]
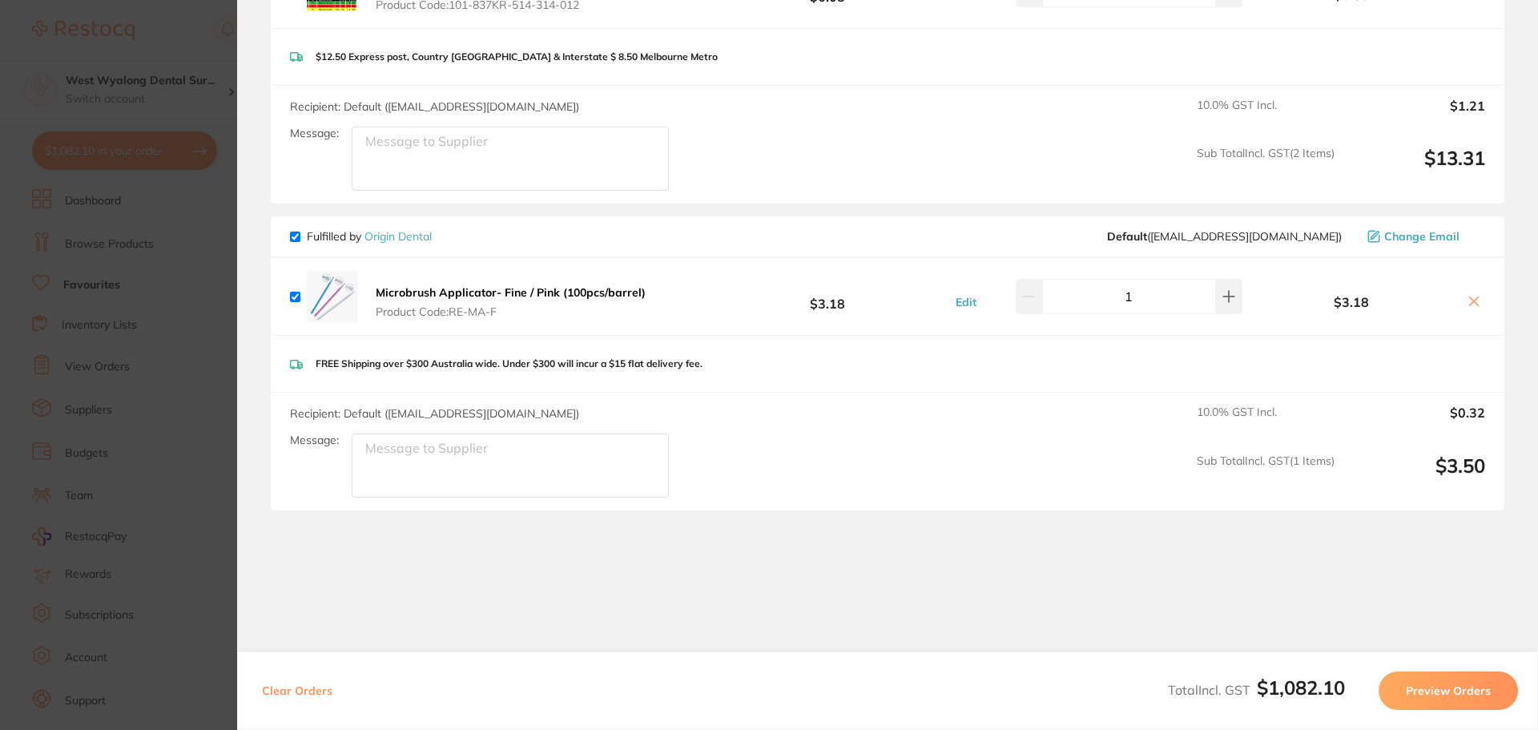
click at [1438, 690] on button "Preview Orders" at bounding box center [1448, 690] width 139 height 38
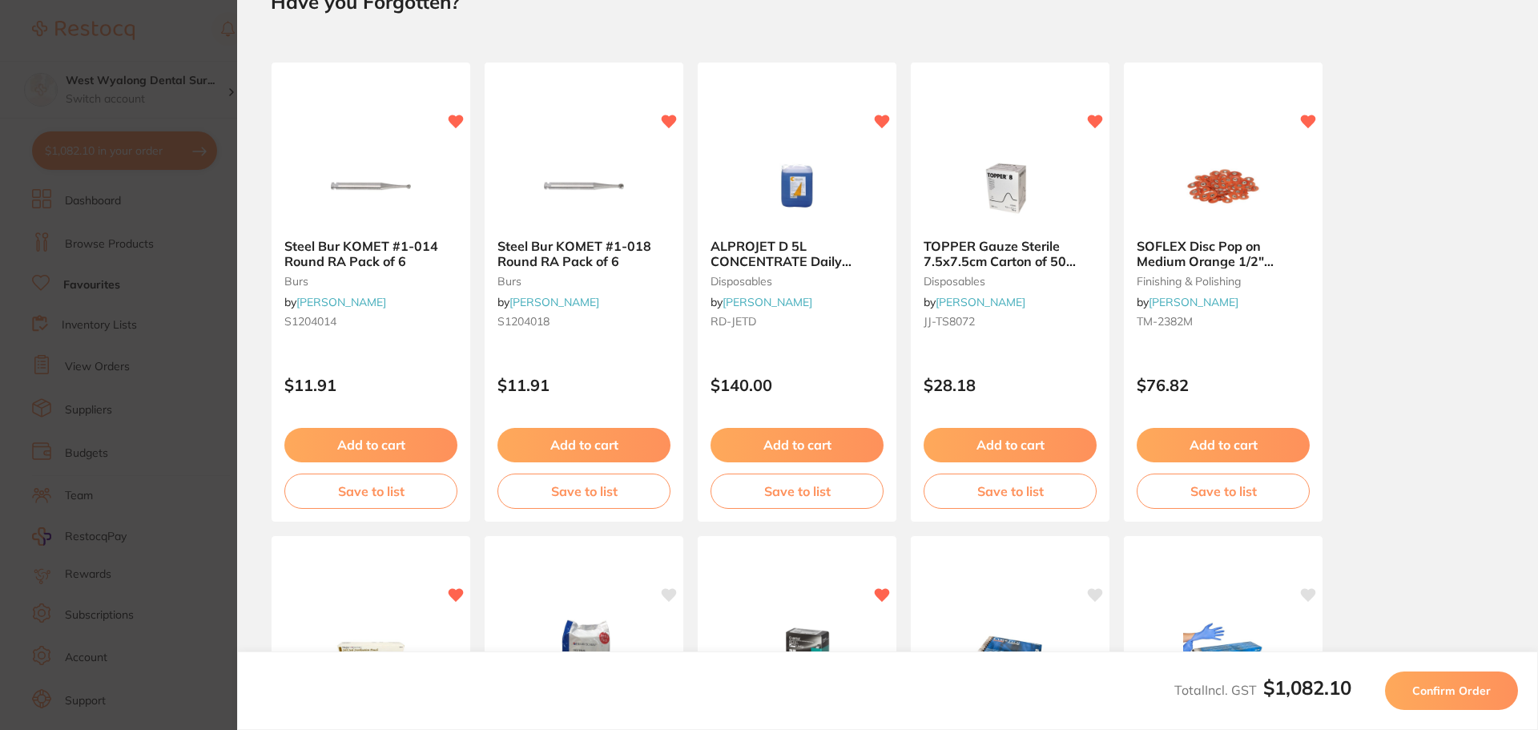
scroll to position [149, 0]
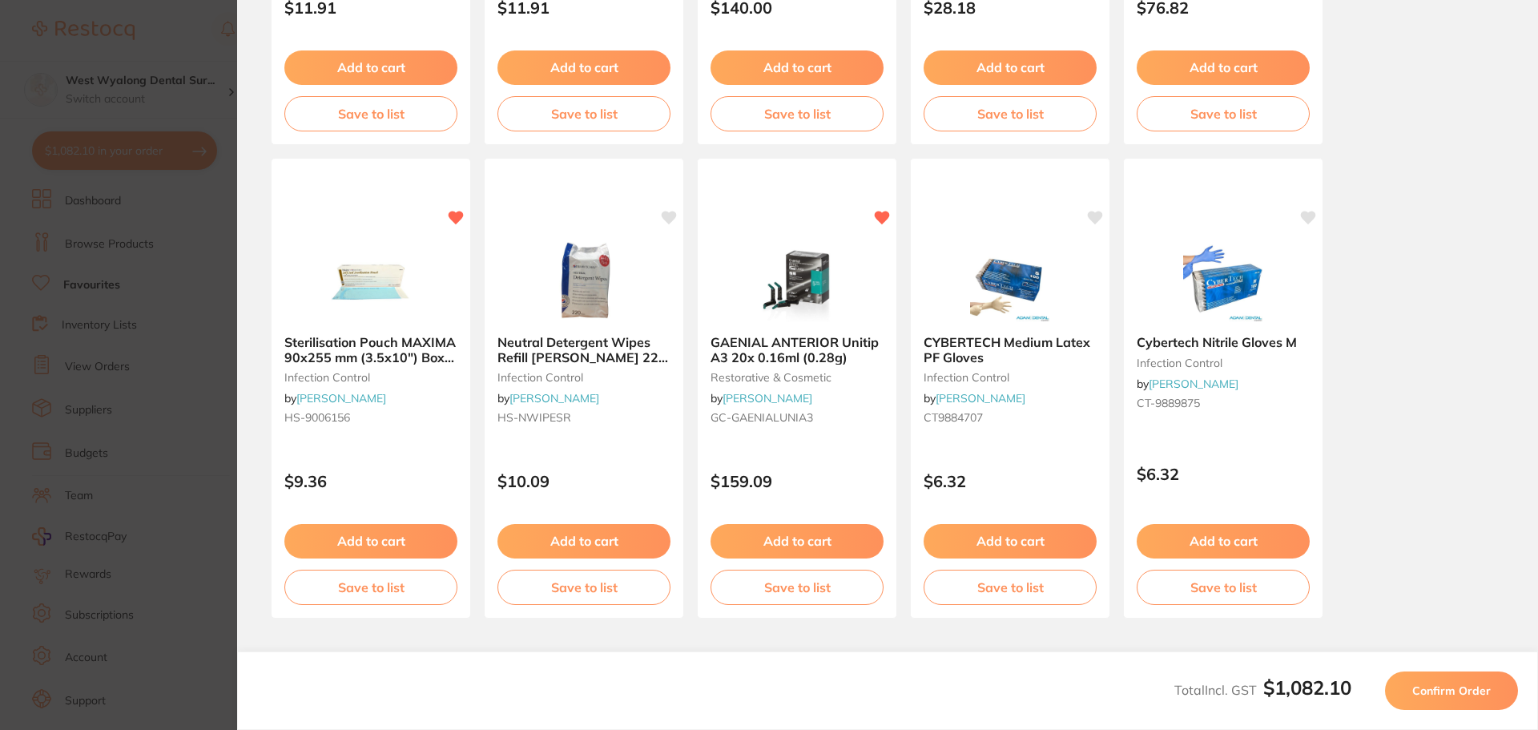
scroll to position [454, 0]
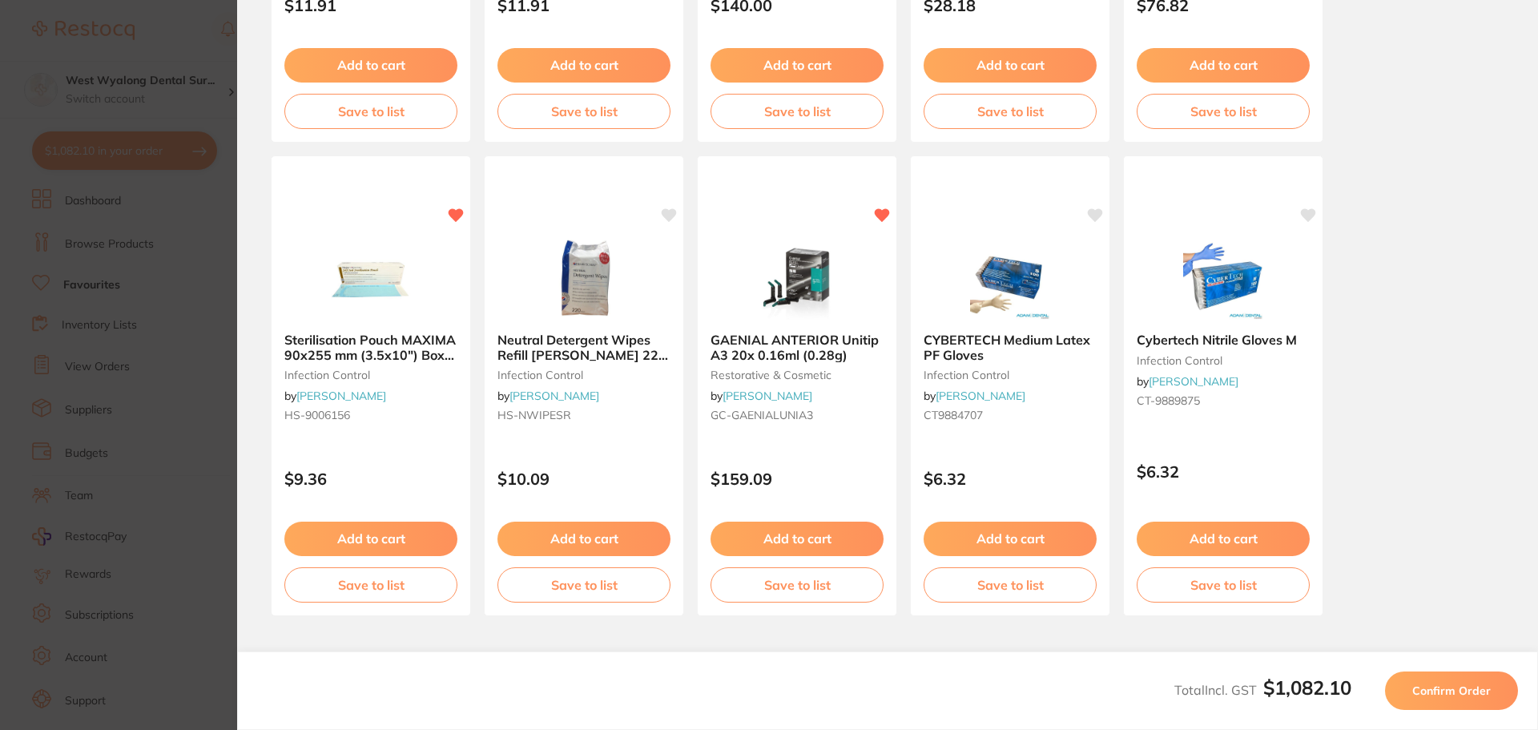
click at [1472, 708] on button "Confirm Order" at bounding box center [1451, 690] width 133 height 38
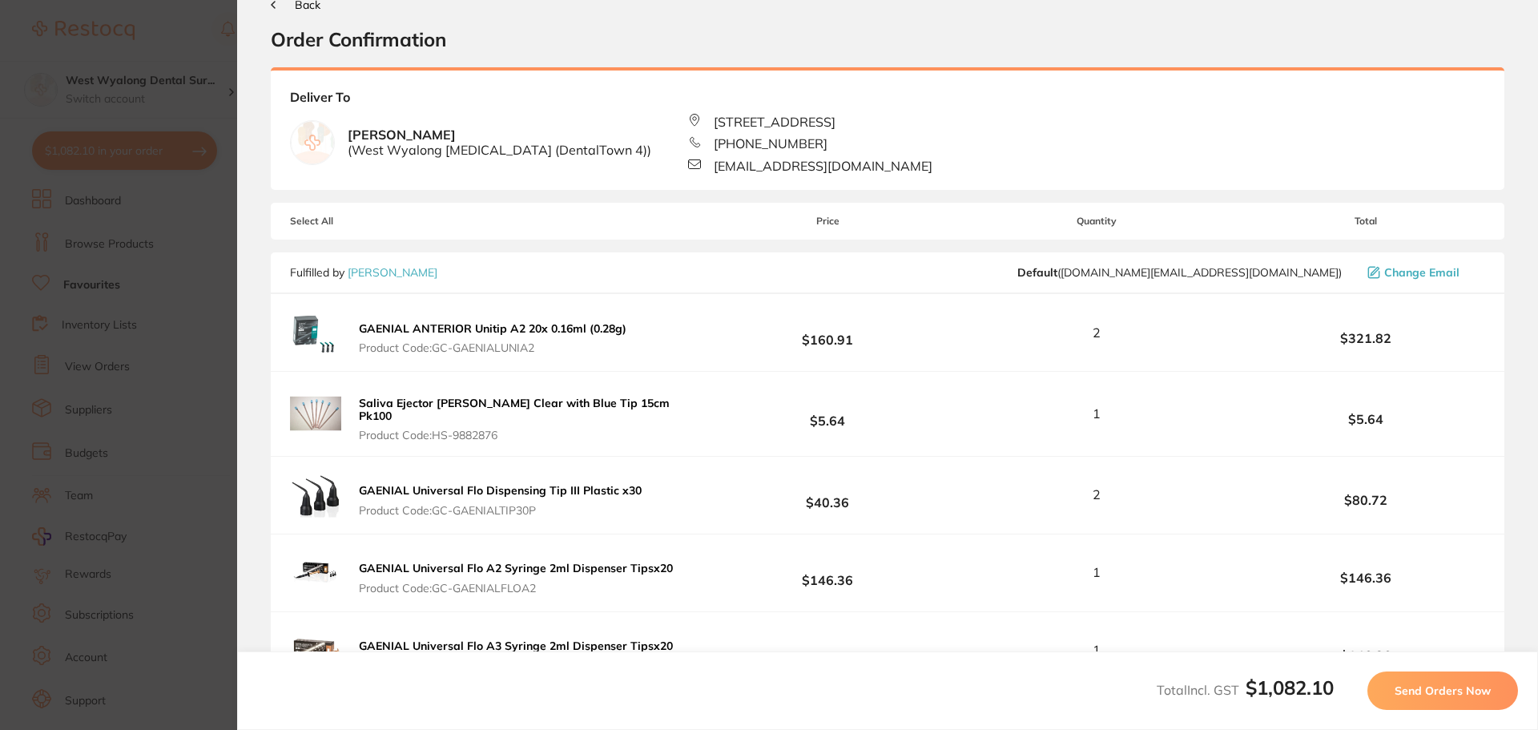
scroll to position [0, 0]
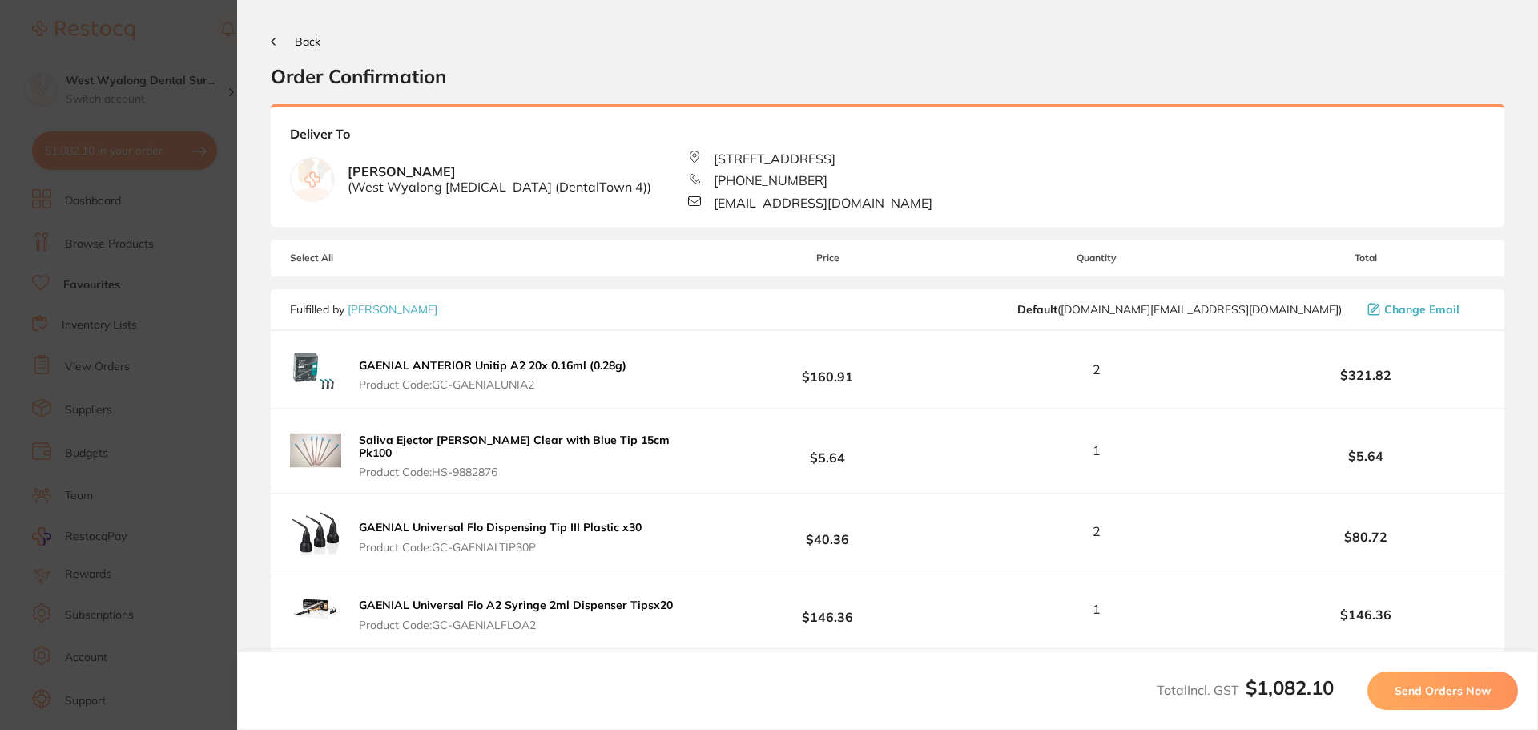
click at [1433, 681] on button "Send Orders Now" at bounding box center [1442, 690] width 151 height 38
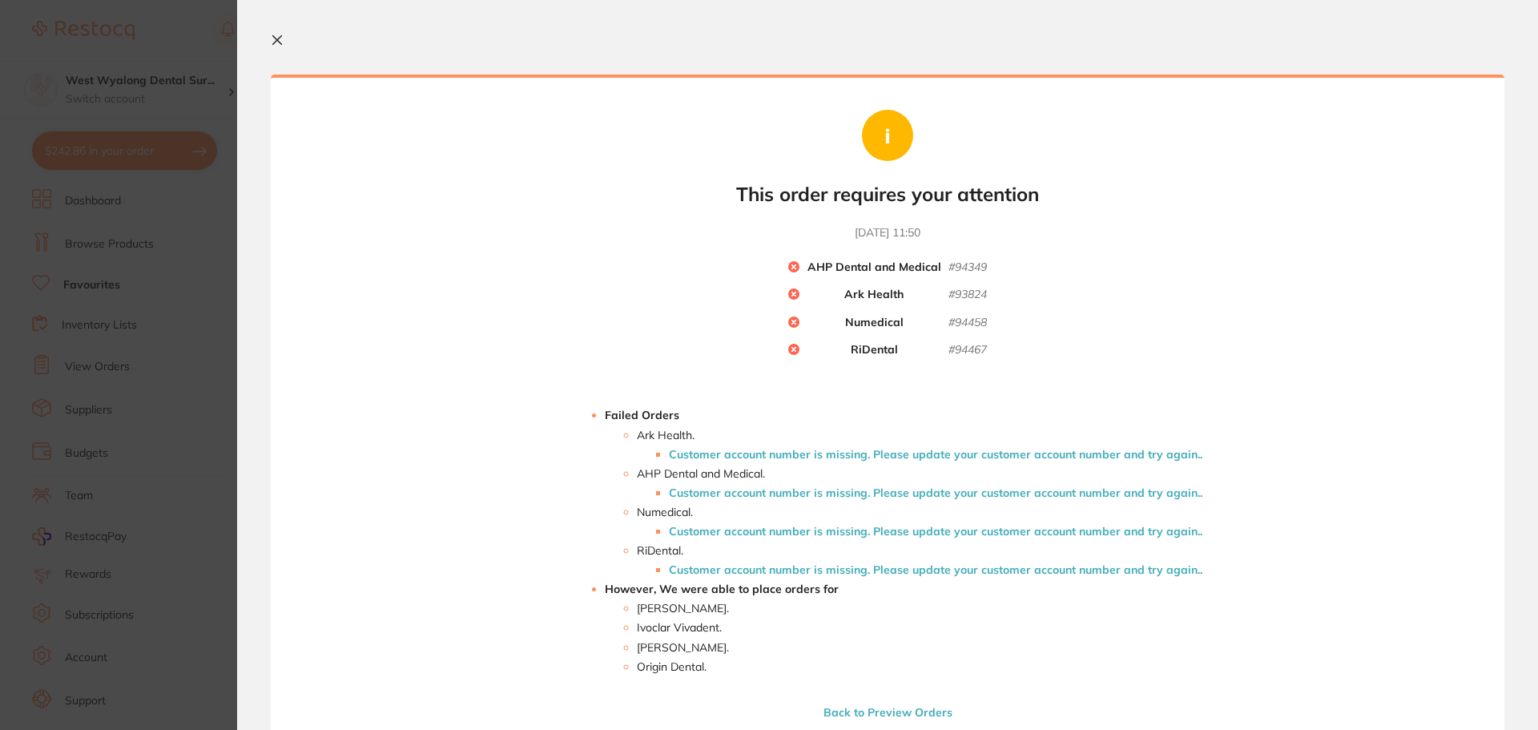
click at [276, 46] on icon at bounding box center [277, 40] width 13 height 13
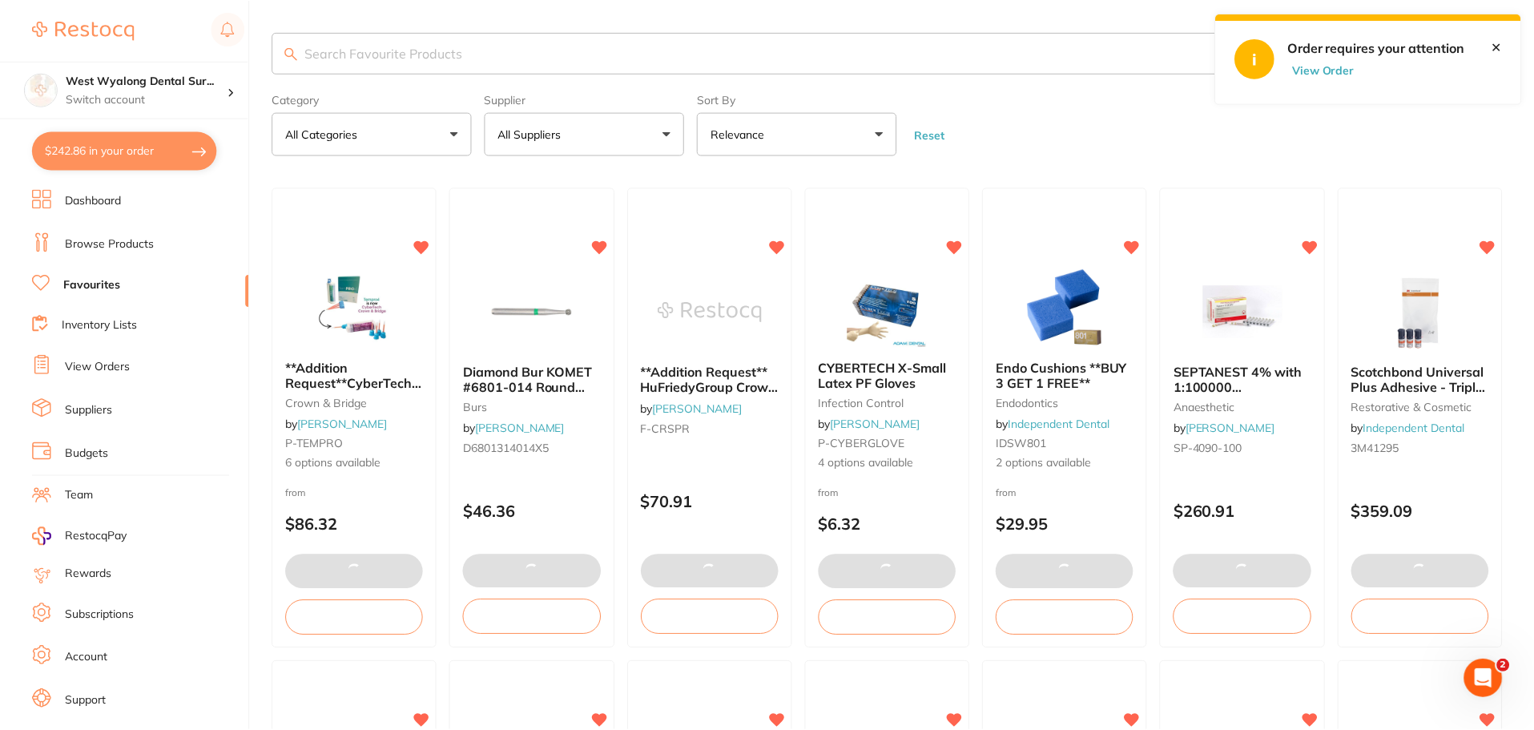
scroll to position [13, 0]
